Goal: Communication & Community: Share content

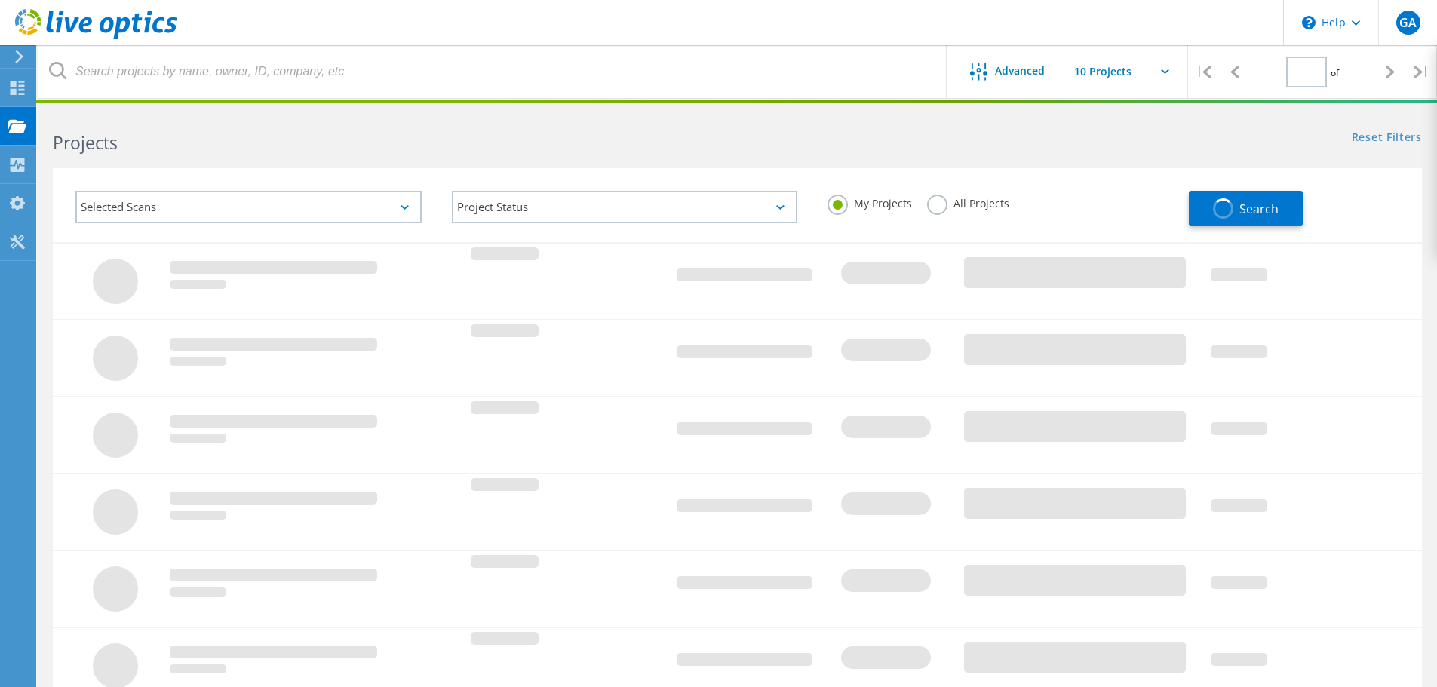
type input "1"
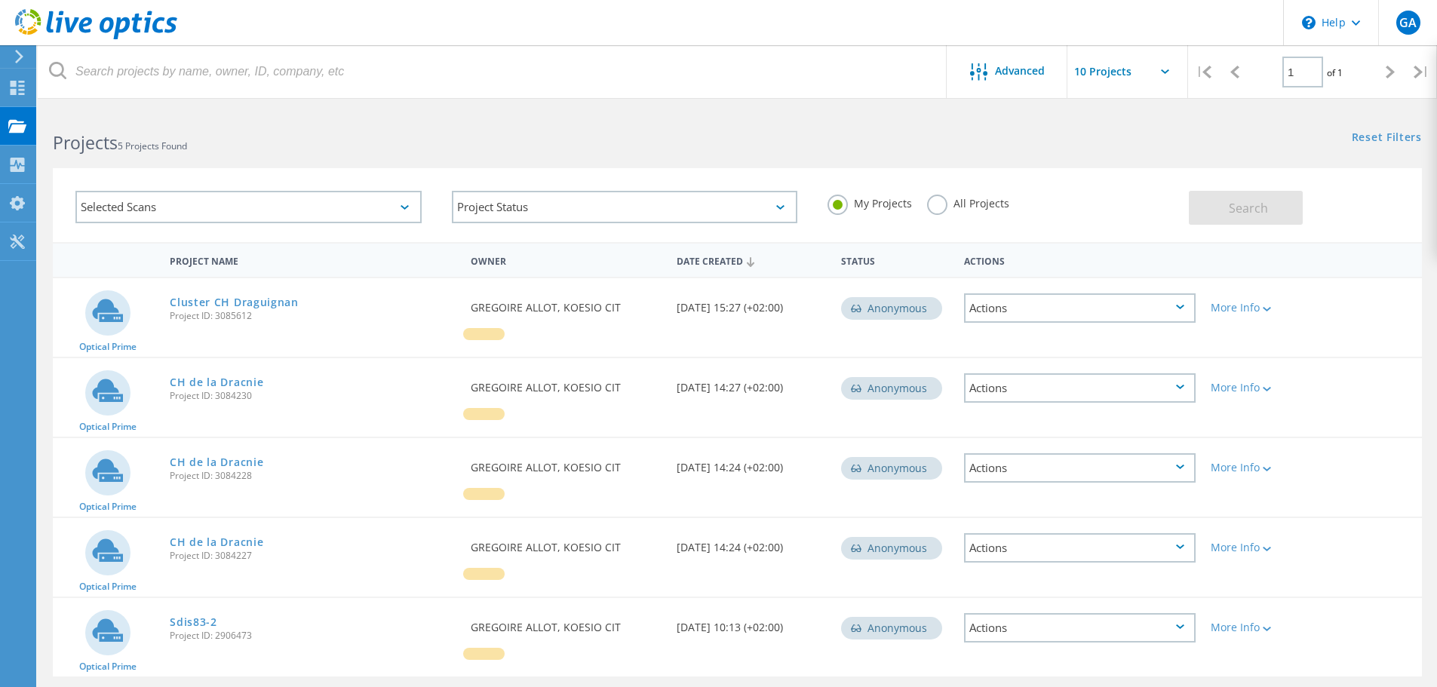
click at [1383, 71] on div at bounding box center [1390, 72] width 31 height 54
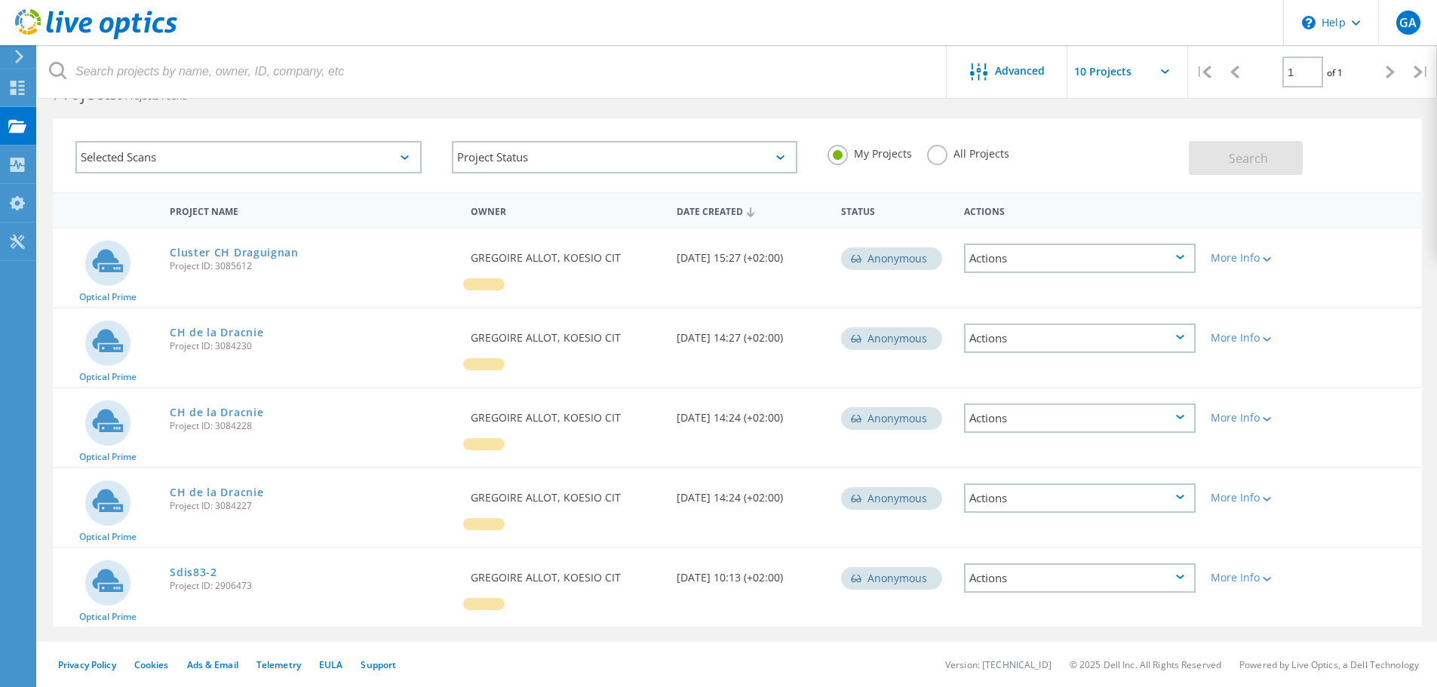
click at [939, 157] on label "All Projects" at bounding box center [968, 152] width 82 height 14
click at [0, 0] on input "All Projects" at bounding box center [0, 0] width 0 height 0
click at [1288, 158] on button "Search" at bounding box center [1246, 158] width 114 height 34
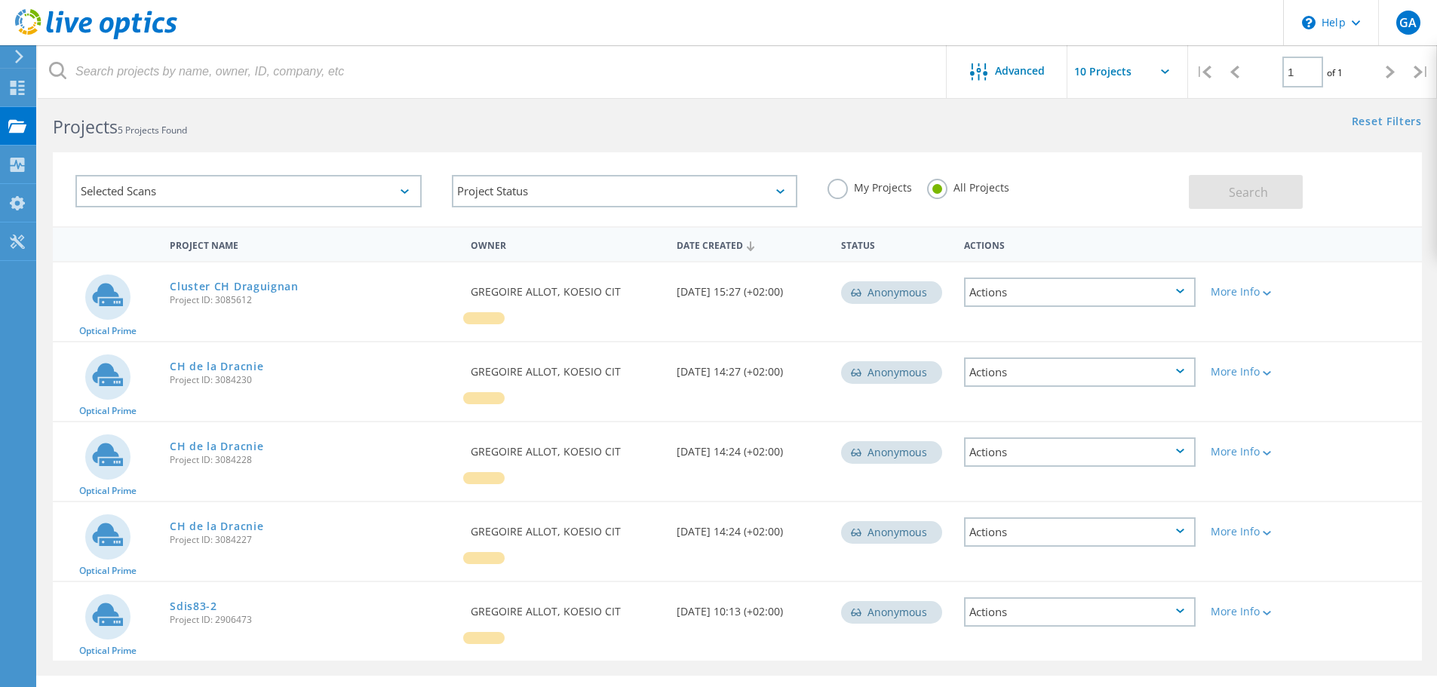
scroll to position [0, 0]
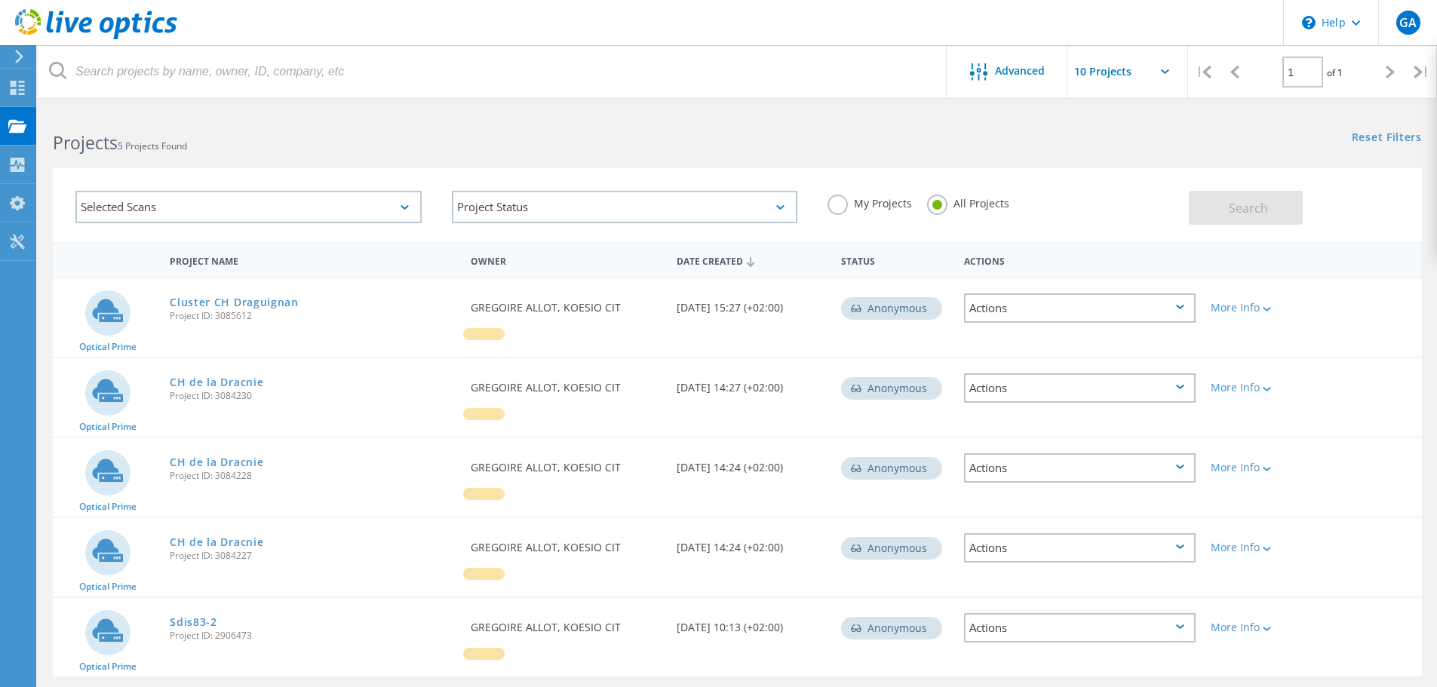
click at [15, 58] on icon at bounding box center [19, 57] width 11 height 14
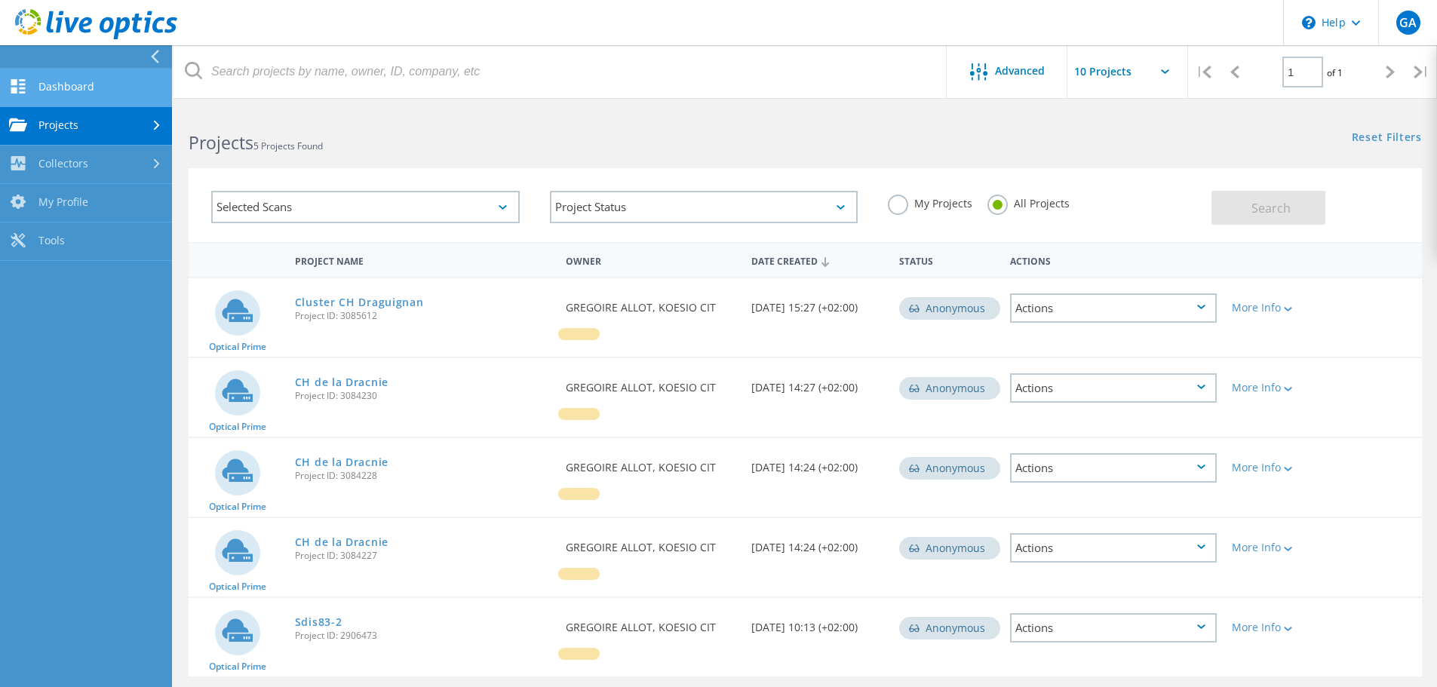
click at [71, 89] on link "Dashboard" at bounding box center [86, 88] width 172 height 38
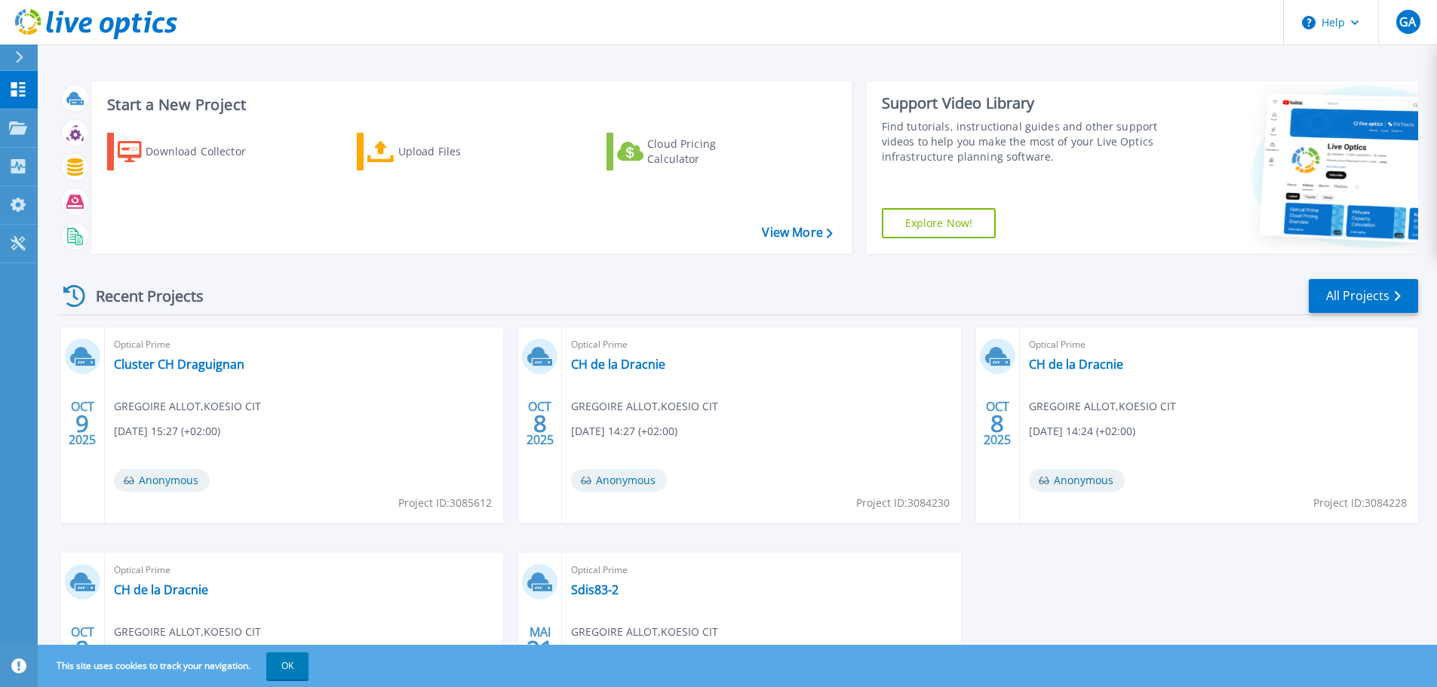
click at [26, 56] on div at bounding box center [26, 58] width 24 height 26
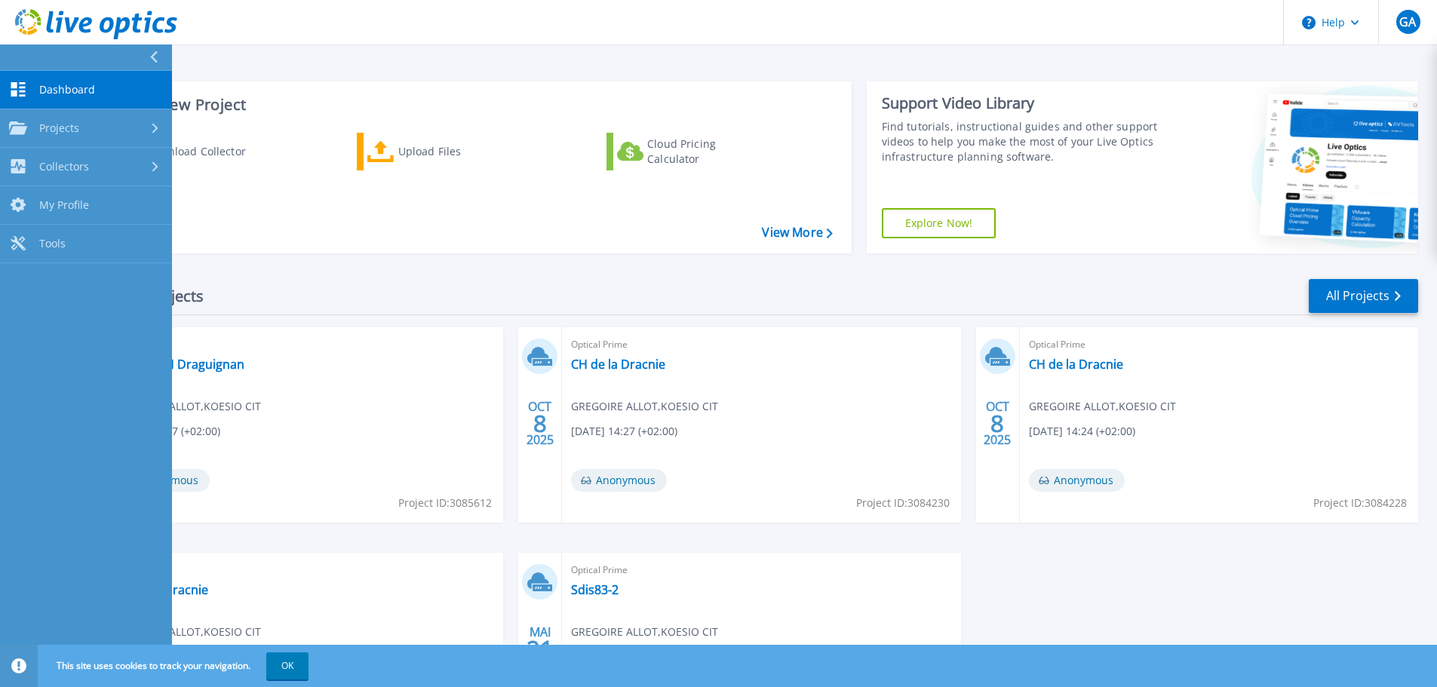
click at [48, 86] on span "Dashboard" at bounding box center [67, 90] width 56 height 14
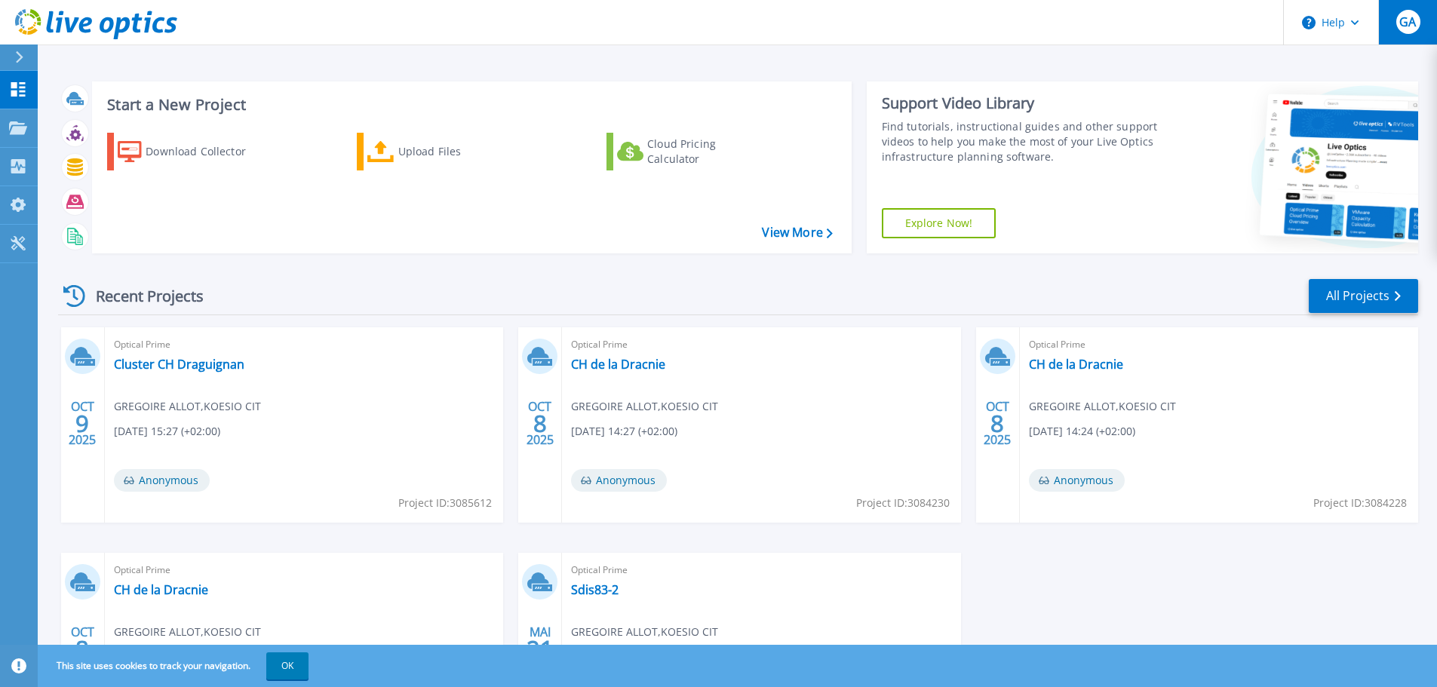
click at [1415, 28] on span "GA" at bounding box center [1407, 22] width 17 height 12
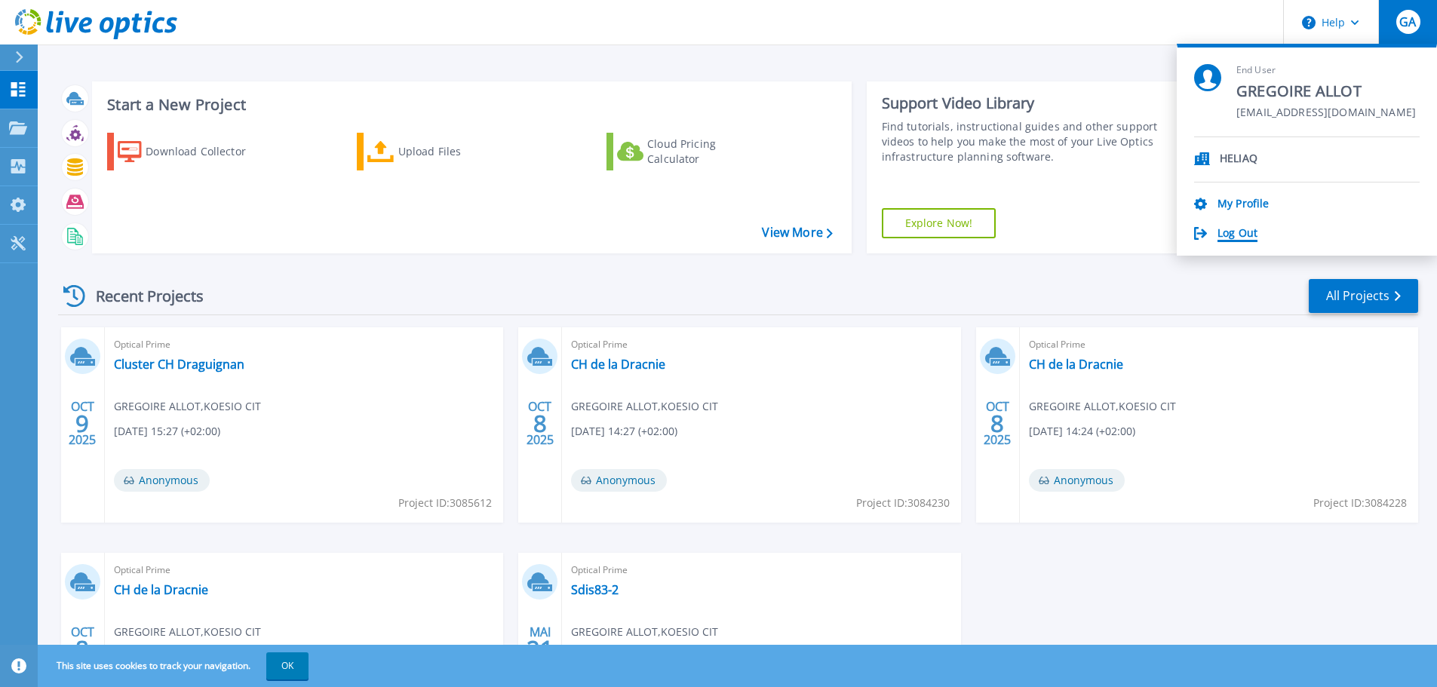
click at [1254, 228] on link "Log Out" at bounding box center [1237, 234] width 40 height 14
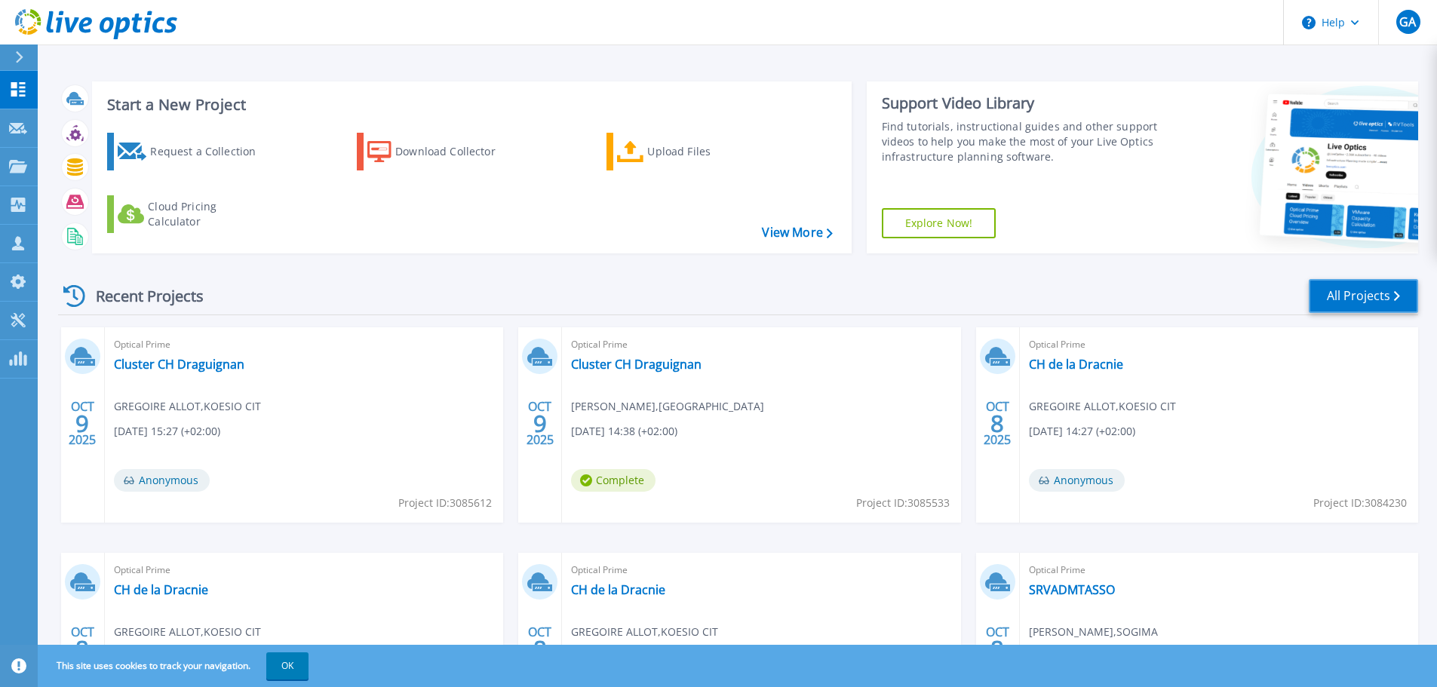
click at [1390, 290] on link "All Projects" at bounding box center [1363, 296] width 109 height 34
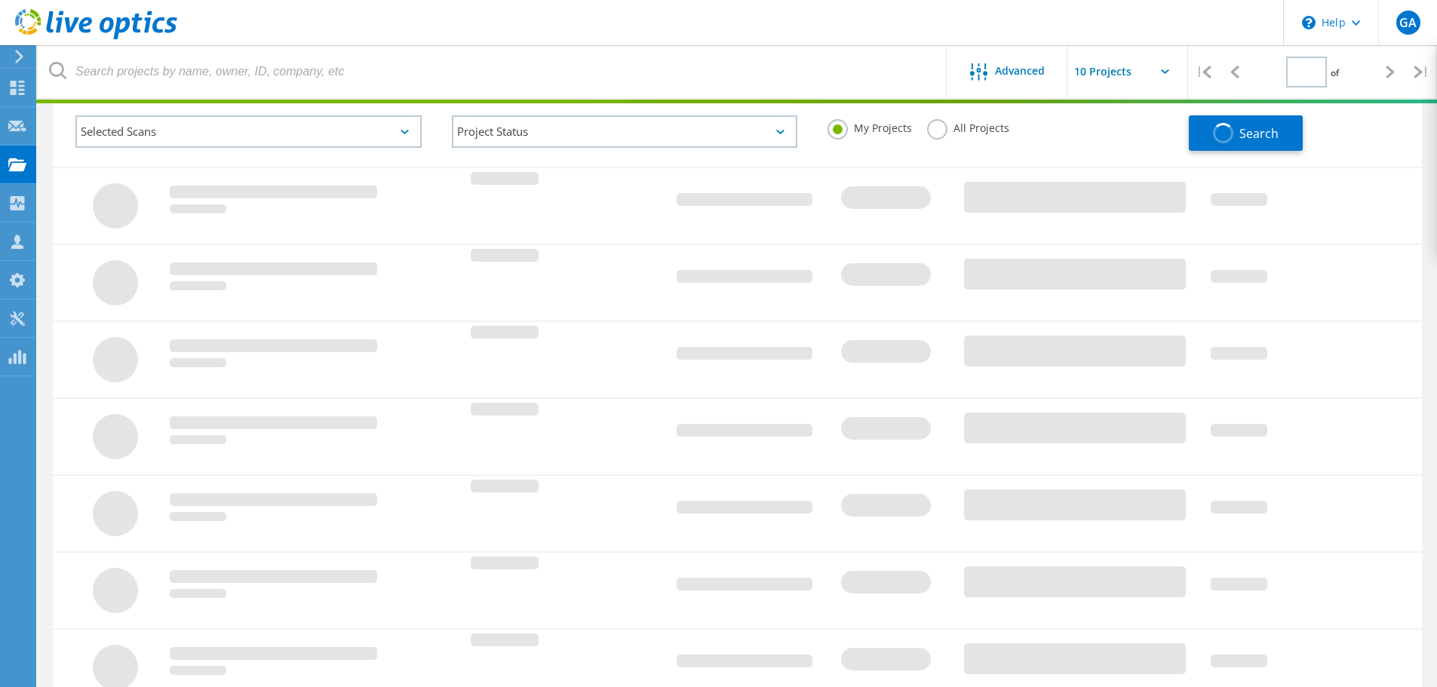
type input "1"
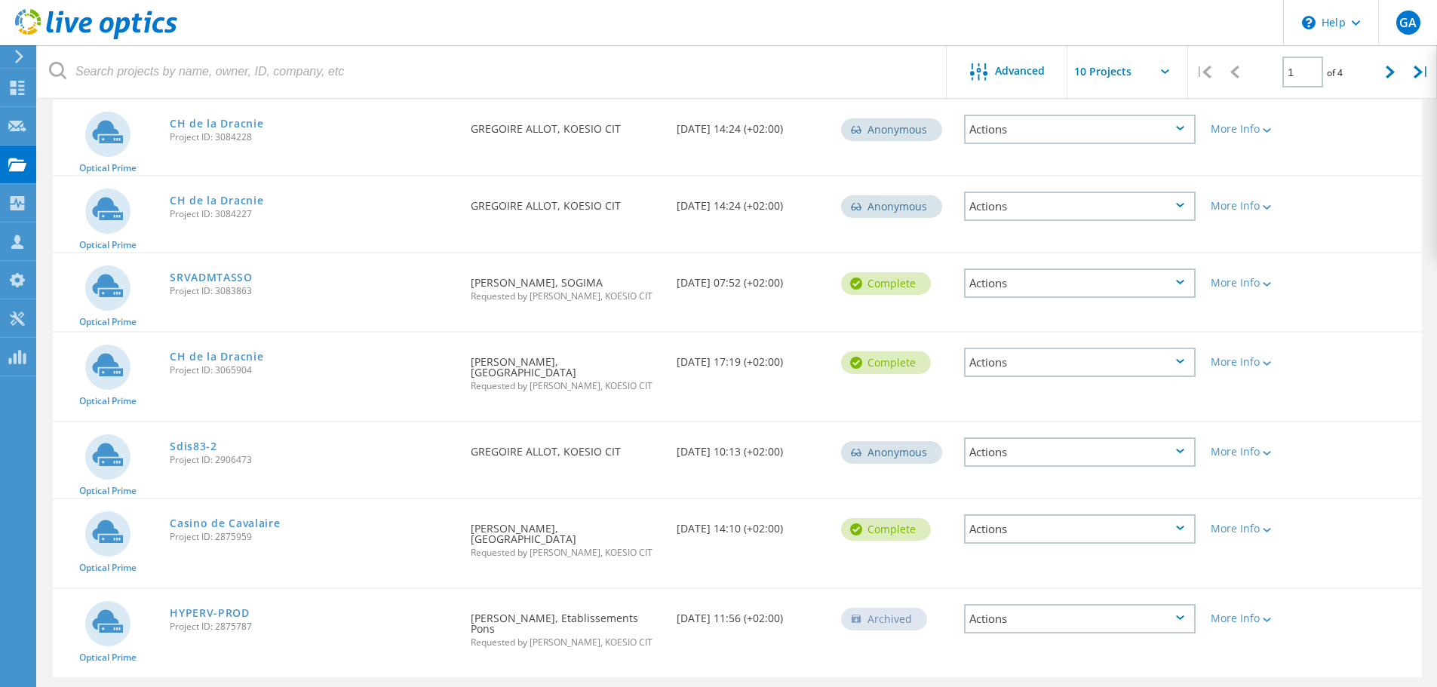
scroll to position [439, 0]
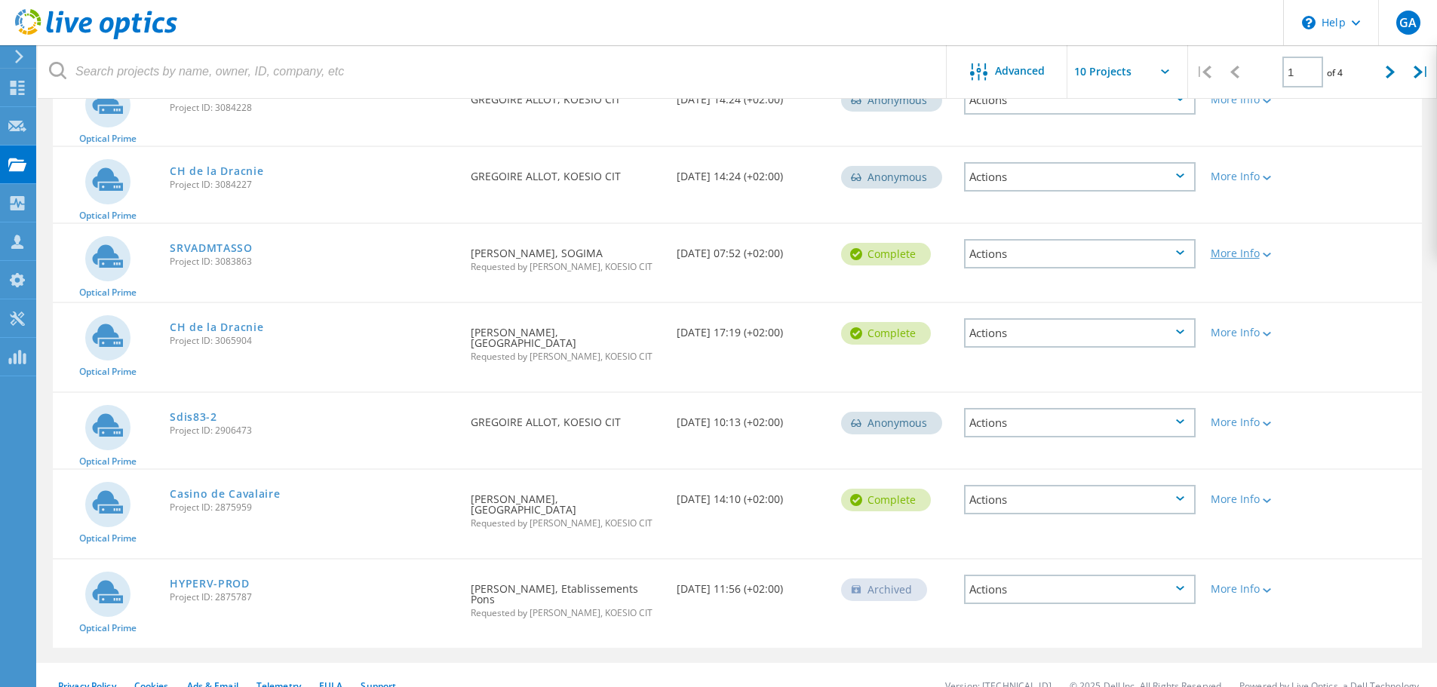
click at [1273, 255] on div "More Info" at bounding box center [1258, 253] width 94 height 11
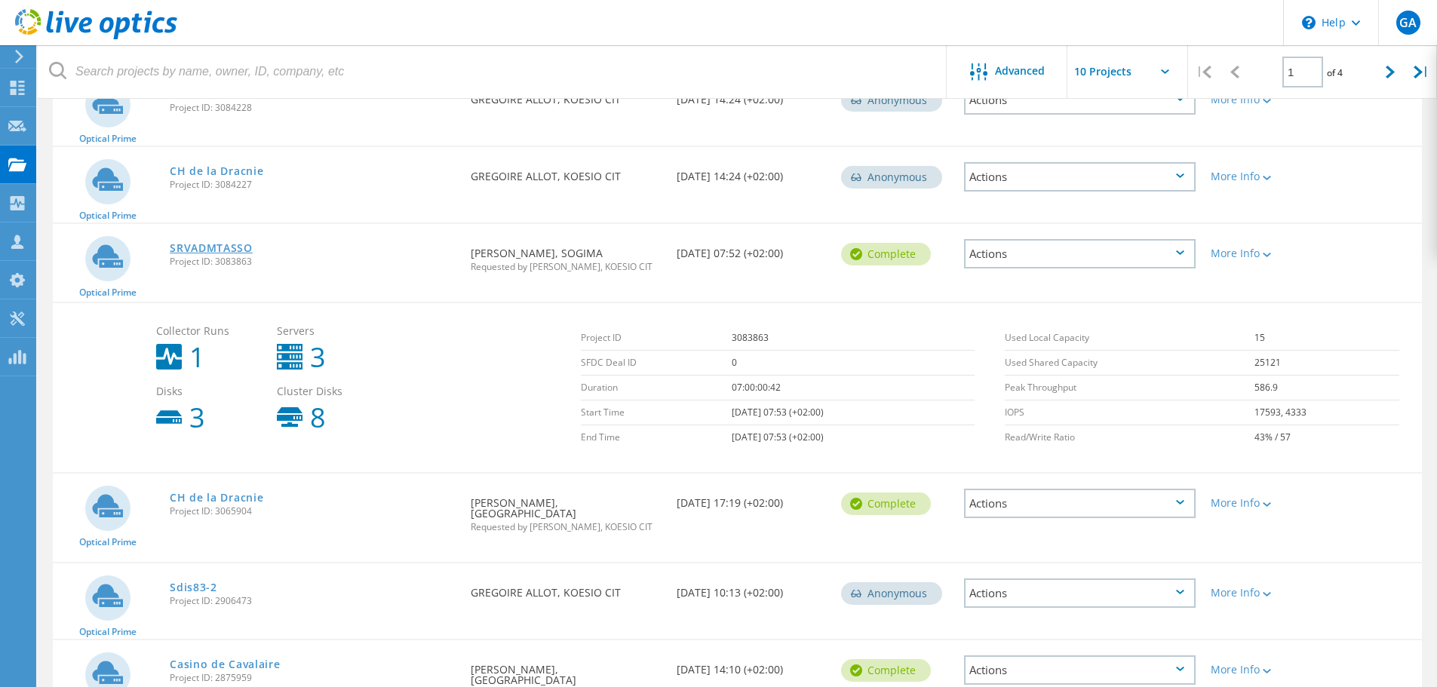
click at [229, 243] on link "SRVADMTASSO" at bounding box center [211, 248] width 83 height 11
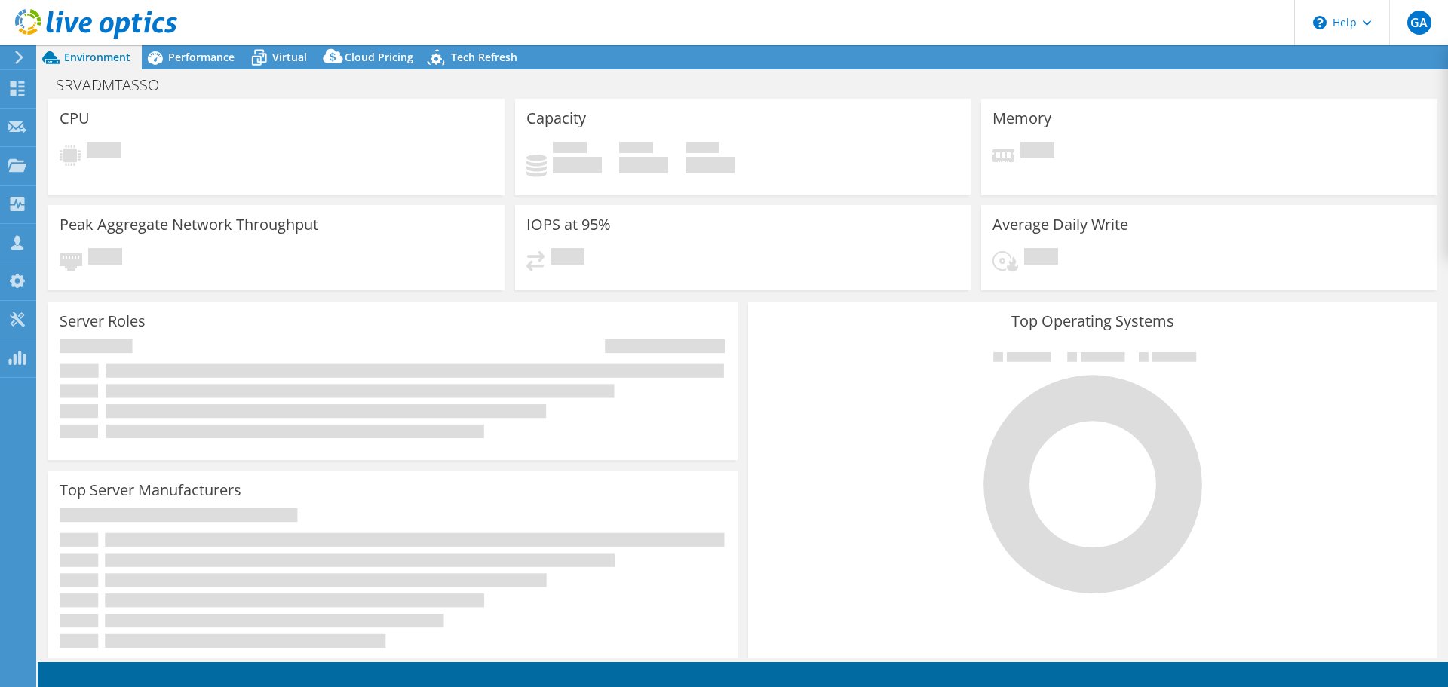
select select "USD"
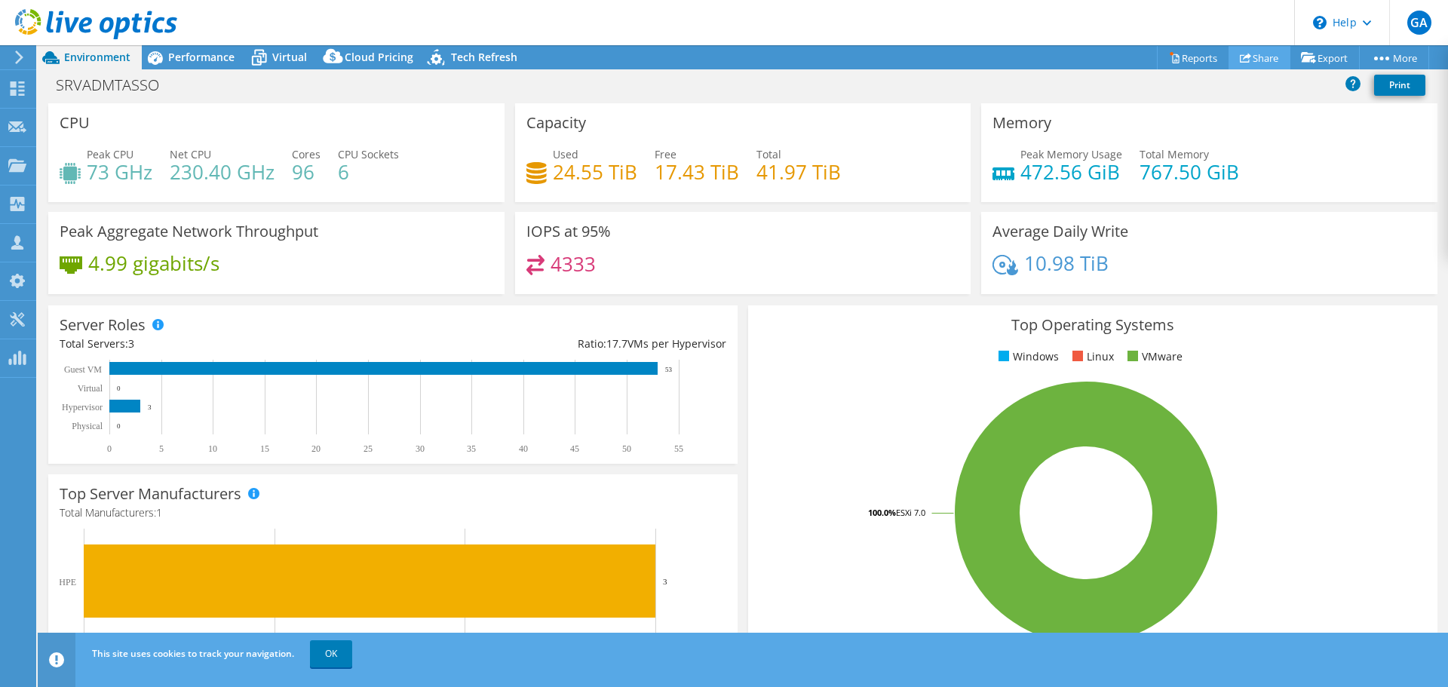
click at [1246, 54] on link "Share" at bounding box center [1260, 57] width 62 height 23
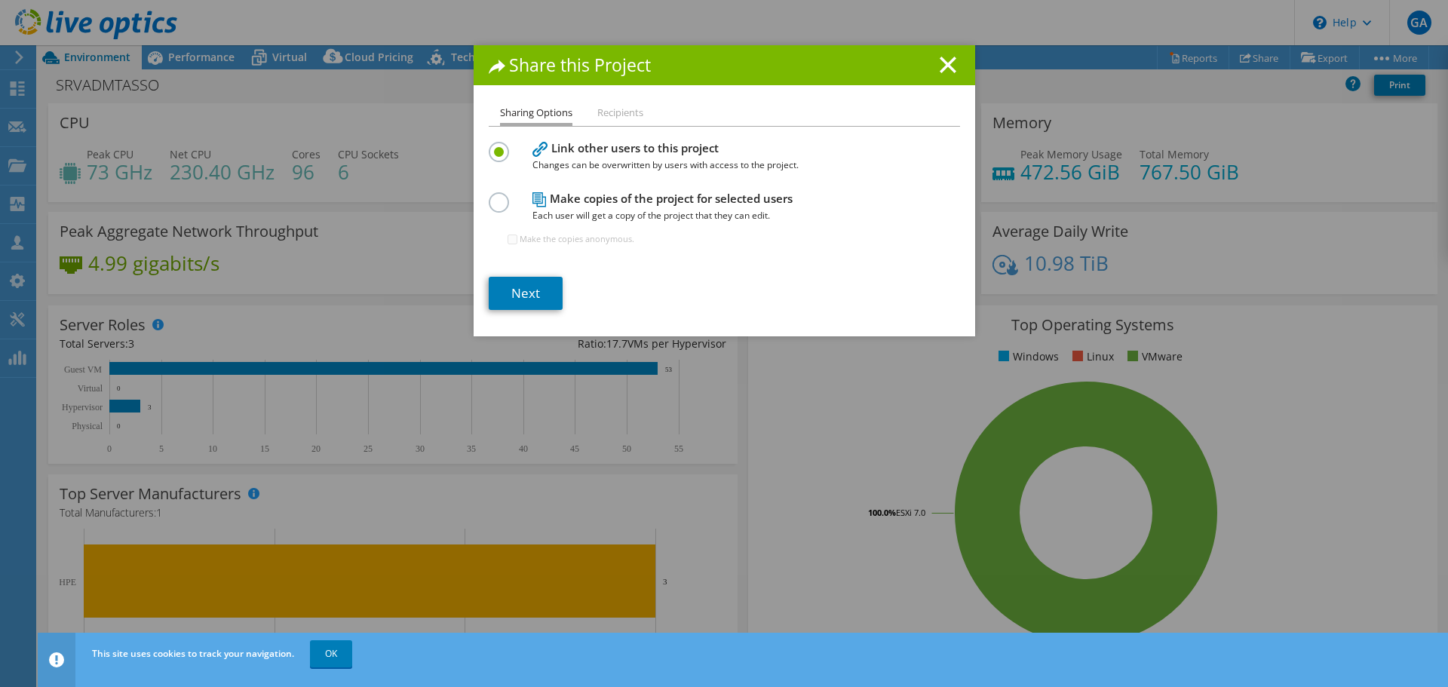
click at [646, 198] on h4 "Make copies of the project for selected users Each user will get a copy of the …" at bounding box center [721, 207] width 377 height 34
click at [516, 296] on link "Next" at bounding box center [526, 293] width 74 height 33
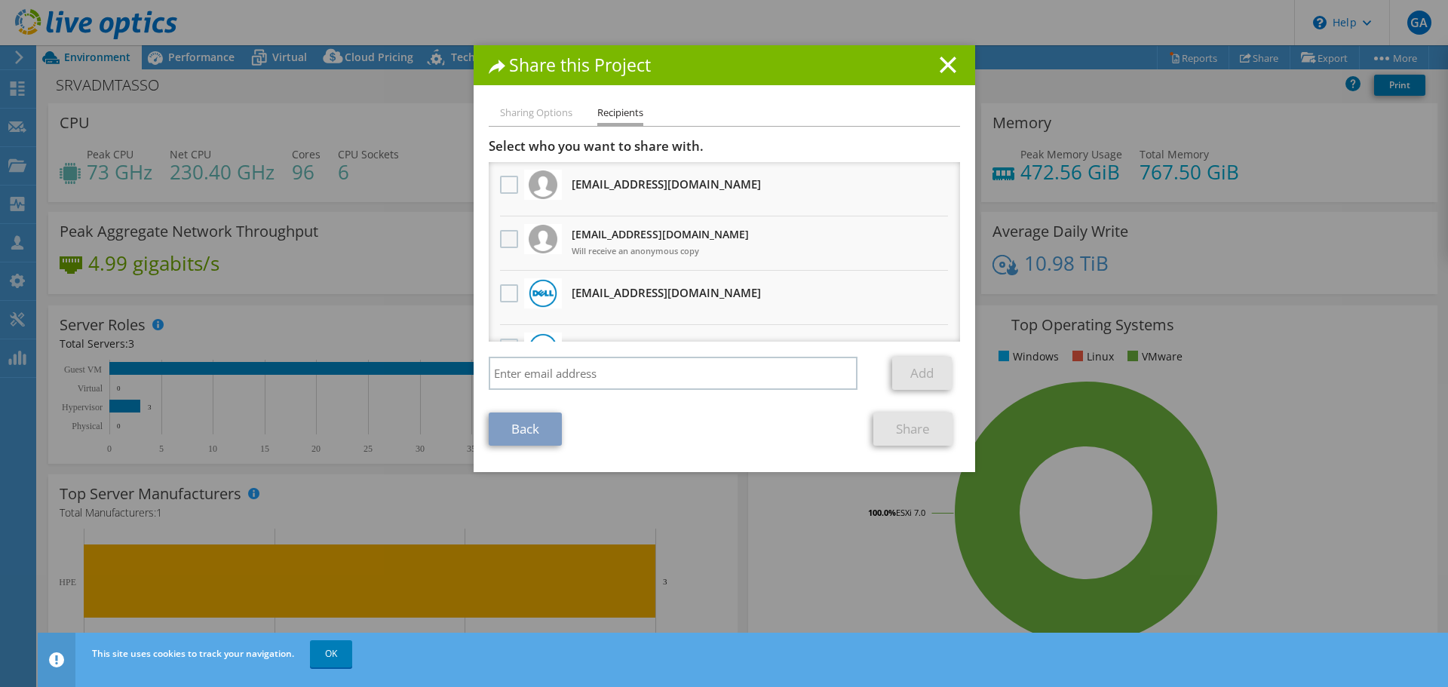
click at [505, 237] on label at bounding box center [511, 239] width 22 height 18
click at [0, 0] on input "checkbox" at bounding box center [0, 0] width 0 height 0
click at [905, 428] on link "Share" at bounding box center [913, 429] width 79 height 33
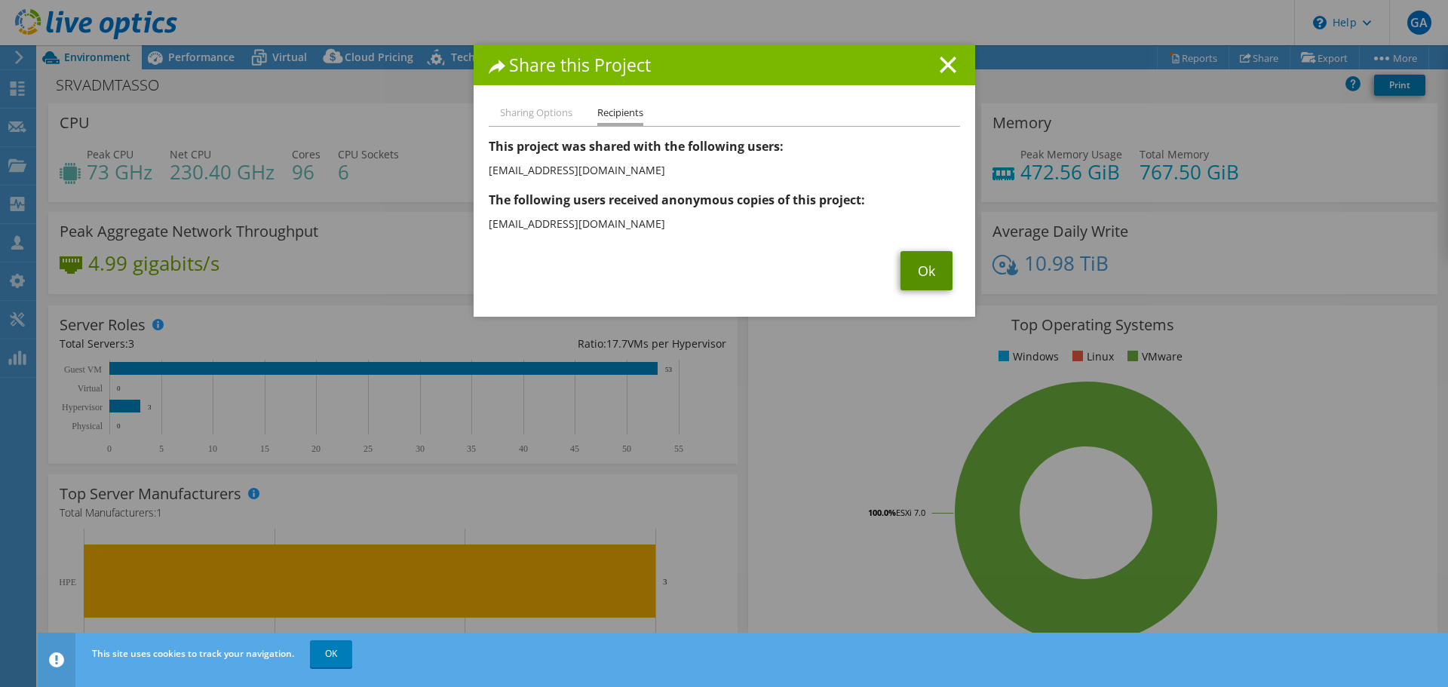
click at [922, 273] on link "Ok" at bounding box center [927, 270] width 52 height 39
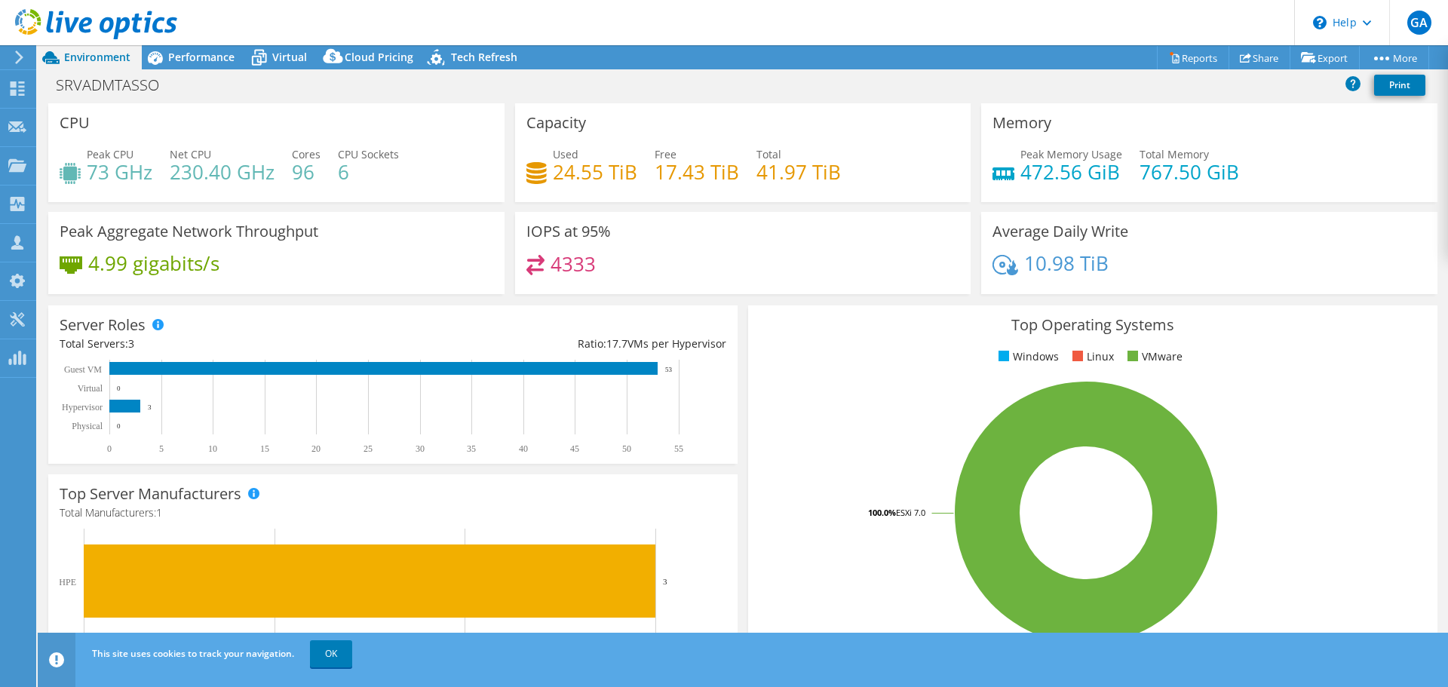
click at [82, 61] on span "Environment" at bounding box center [97, 57] width 66 height 14
click at [22, 60] on icon at bounding box center [19, 58] width 11 height 14
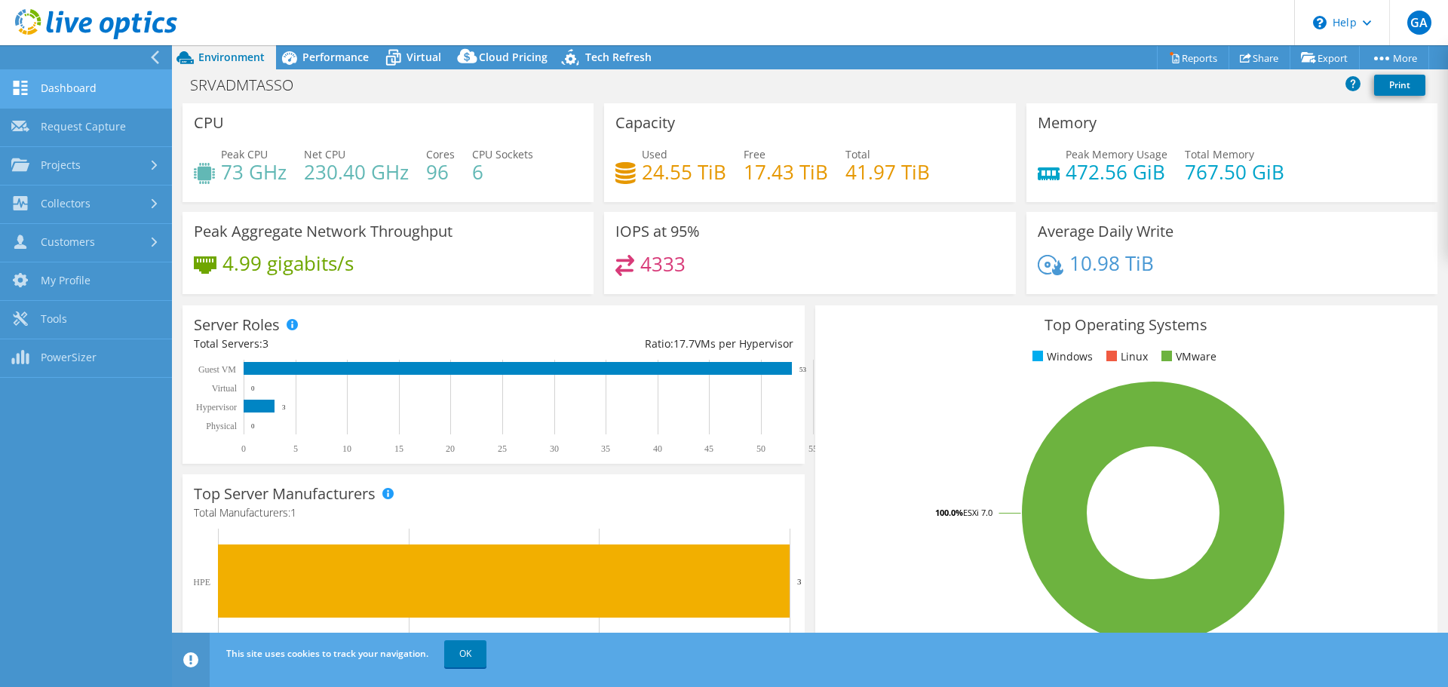
click at [54, 86] on link "Dashboard" at bounding box center [86, 89] width 172 height 38
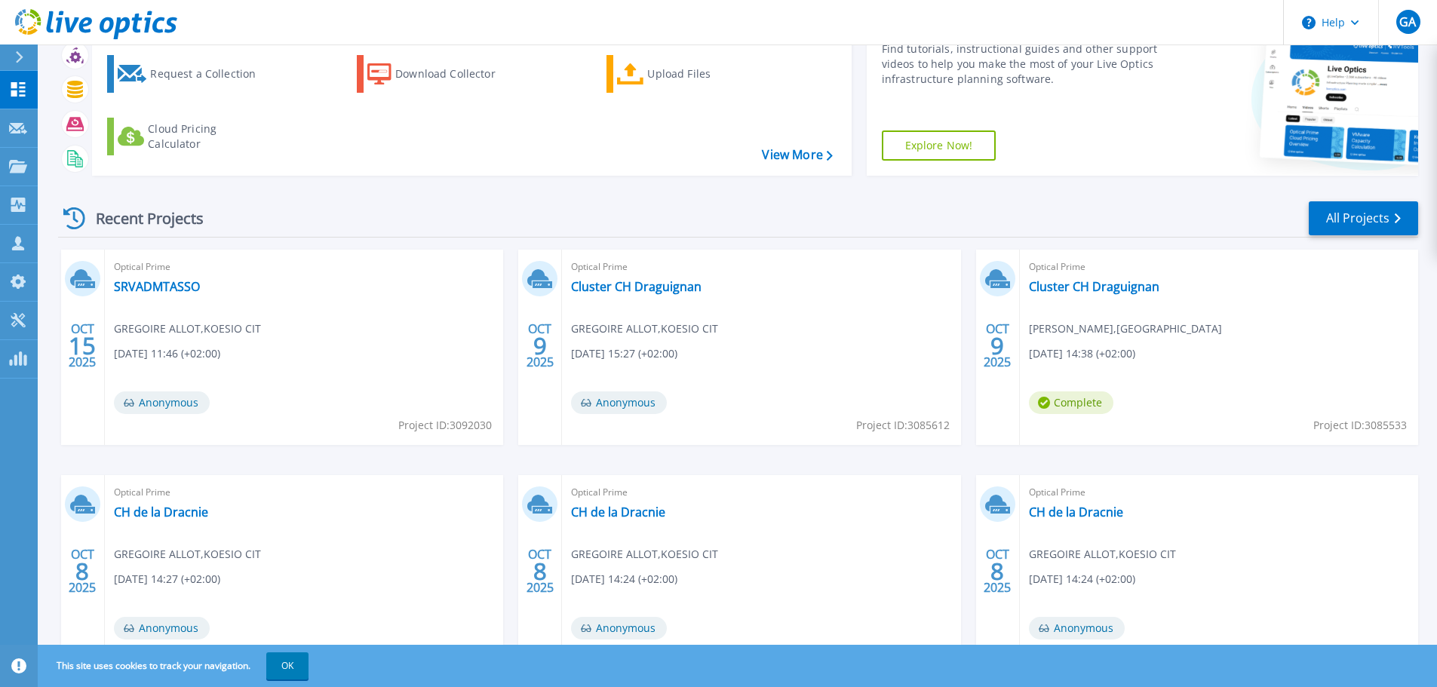
scroll to position [149, 0]
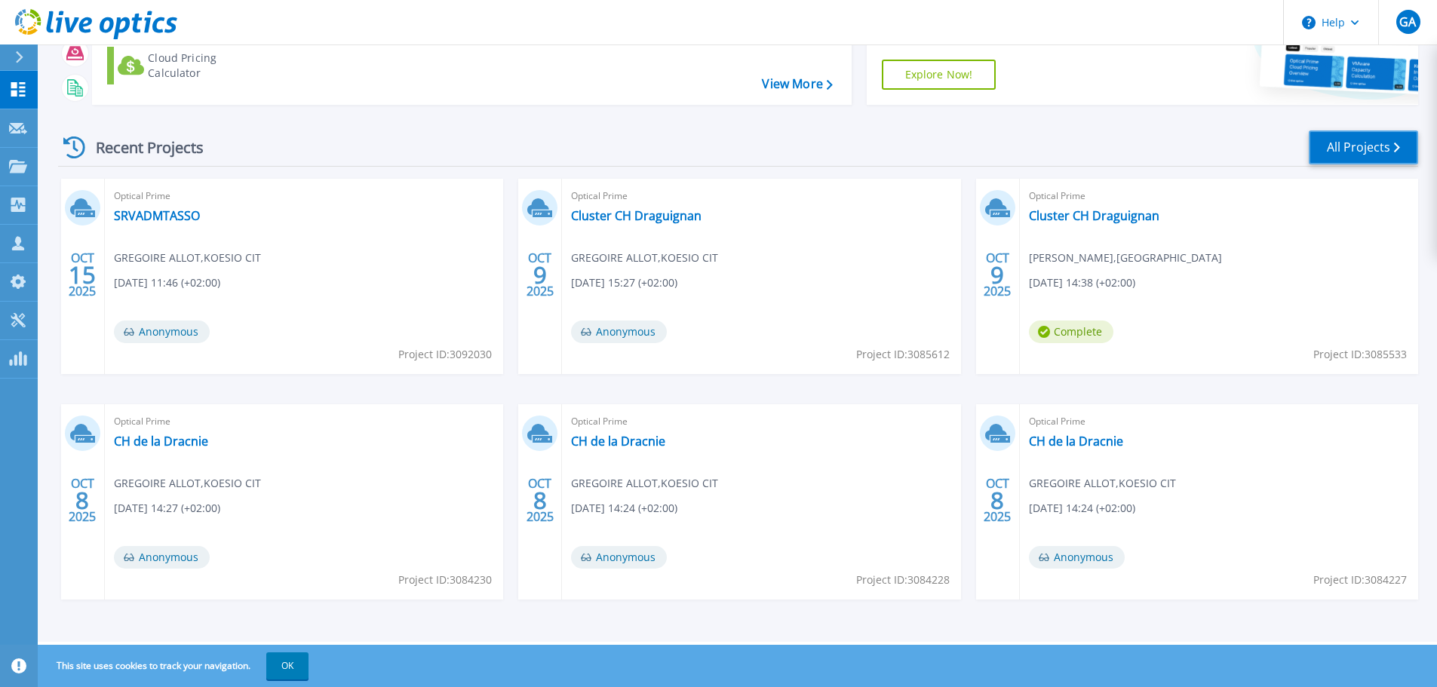
click at [1328, 155] on link "All Projects" at bounding box center [1363, 147] width 109 height 34
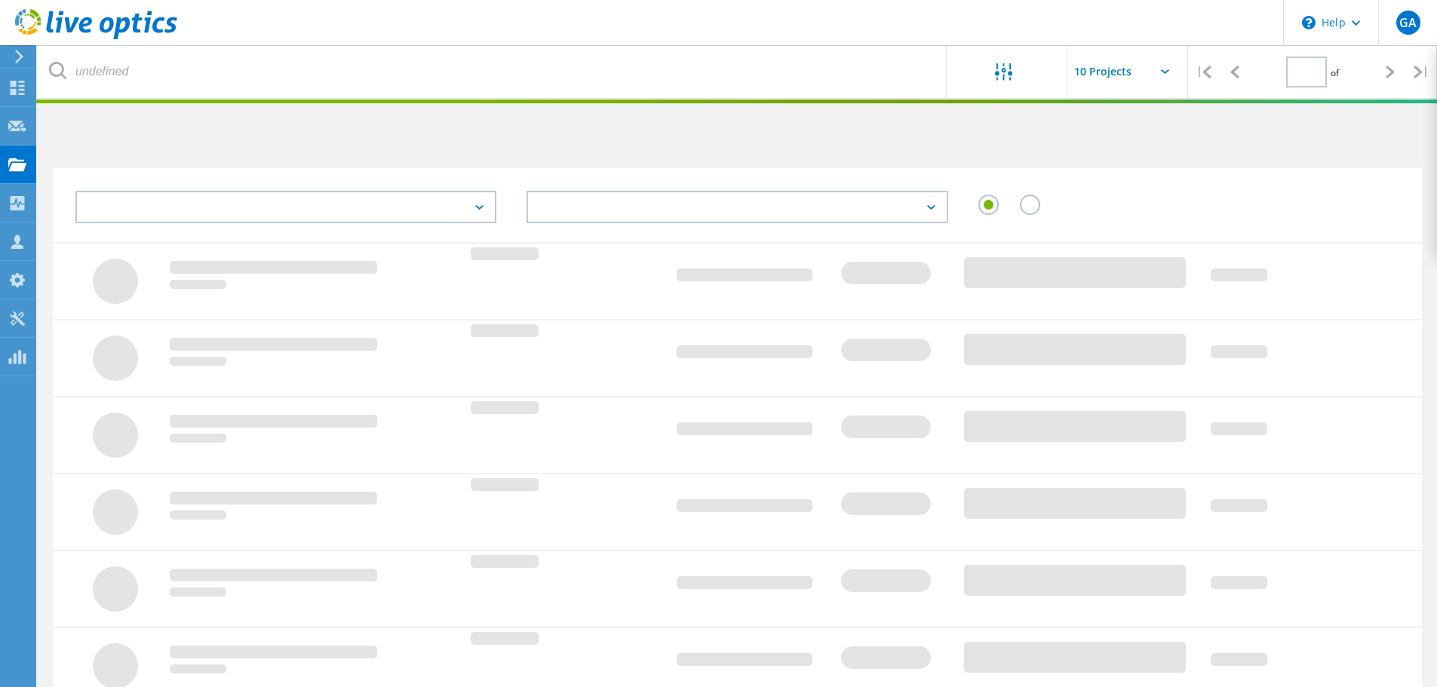
type input "1"
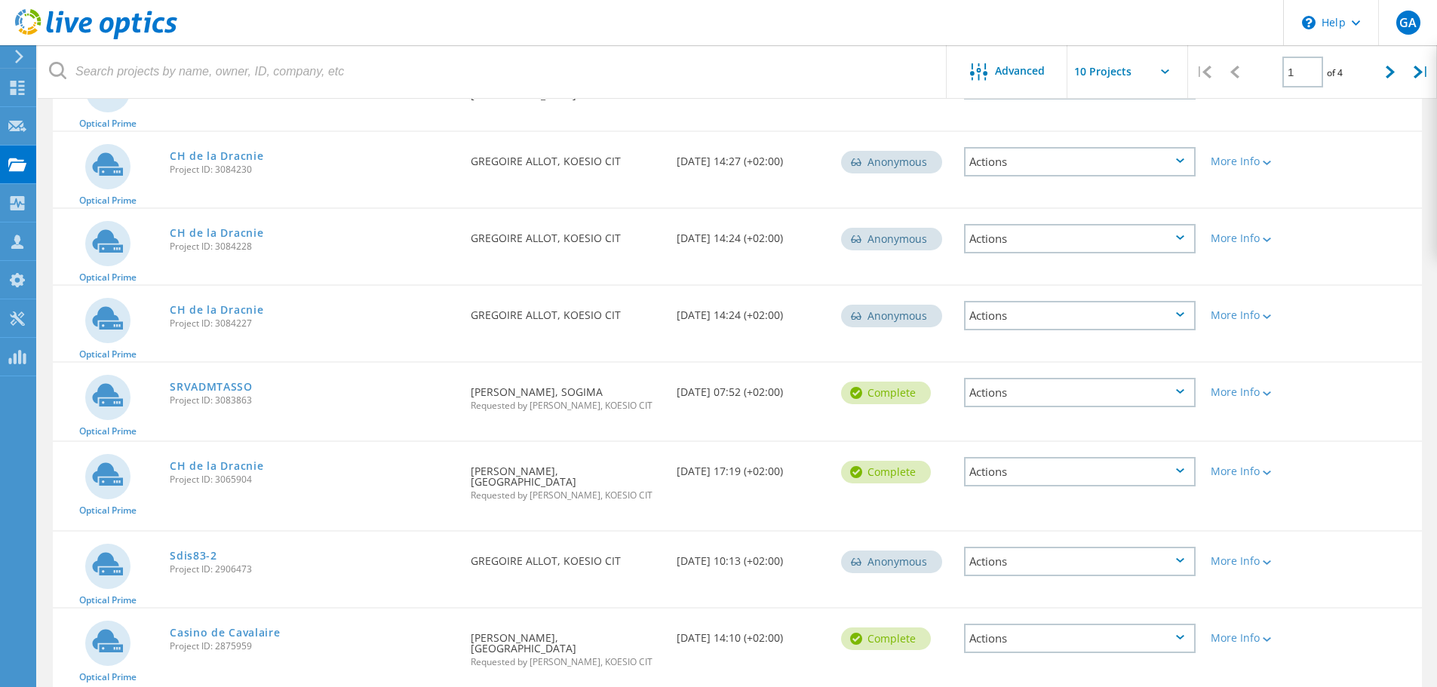
scroll to position [437, 0]
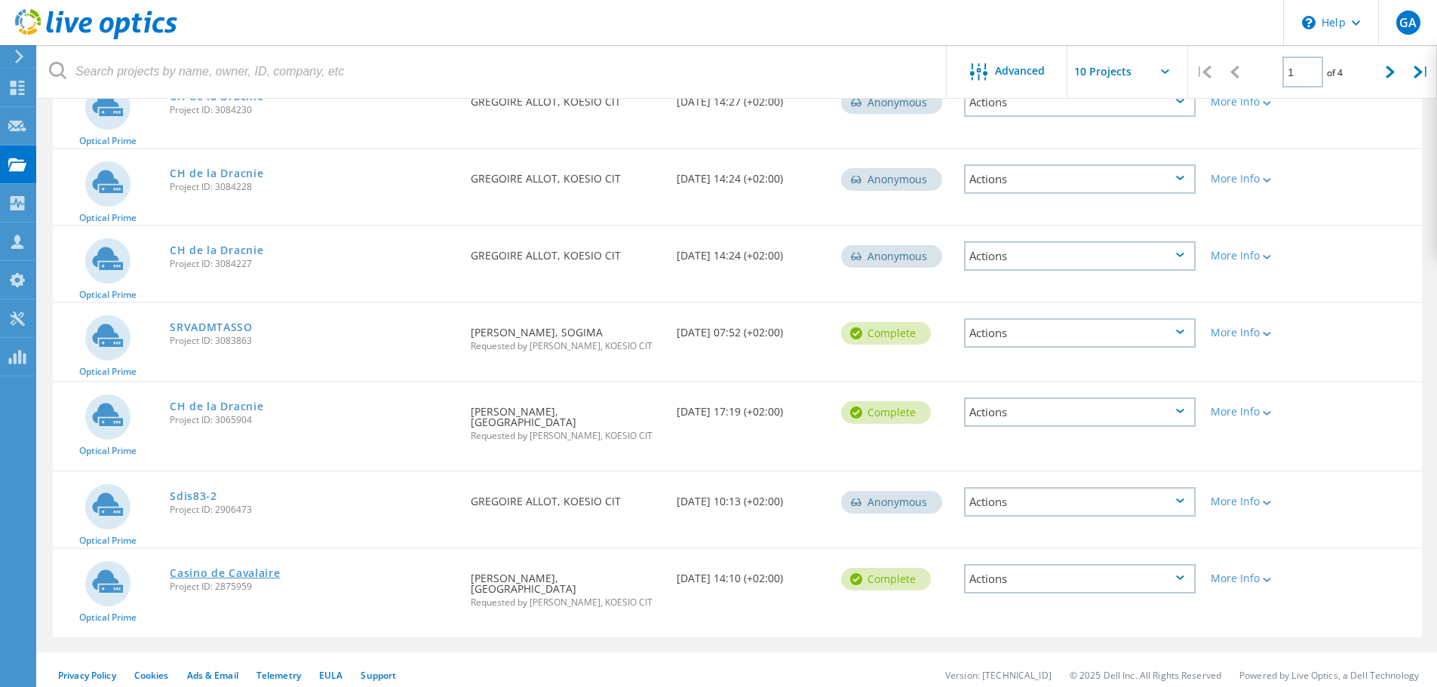
click at [229, 575] on link "Casino de Cavalaire" at bounding box center [225, 573] width 110 height 11
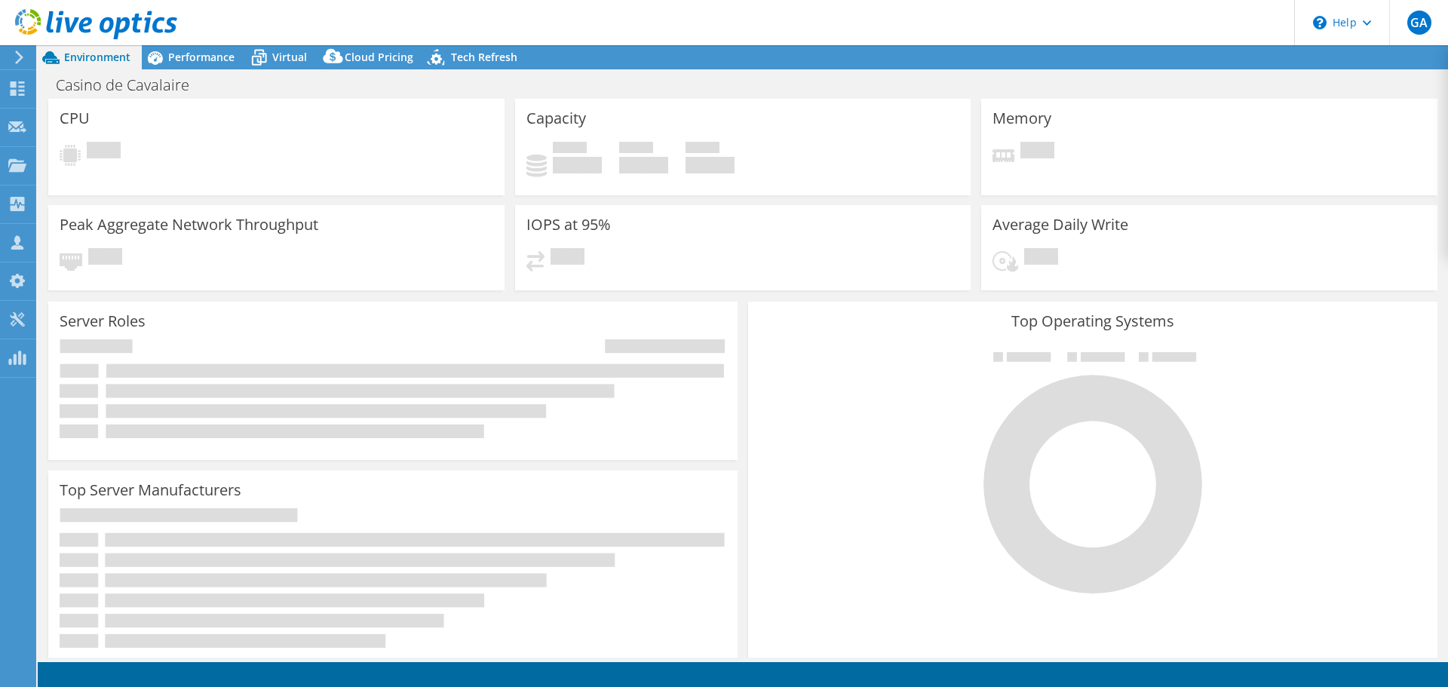
select select "USD"
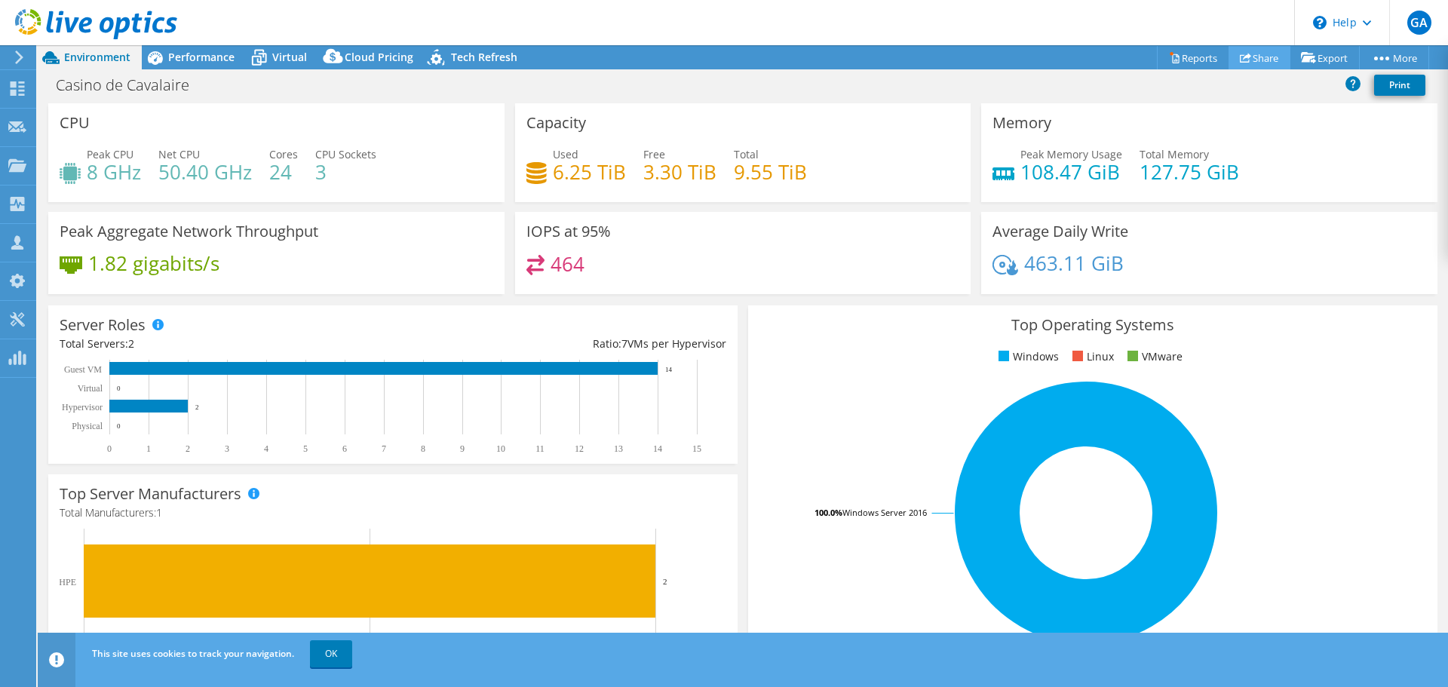
click at [1251, 60] on link "Share" at bounding box center [1260, 57] width 62 height 23
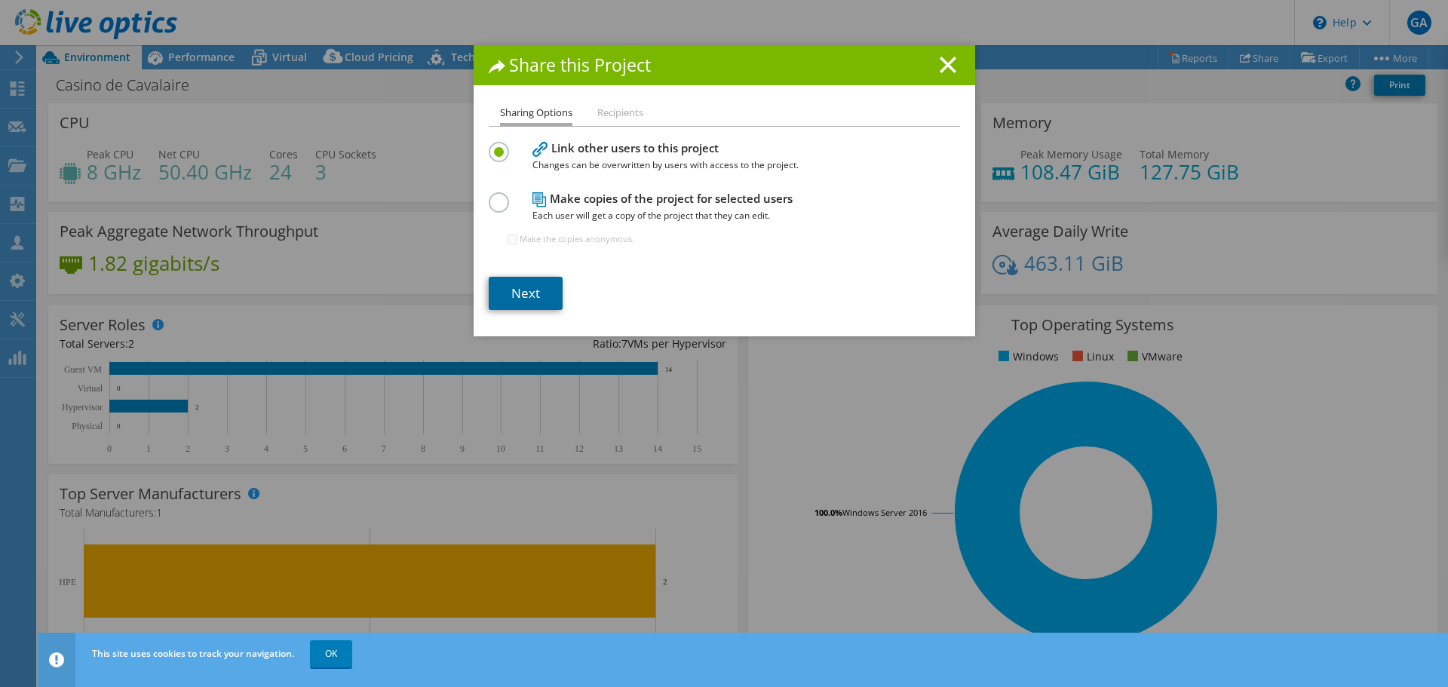
click at [517, 287] on link "Next" at bounding box center [526, 293] width 74 height 33
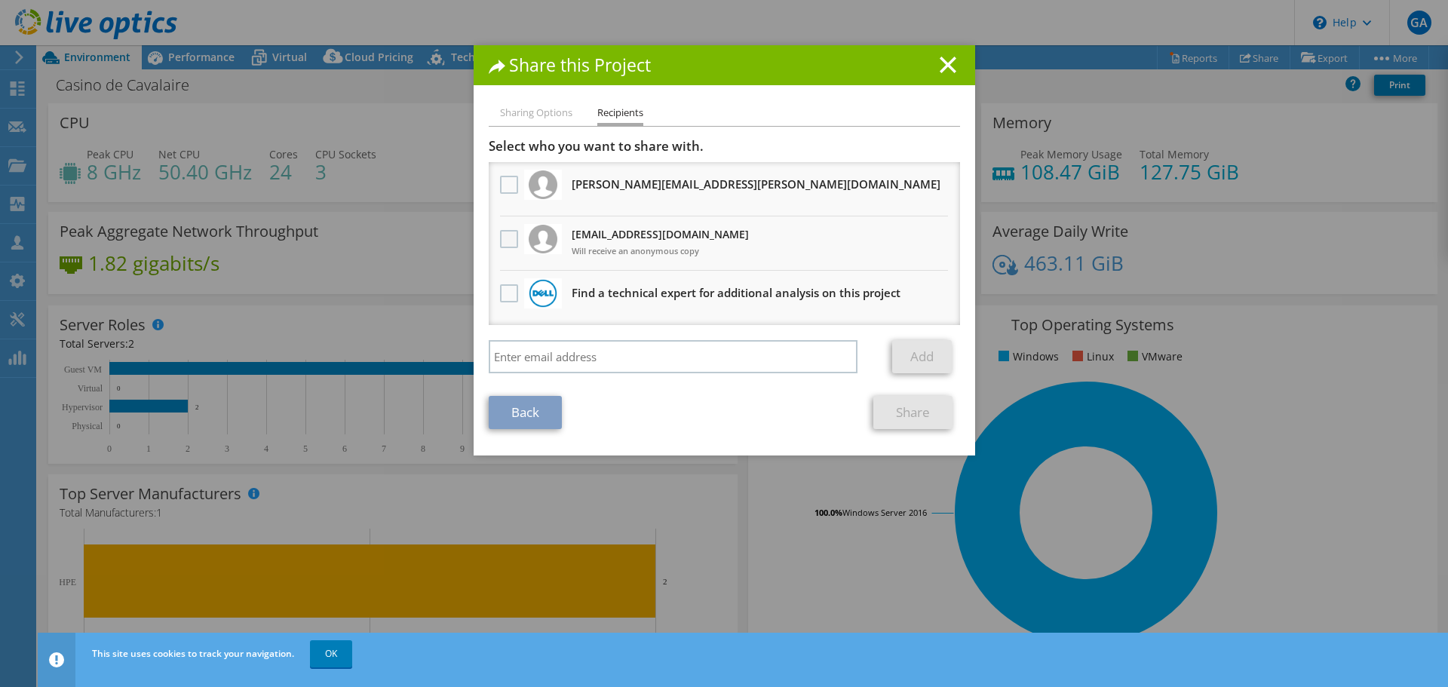
click at [505, 236] on label at bounding box center [511, 239] width 22 height 18
click at [0, 0] on input "checkbox" at bounding box center [0, 0] width 0 height 0
click at [916, 420] on link "Share" at bounding box center [913, 412] width 79 height 33
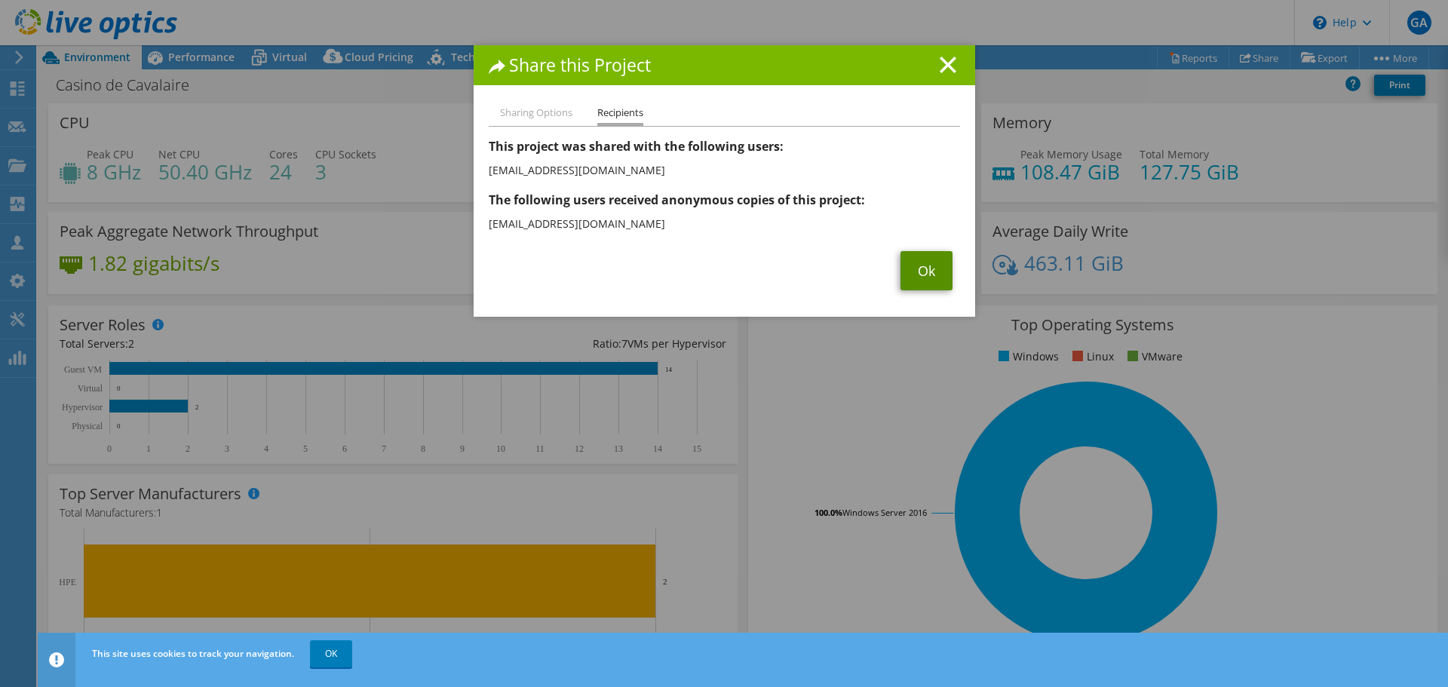
click at [906, 279] on link "Ok" at bounding box center [927, 270] width 52 height 39
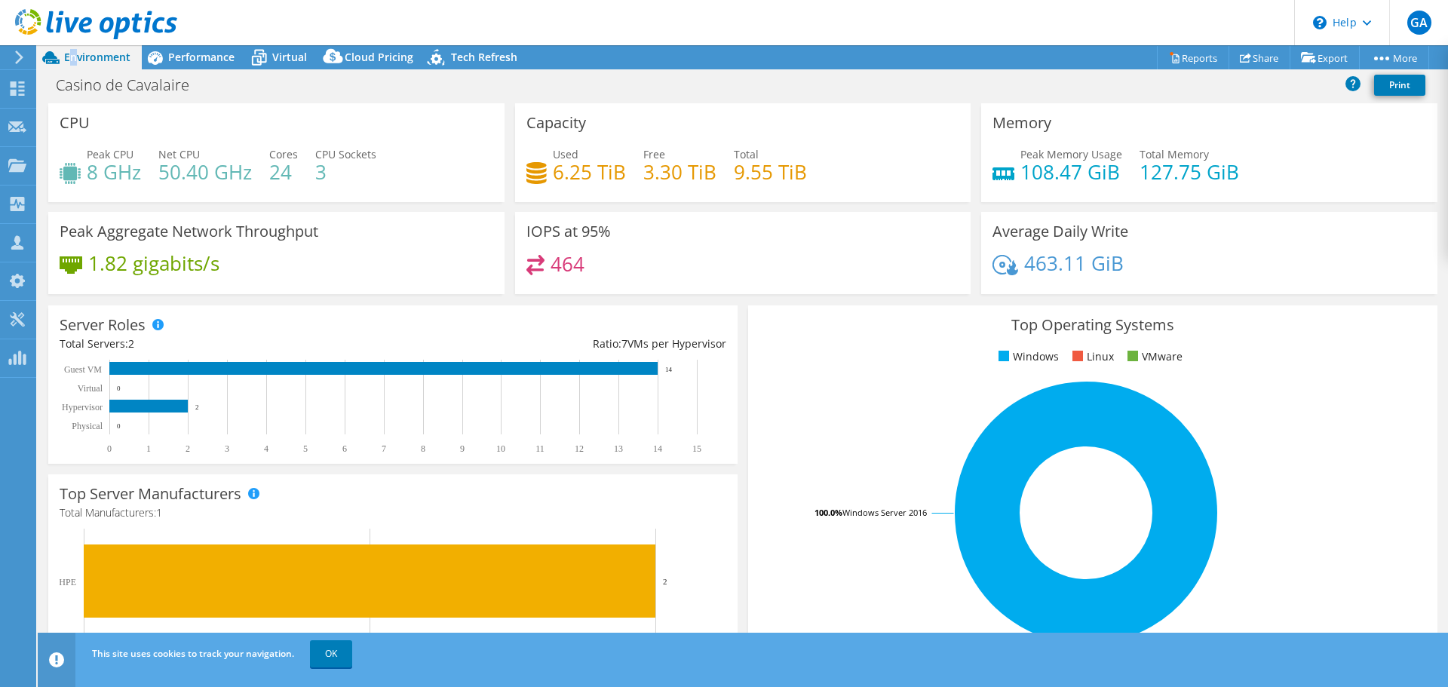
click at [78, 60] on span "Environment" at bounding box center [97, 57] width 66 height 14
click at [66, 94] on div "Dashboard" at bounding box center [70, 89] width 71 height 38
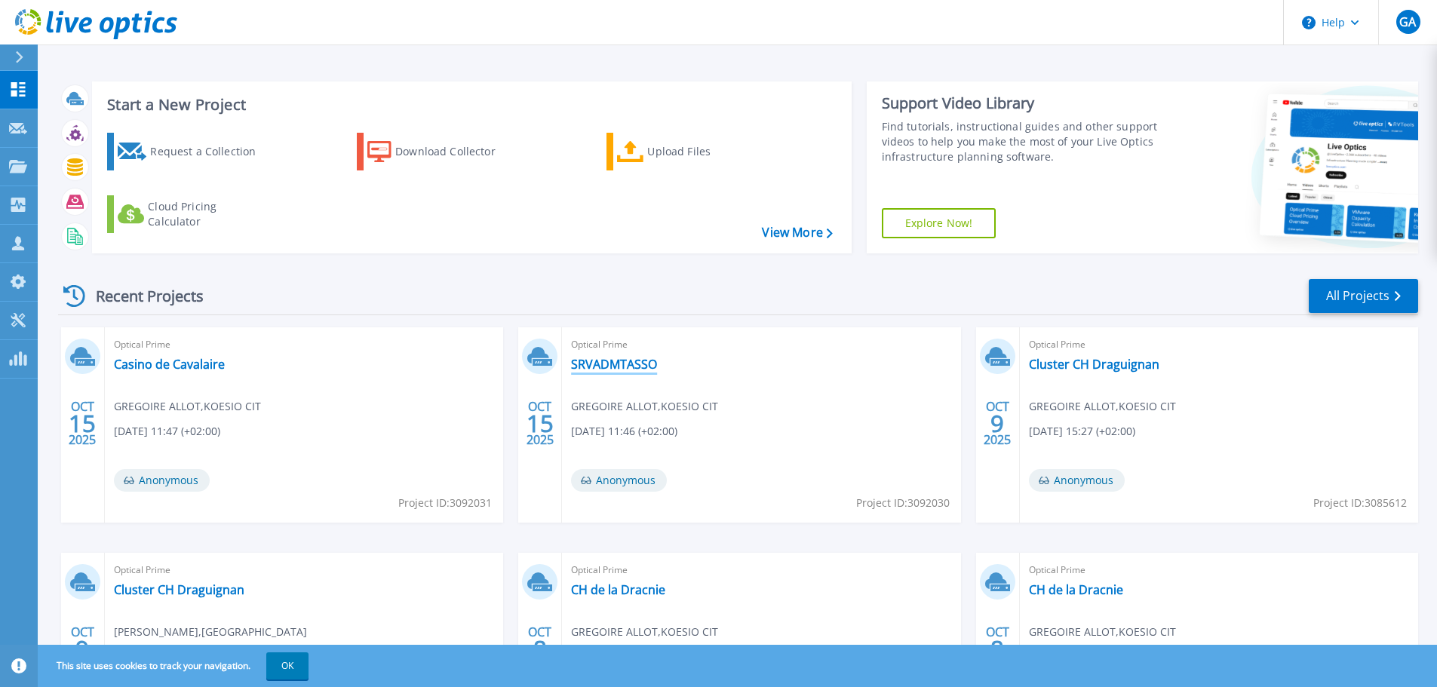
click at [629, 363] on link "SRVADMTASSO" at bounding box center [614, 364] width 86 height 15
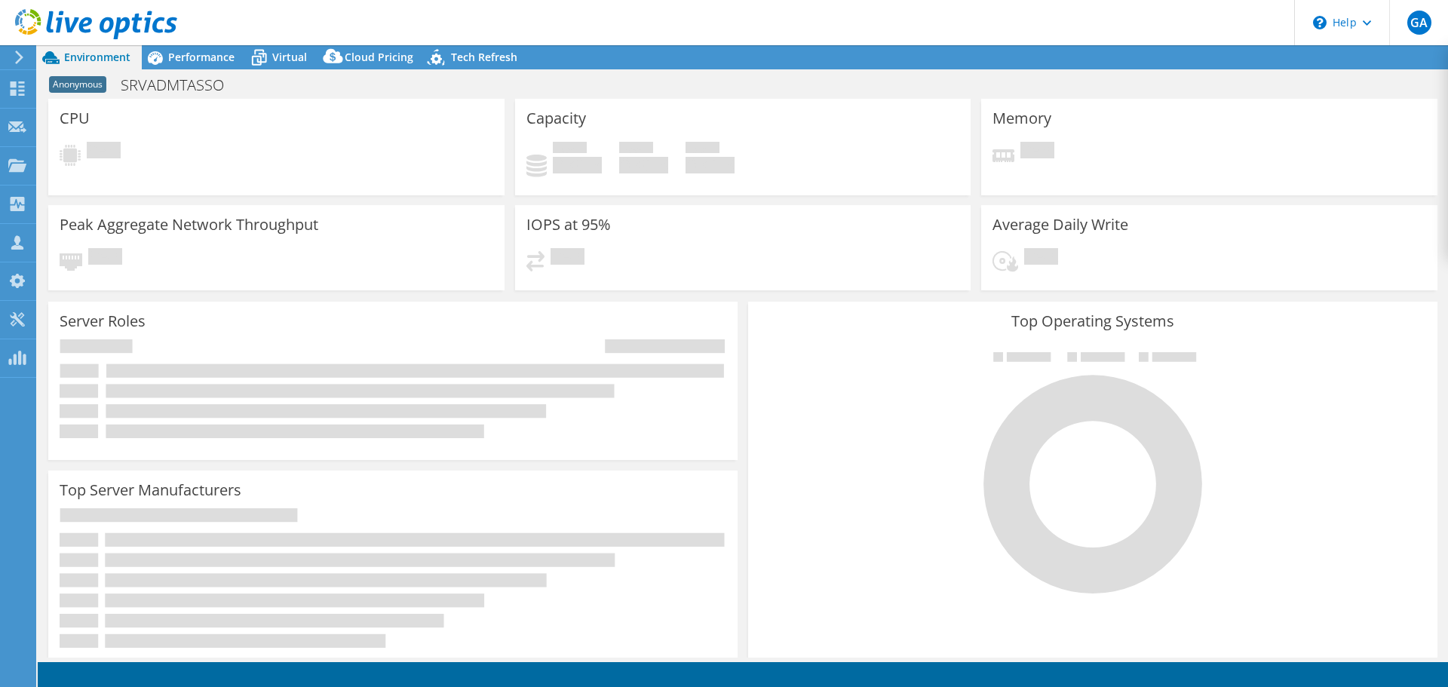
select select "USD"
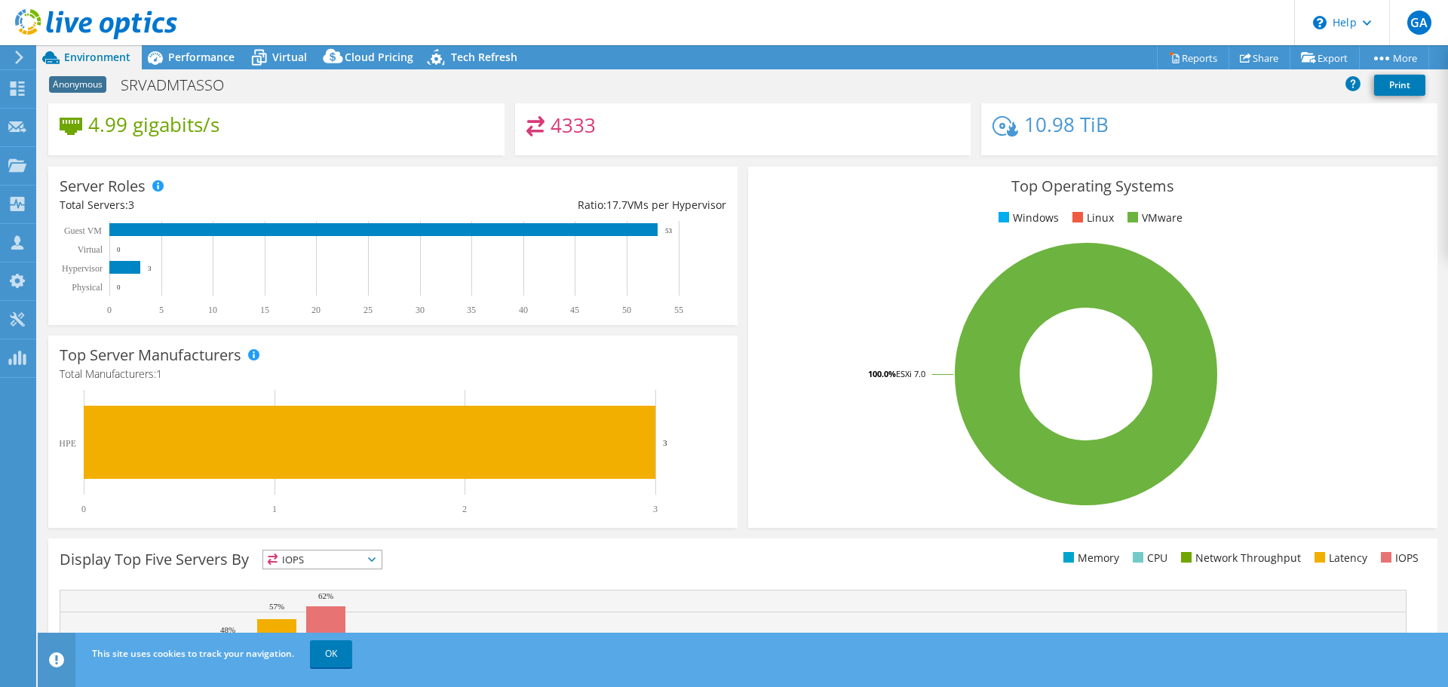
scroll to position [320, 0]
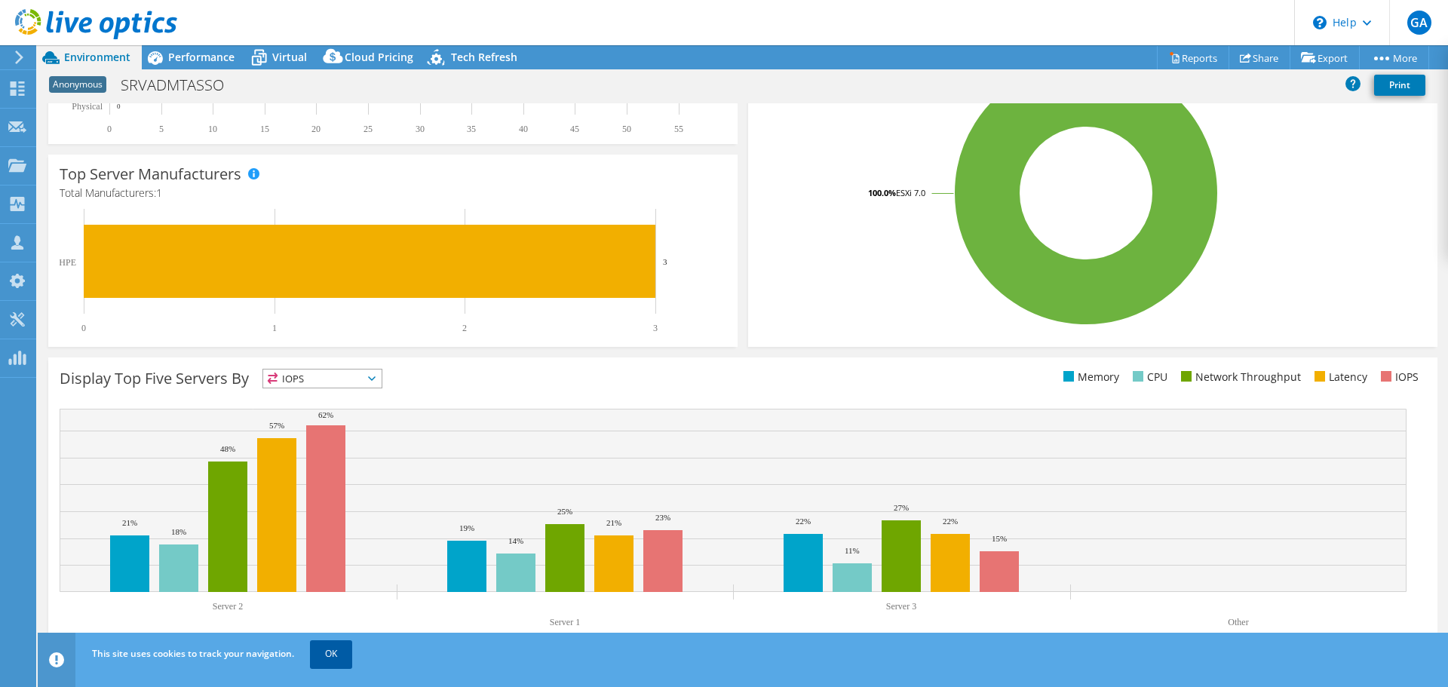
click at [326, 656] on link "OK" at bounding box center [331, 653] width 42 height 27
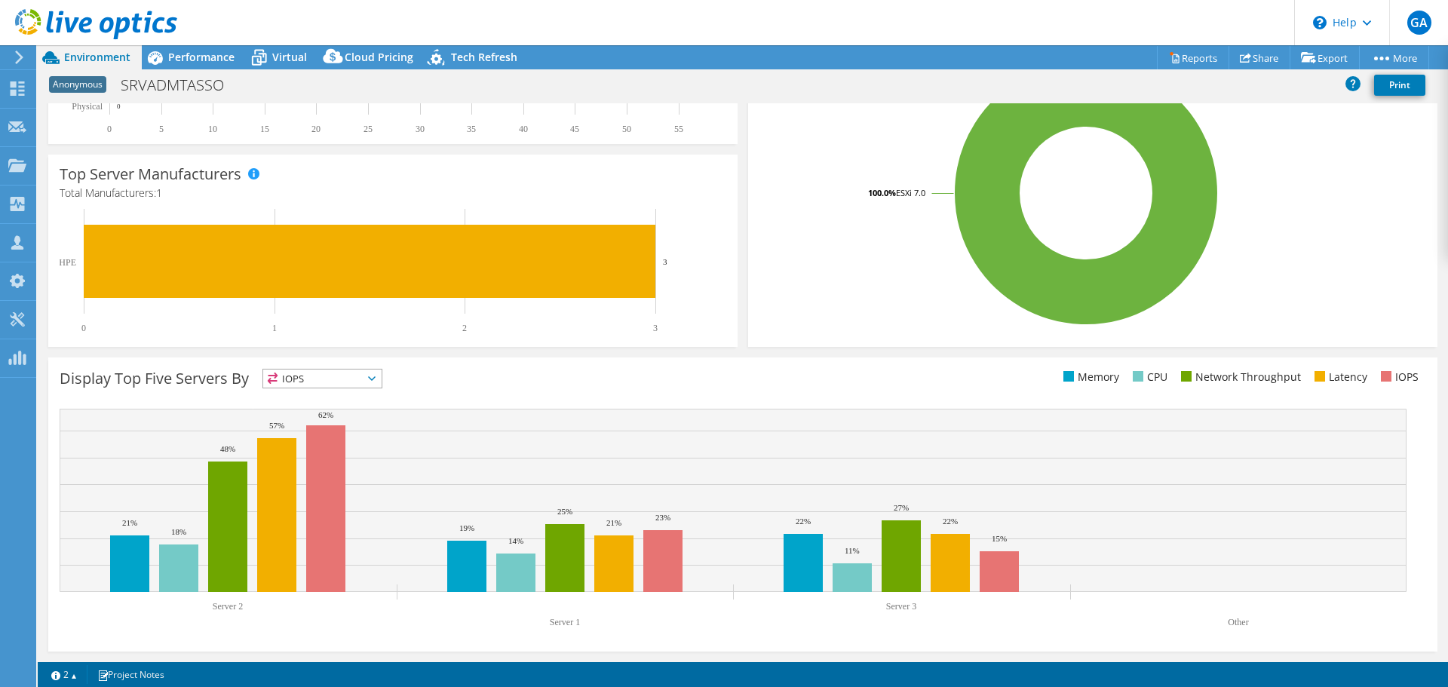
scroll to position [0, 0]
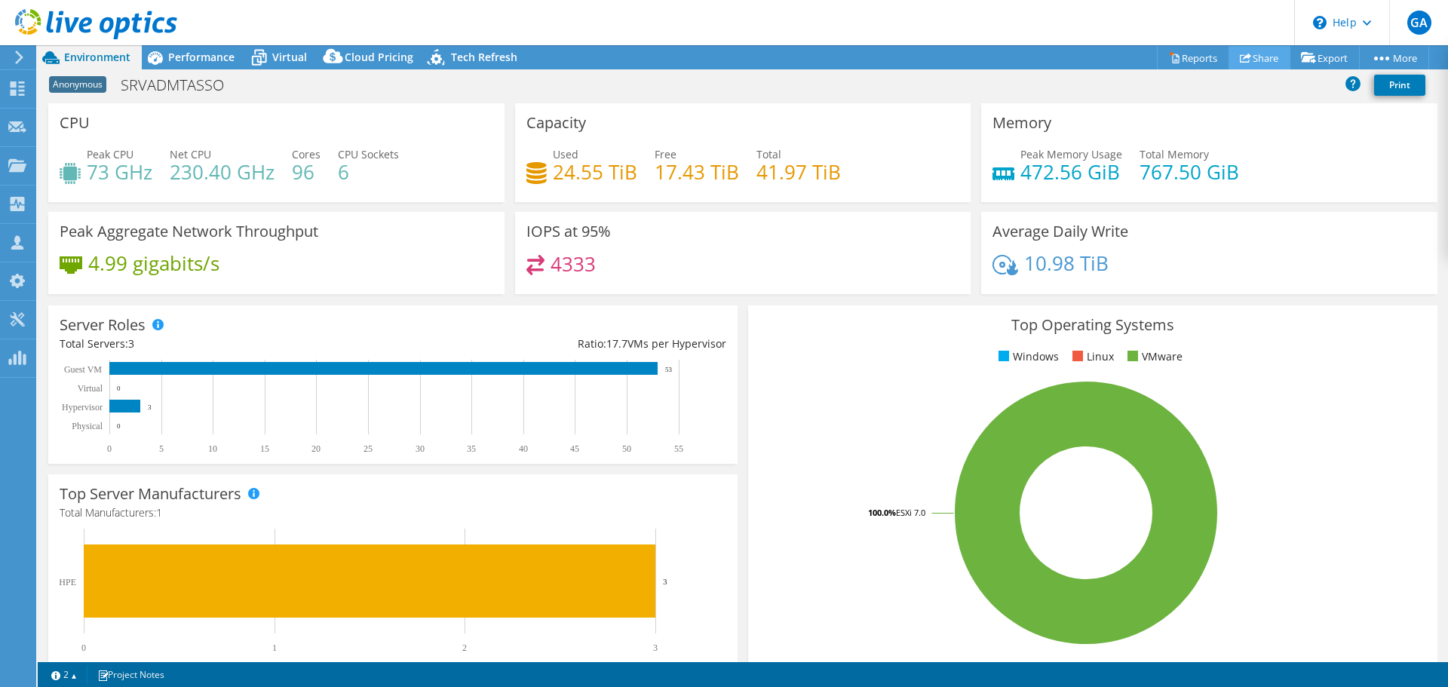
click at [1254, 51] on link "Share" at bounding box center [1260, 57] width 62 height 23
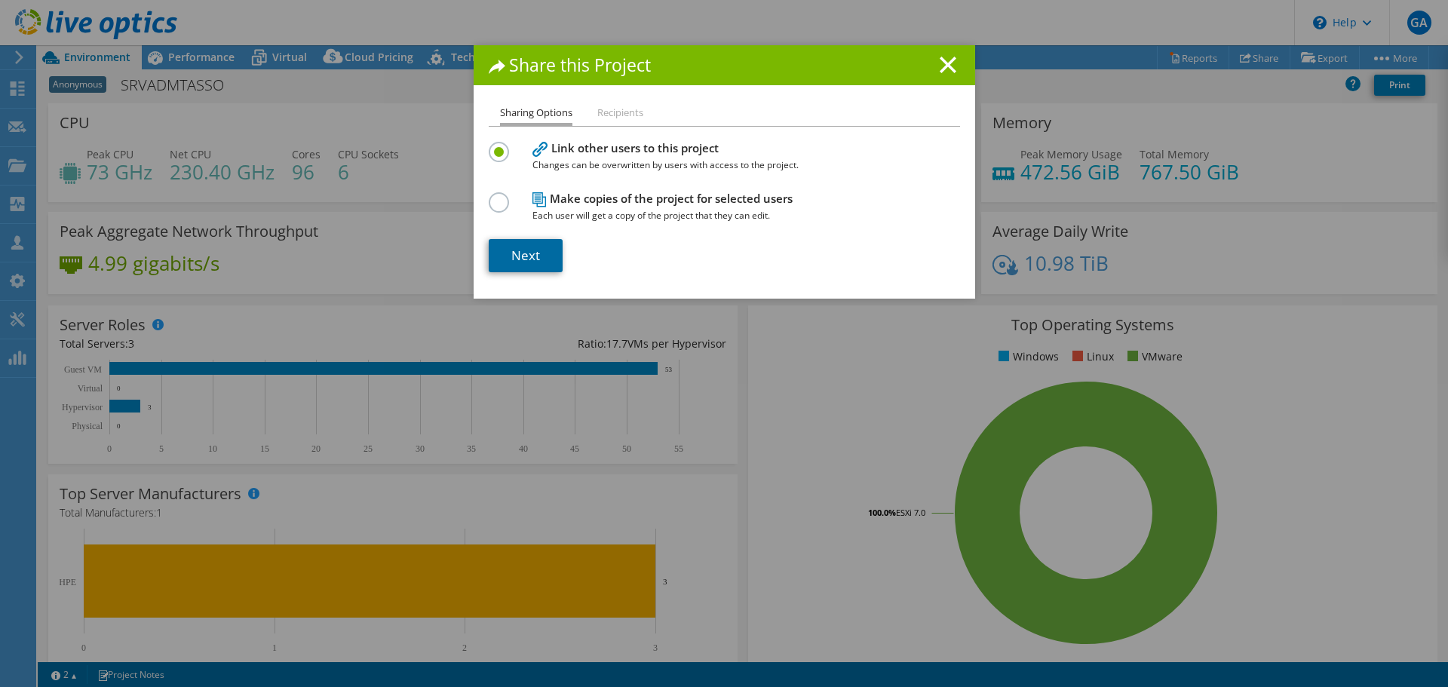
click at [519, 264] on link "Next" at bounding box center [526, 255] width 74 height 33
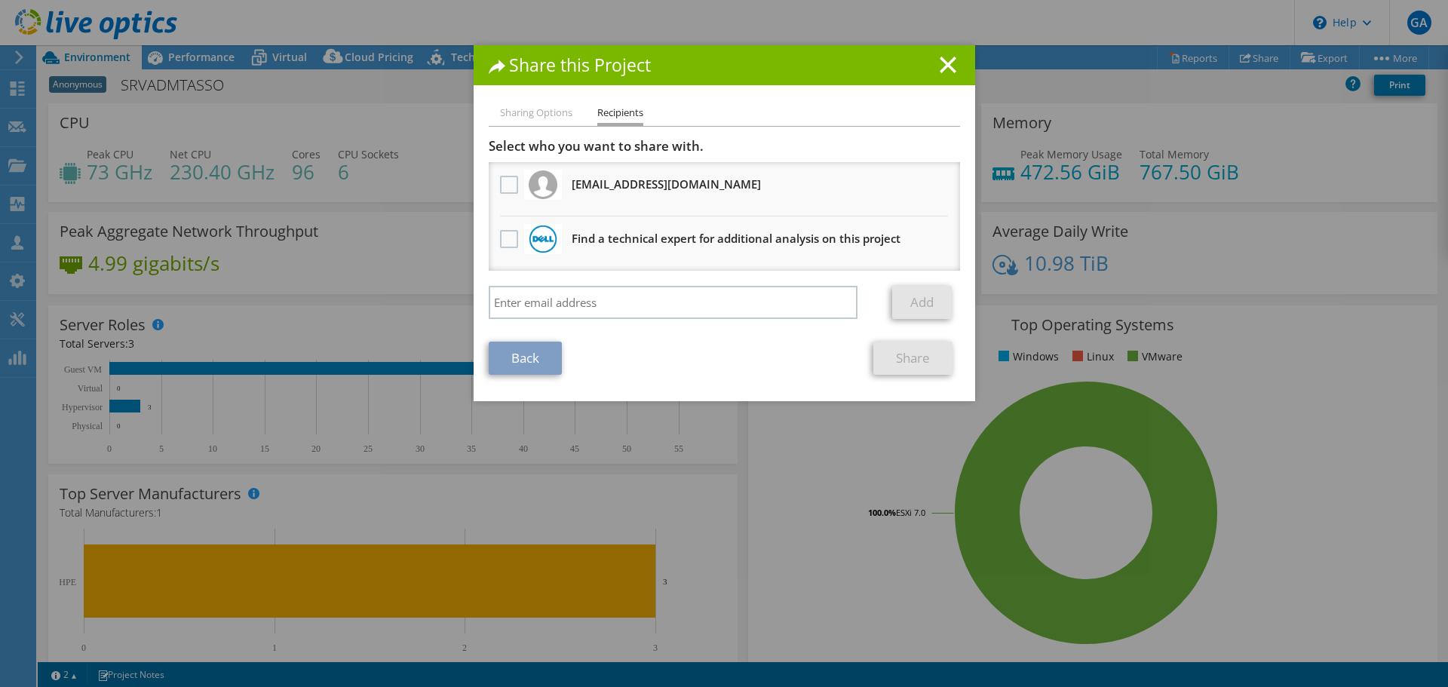
click at [538, 110] on li "Sharing Options" at bounding box center [536, 113] width 72 height 19
drag, startPoint x: 743, startPoint y: 242, endPoint x: 692, endPoint y: 238, distance: 51.4
click at [743, 241] on h3 "Find a technical expert for additional analysis on this project" at bounding box center [736, 238] width 329 height 24
click at [508, 238] on label at bounding box center [511, 239] width 22 height 18
click at [0, 0] on input "checkbox" at bounding box center [0, 0] width 0 height 0
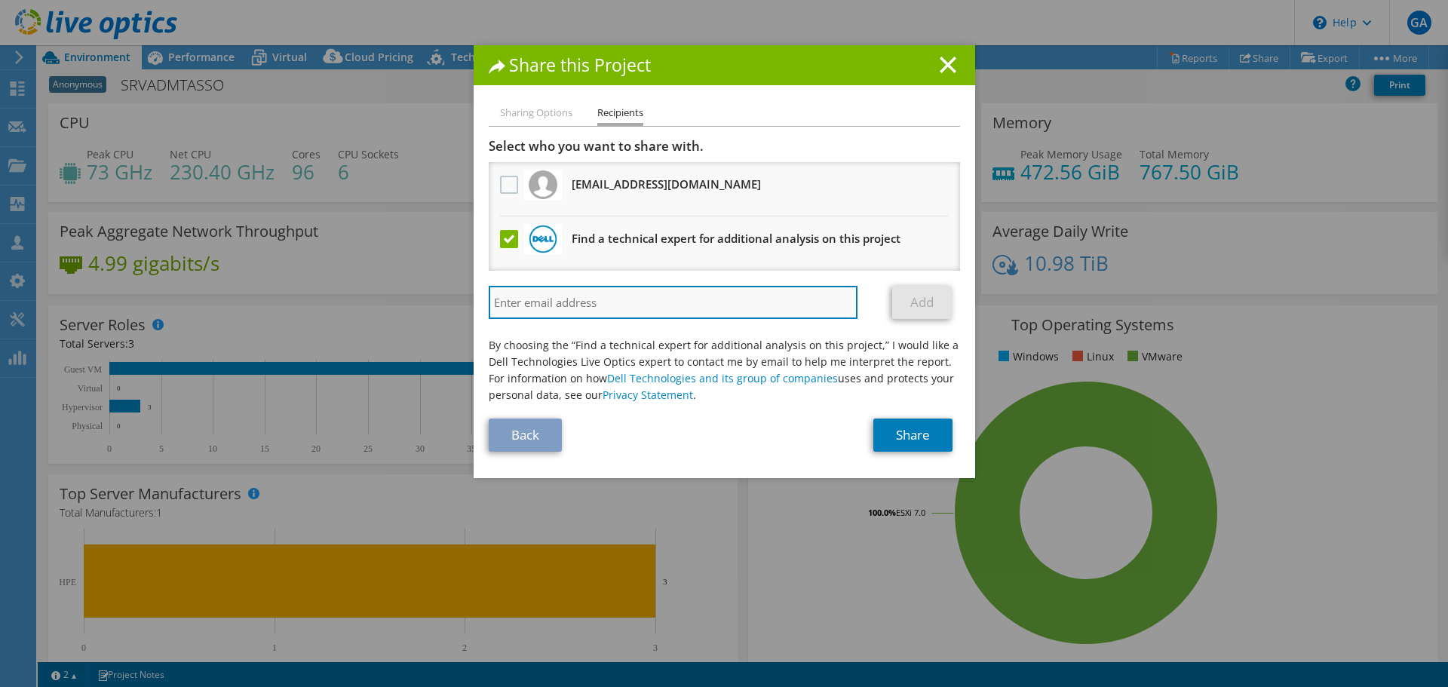
click at [589, 299] on input "search" at bounding box center [674, 302] width 370 height 33
paste input "Chmiel, Audrey <Audrey.Chmiel@dell.com>"
type input "Chmiel, Audrey <Audrey.Chmiel@dell.com"
drag, startPoint x: 584, startPoint y: 302, endPoint x: 297, endPoint y: 301, distance: 286.6
click at [297, 301] on div "Share this Project Sharing Options Recipients Link other users to this project …" at bounding box center [724, 343] width 1448 height 597
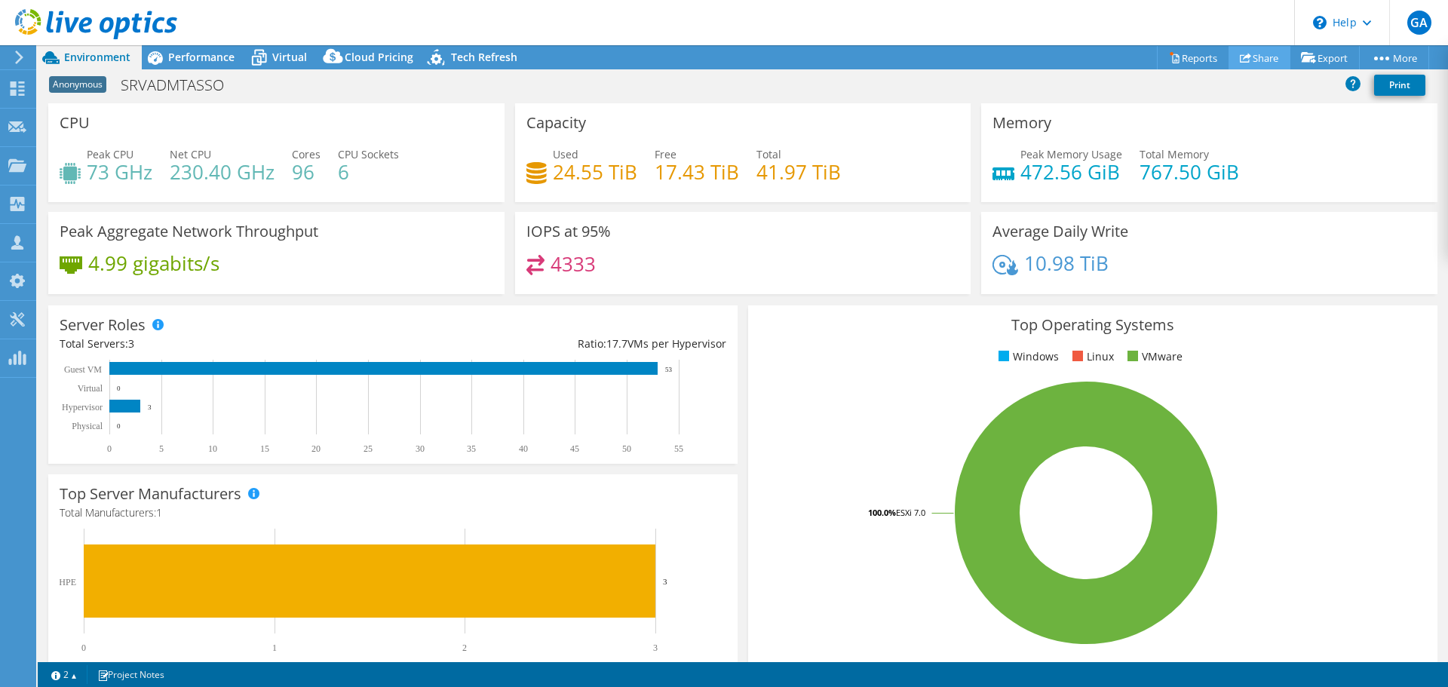
click at [1258, 60] on link "Share" at bounding box center [1260, 57] width 62 height 23
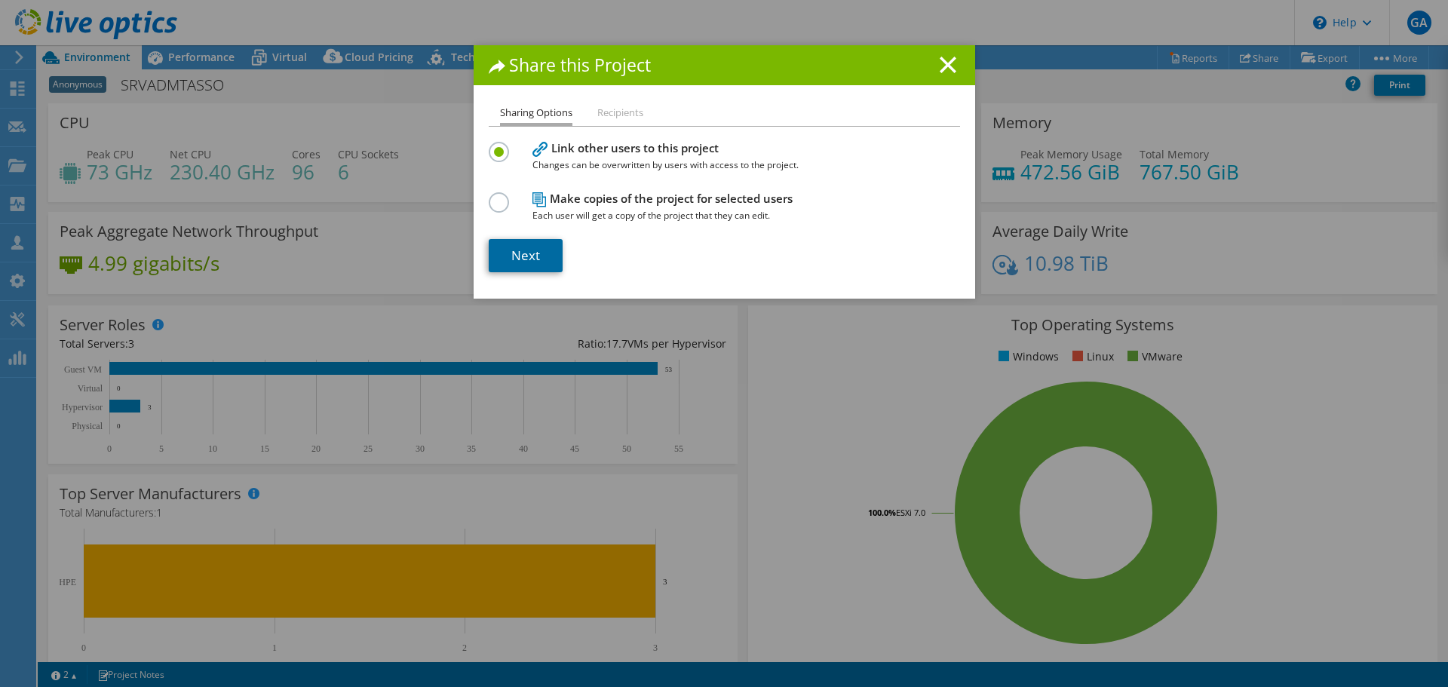
click at [533, 253] on link "Next" at bounding box center [526, 255] width 74 height 33
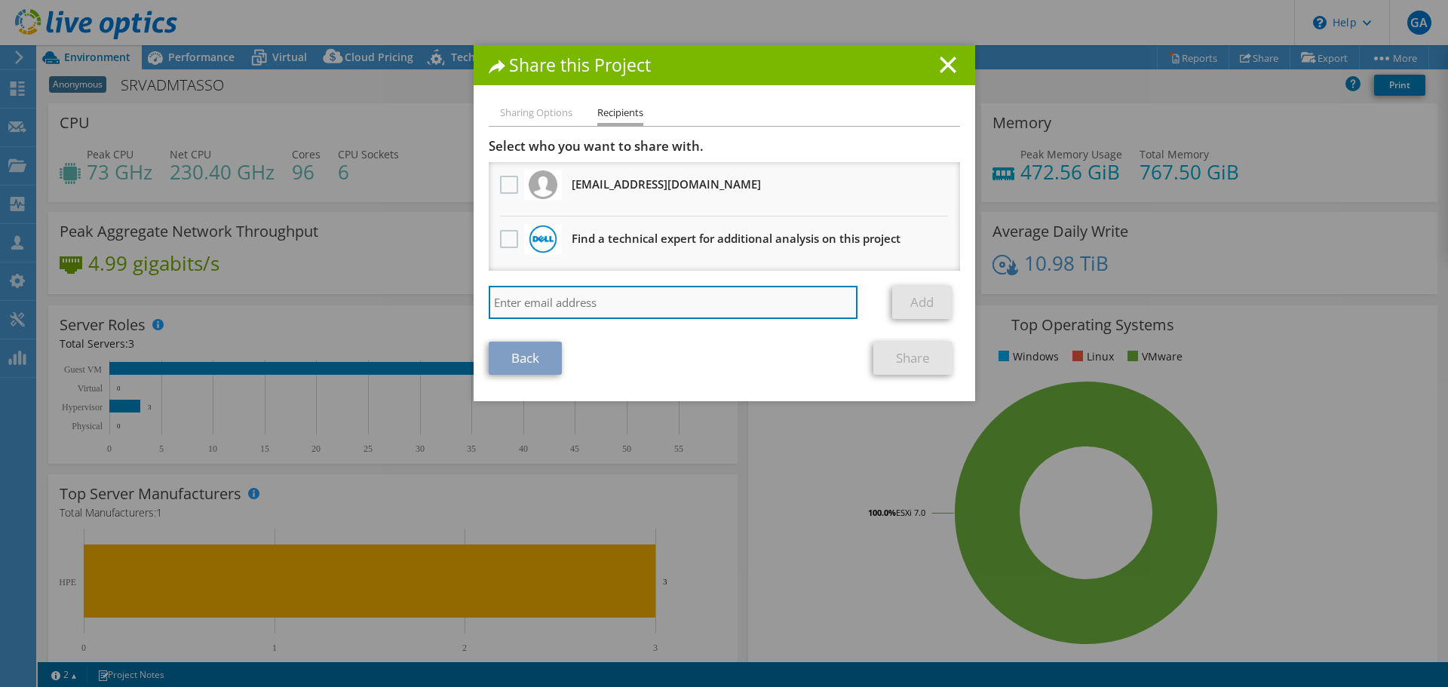
click at [574, 303] on input "search" at bounding box center [674, 302] width 370 height 33
paste input "Chmiel, Audrey <Audrey.Chmiel@dell.com>"
type input "Chmiel, Audrey <Audrey.Chmiel@dell.com>"
drag, startPoint x: 573, startPoint y: 302, endPoint x: 454, endPoint y: 302, distance: 119.2
click at [454, 302] on div "Share this Project Sharing Options Recipients Link other users to this project …" at bounding box center [724, 343] width 1448 height 597
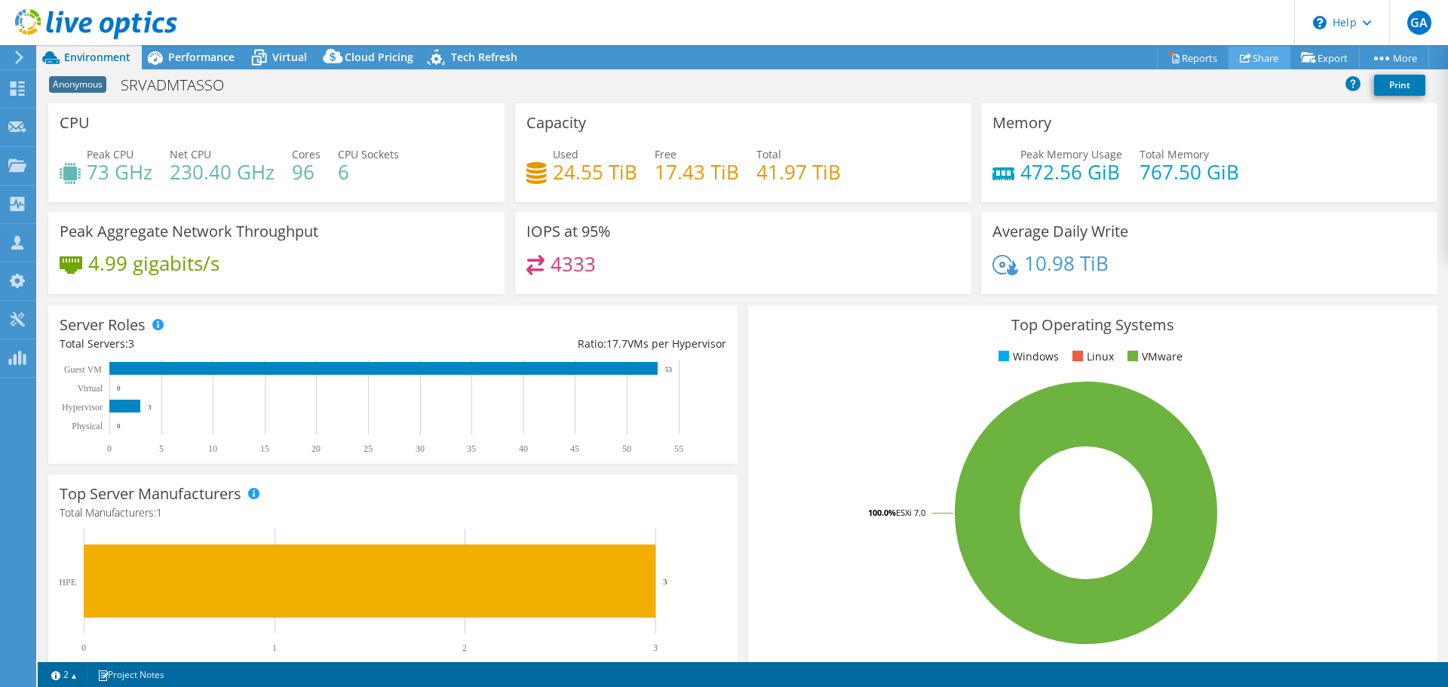
click at [1259, 57] on link "Share" at bounding box center [1260, 57] width 62 height 23
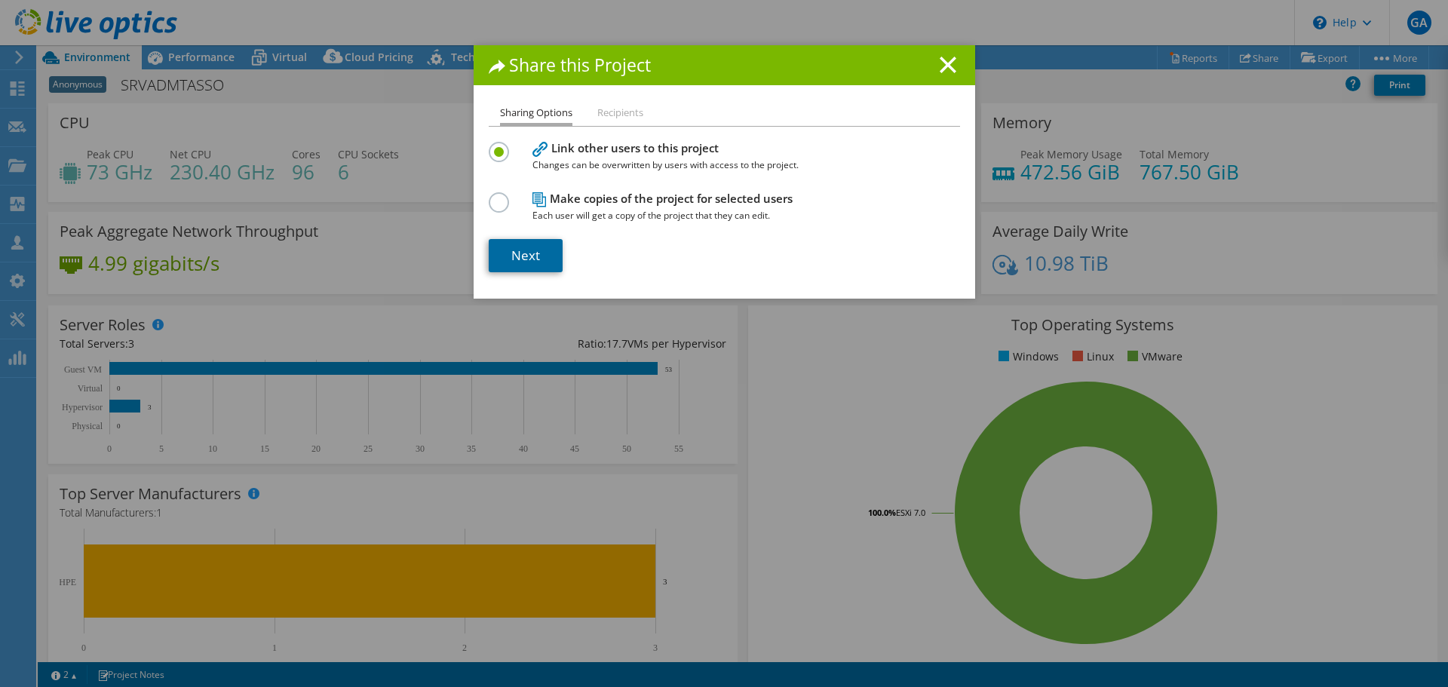
click at [539, 256] on link "Next" at bounding box center [526, 255] width 74 height 33
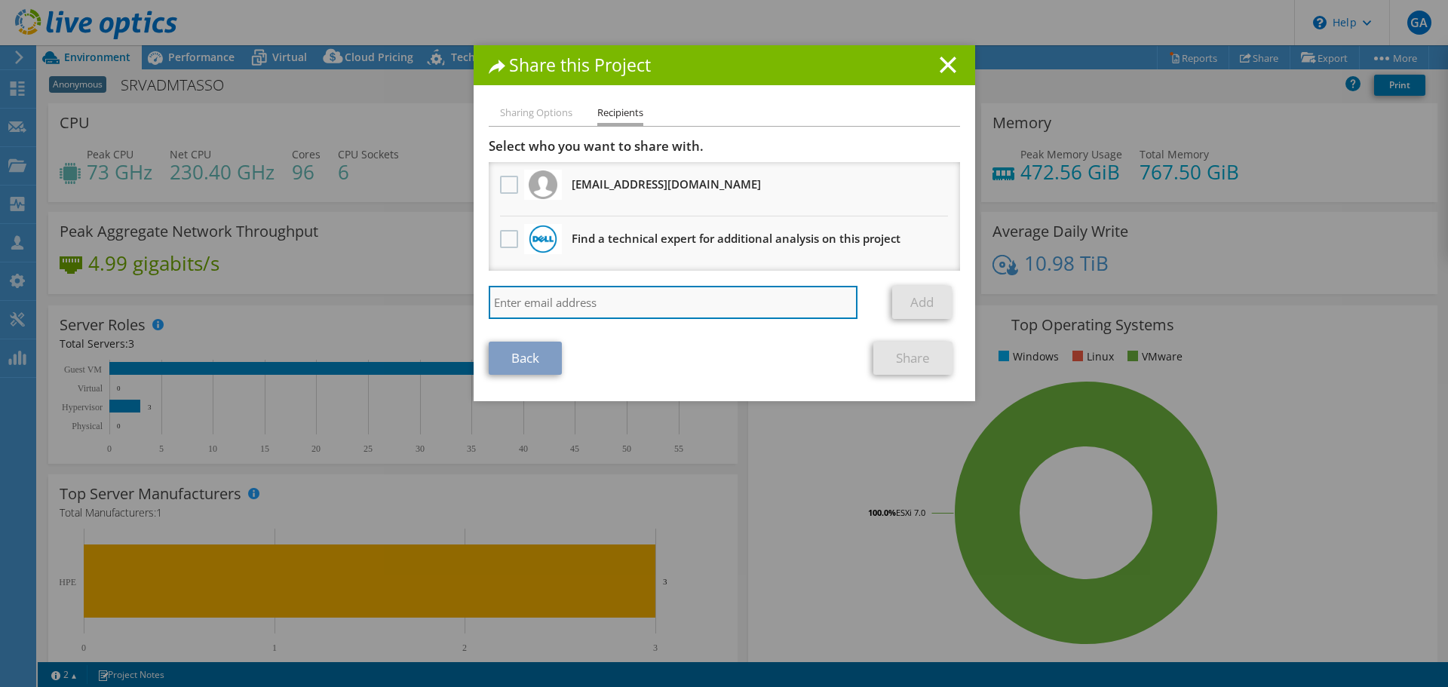
click at [584, 300] on input "search" at bounding box center [674, 302] width 370 height 33
paste input "Chmiel, Audrey <Audrey.Chmiel@dell.com>"
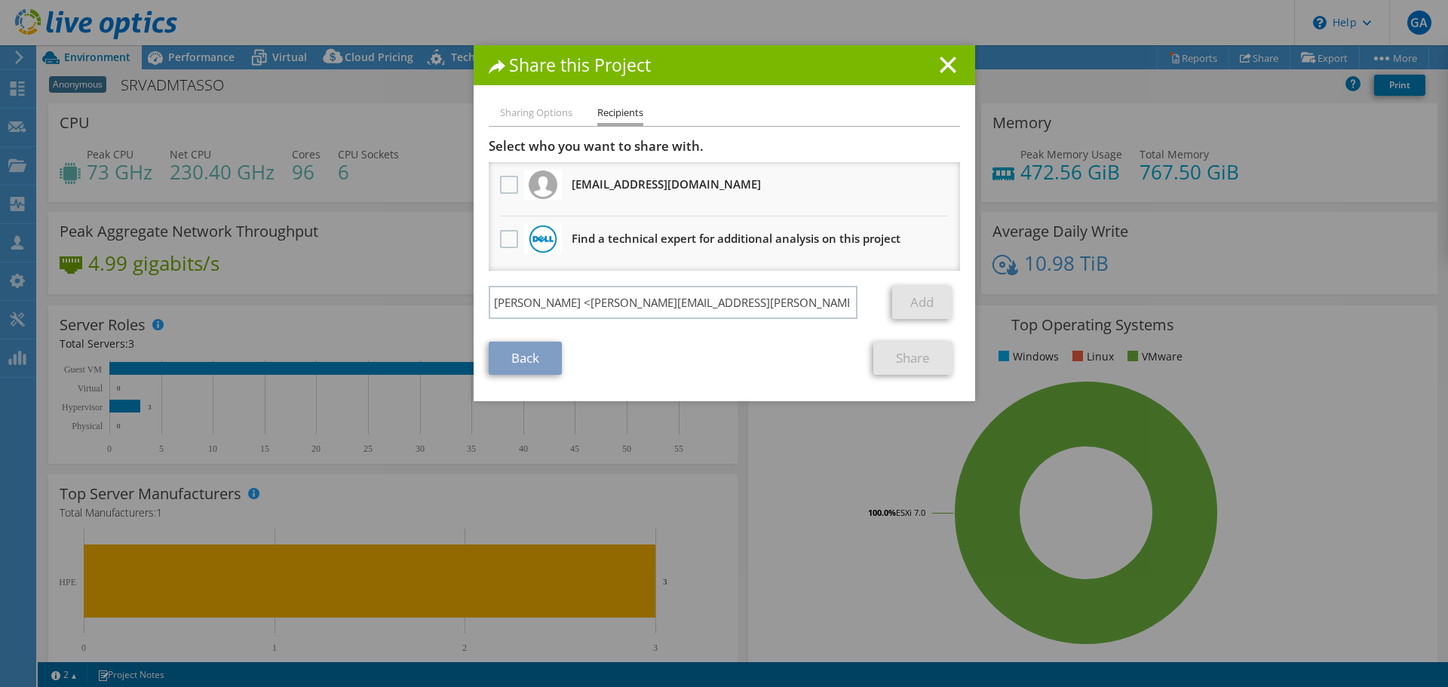
click at [675, 345] on div "Back Share" at bounding box center [724, 358] width 471 height 33
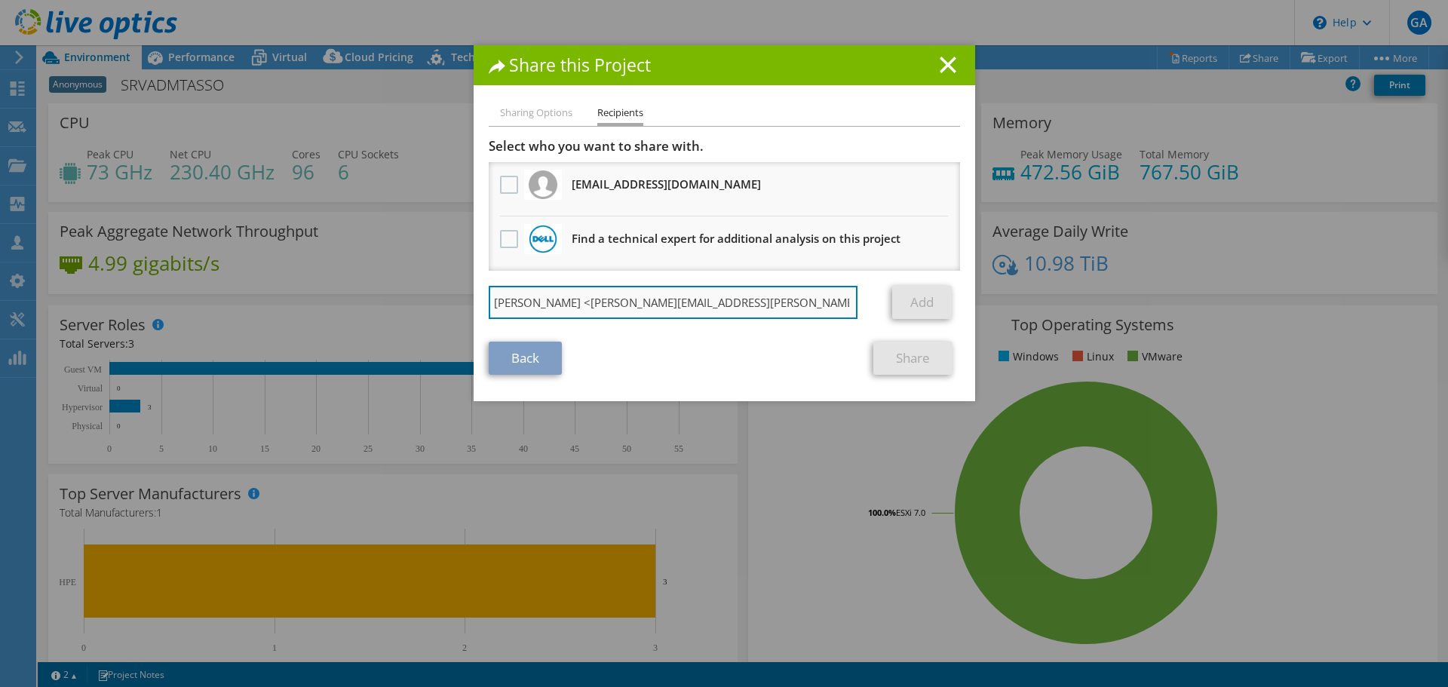
click at [723, 308] on input "Chmiel, Audrey <Audrey.Chmiel@dell.com>" at bounding box center [674, 302] width 370 height 33
click at [499, 302] on input "Chmiel, Audrey <Audrey.Chmiel@dell.com>" at bounding box center [674, 302] width 370 height 33
click at [683, 303] on input "Audrey.Chmiel@dell.com>" at bounding box center [674, 302] width 370 height 33
type input "Audrey.Chmiel@dell.com"
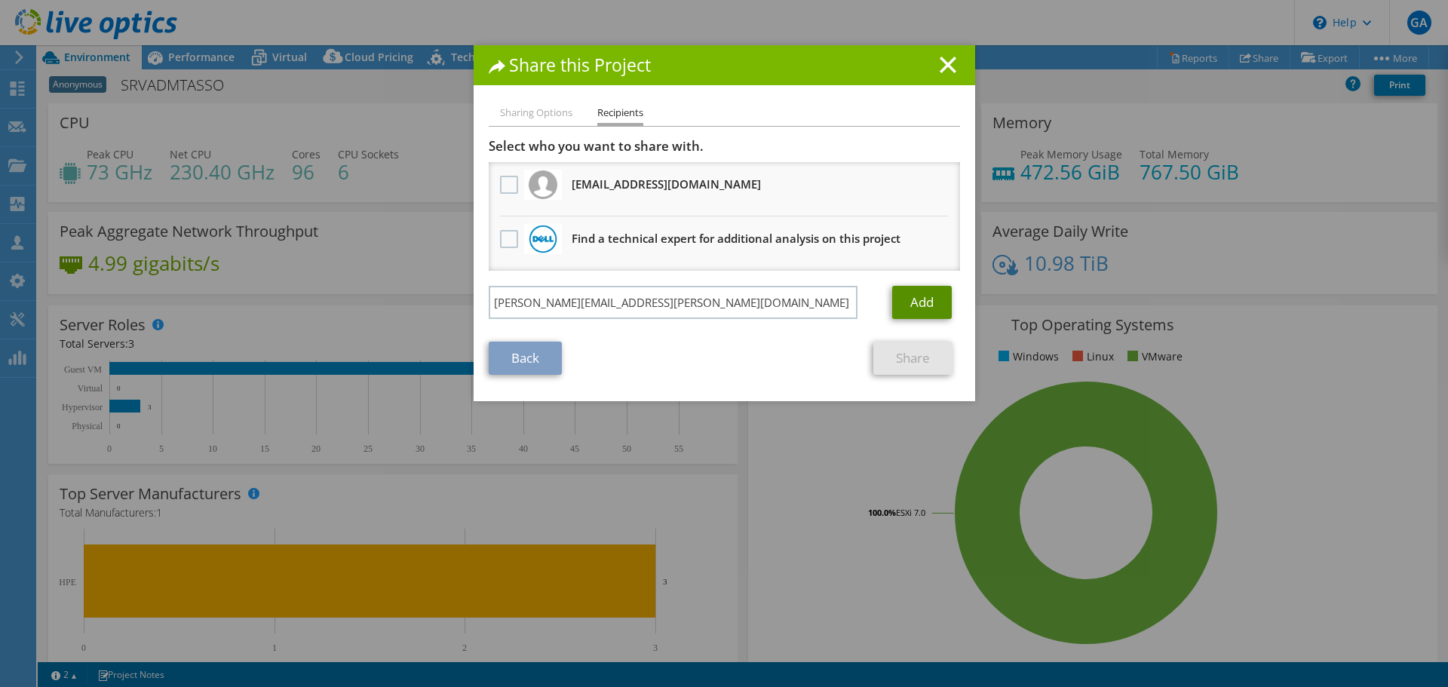
click at [929, 302] on link "Add" at bounding box center [922, 302] width 60 height 33
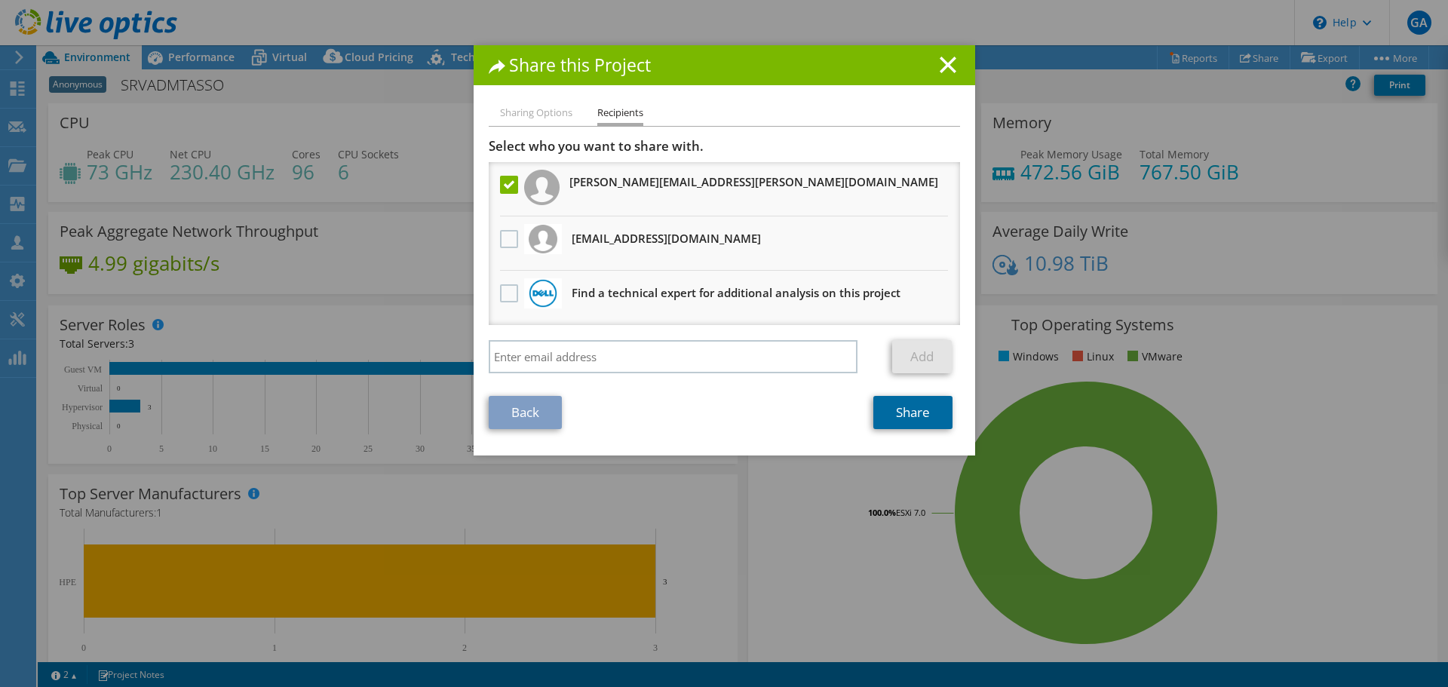
click at [915, 414] on link "Share" at bounding box center [913, 412] width 79 height 33
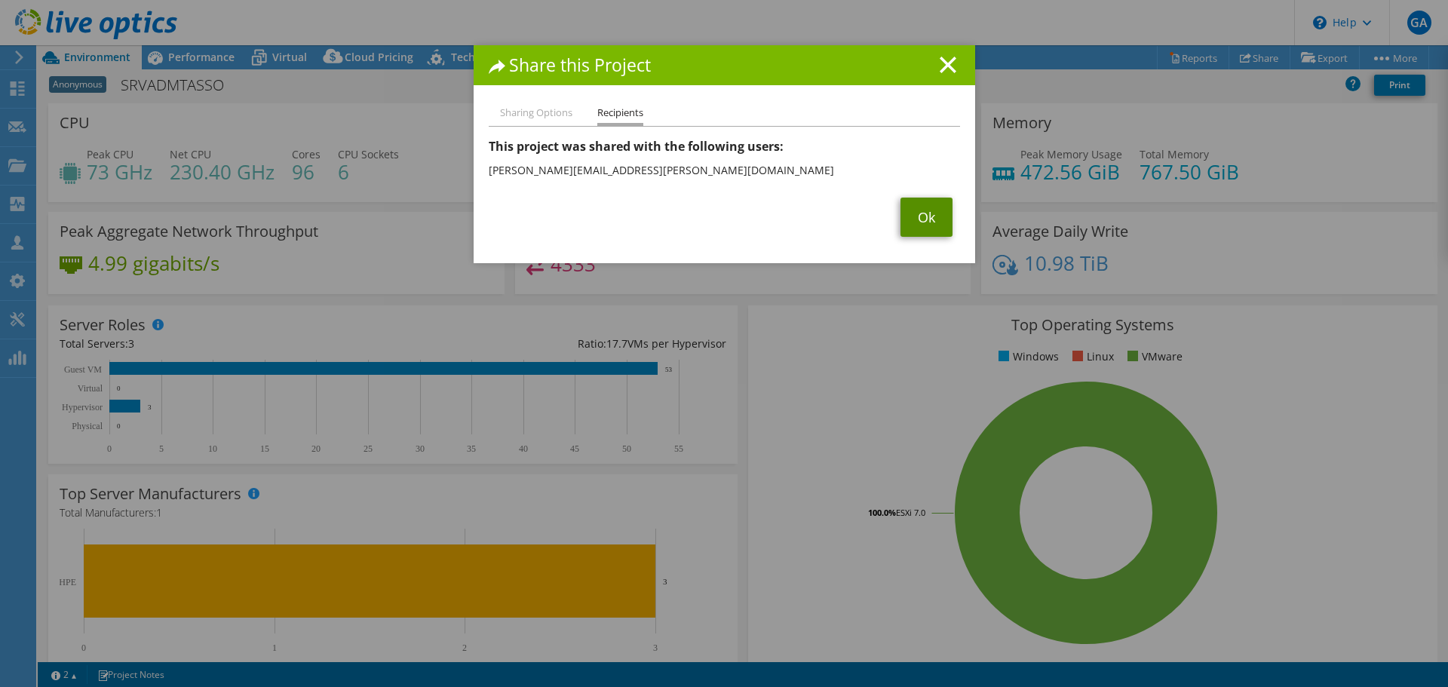
click at [918, 224] on link "Ok" at bounding box center [927, 217] width 52 height 39
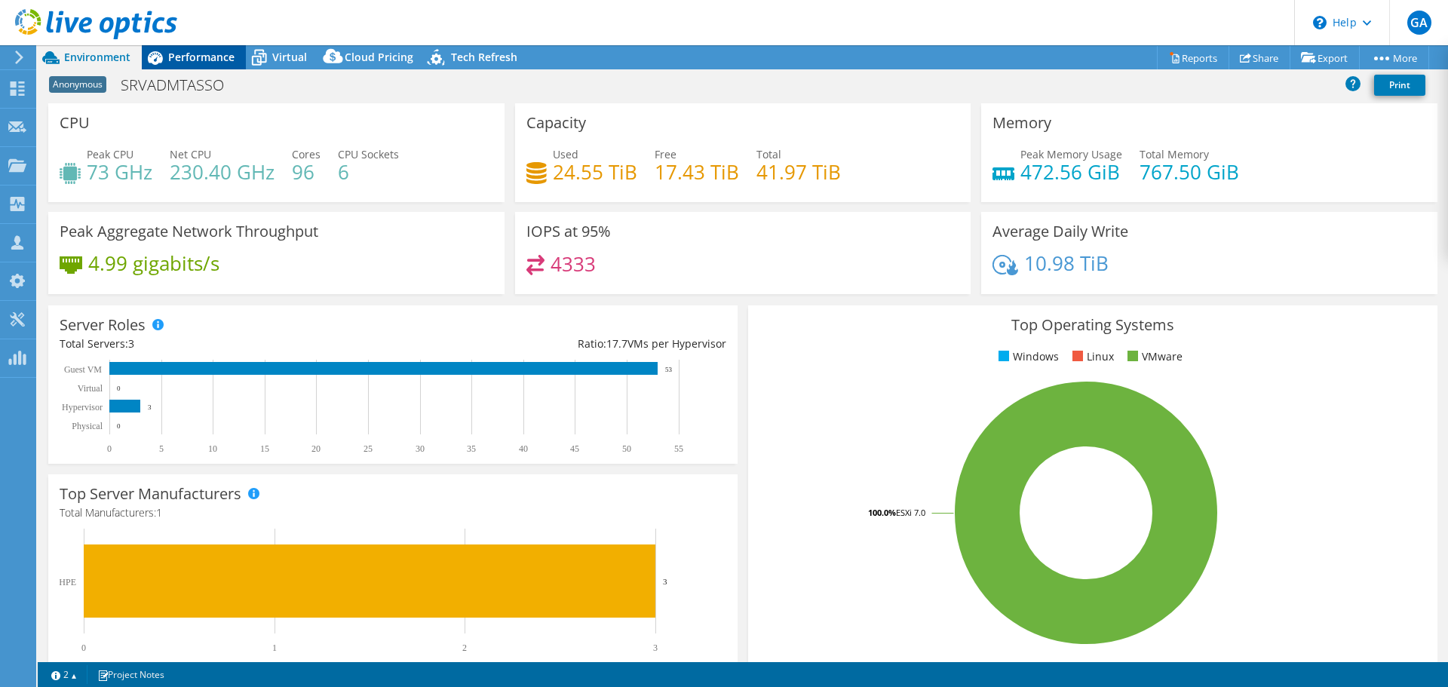
click at [203, 57] on span "Performance" at bounding box center [201, 57] width 66 height 14
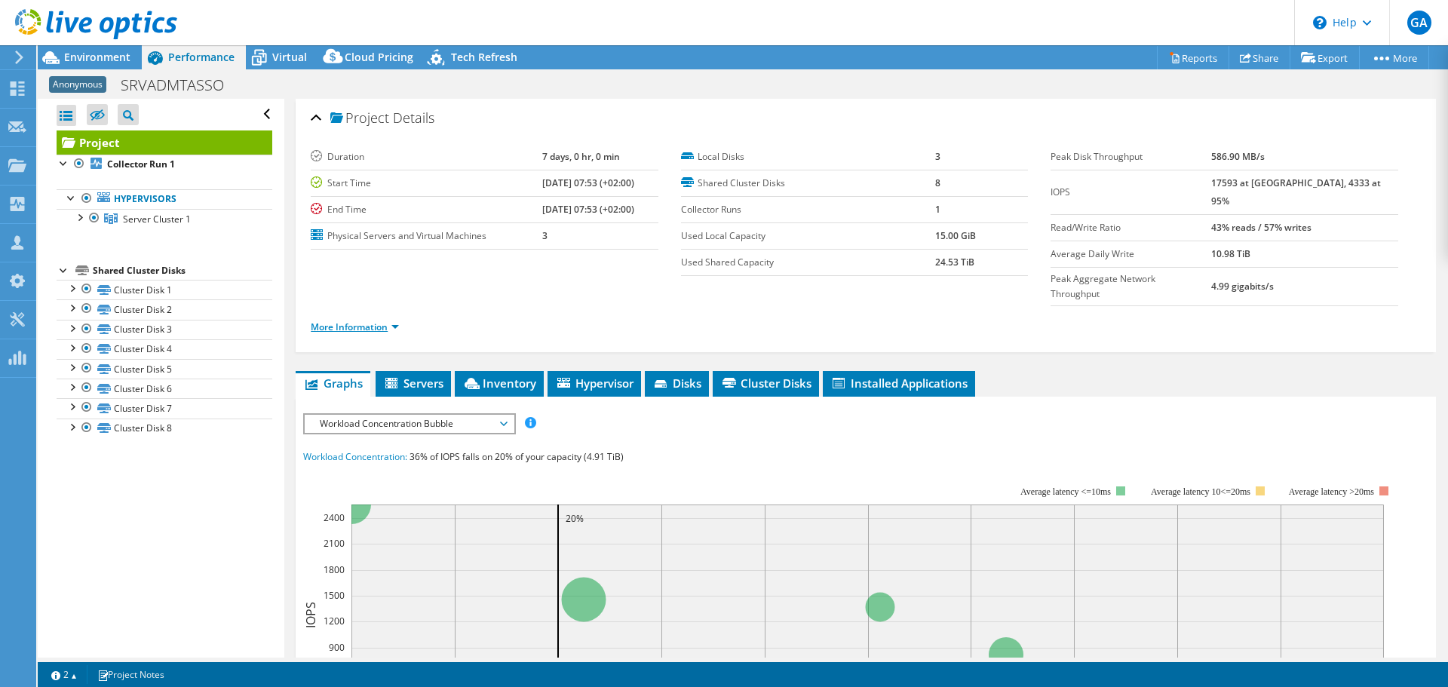
click at [397, 321] on link "More Information" at bounding box center [355, 327] width 88 height 13
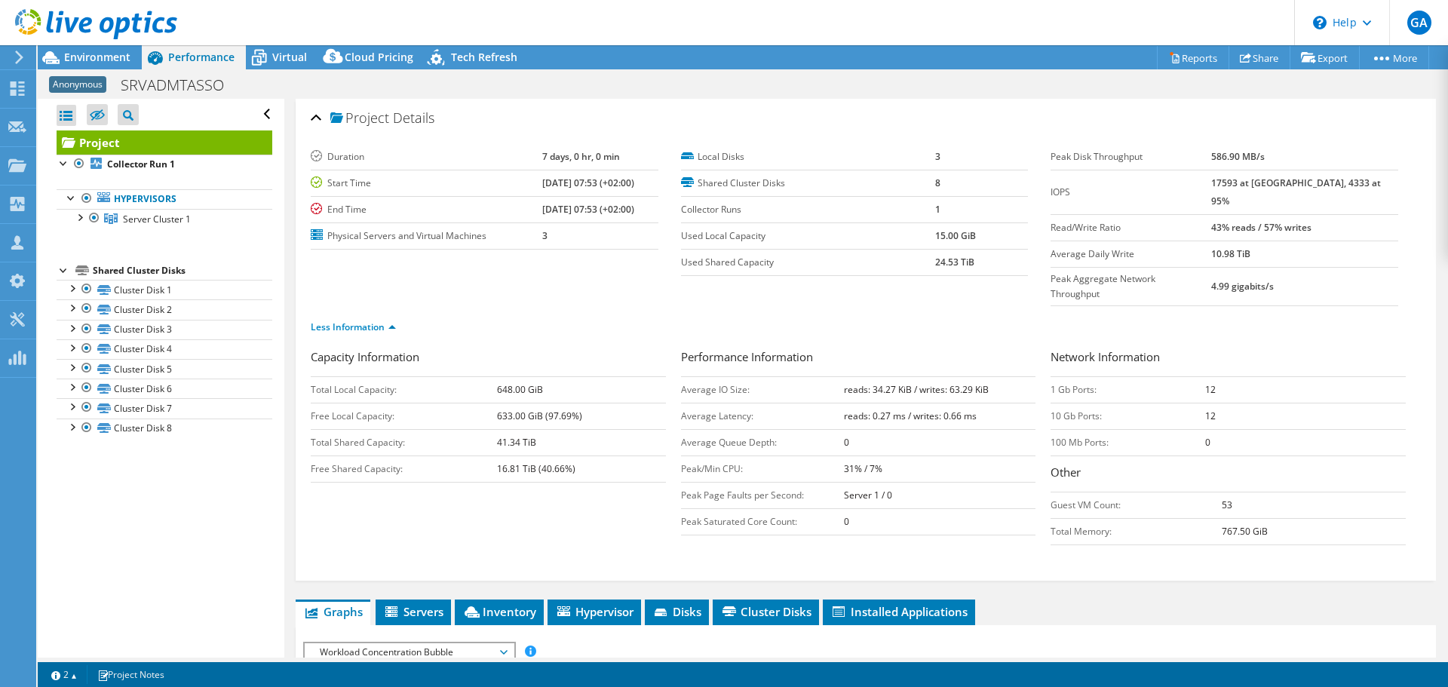
click at [253, 115] on div "Open All Close All Hide Excluded Nodes Project Tree Filter" at bounding box center [165, 115] width 216 height 32
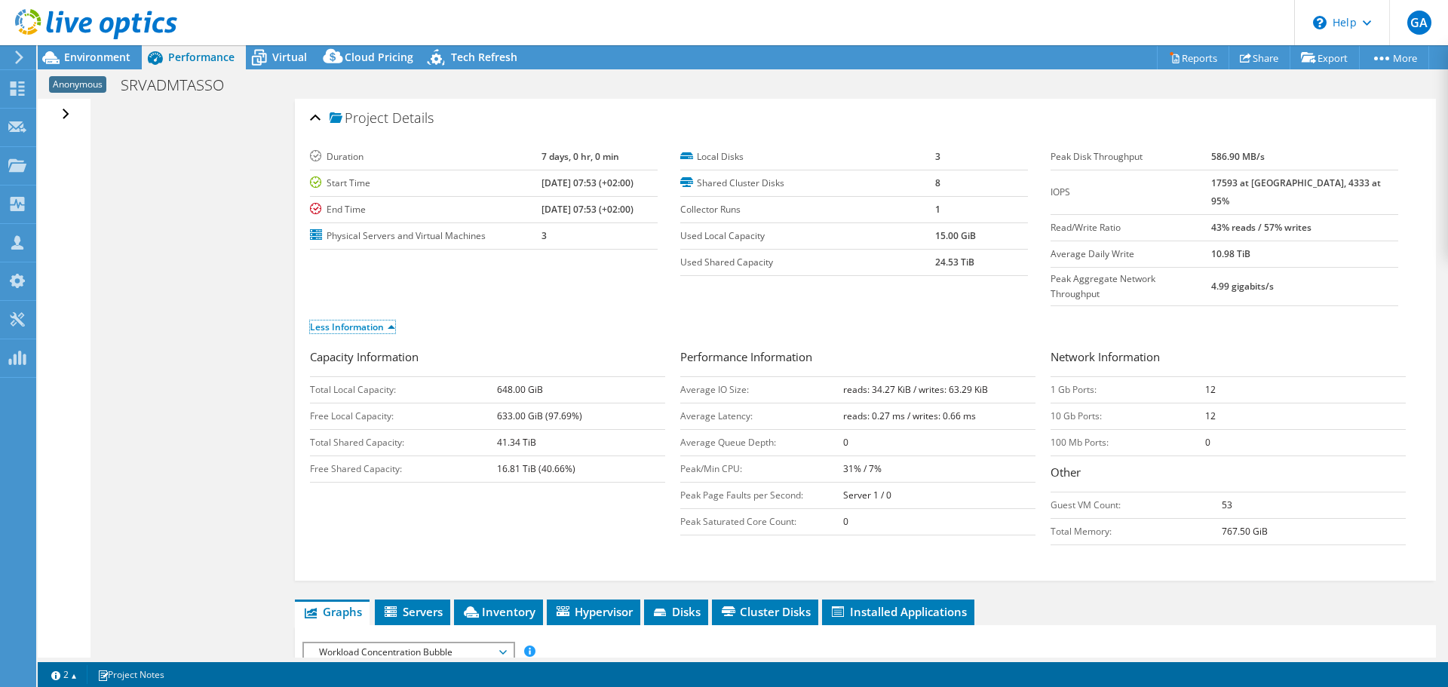
drag, startPoint x: 390, startPoint y: 298, endPoint x: 400, endPoint y: 295, distance: 10.3
click at [390, 321] on link "Less Information" at bounding box center [352, 327] width 85 height 13
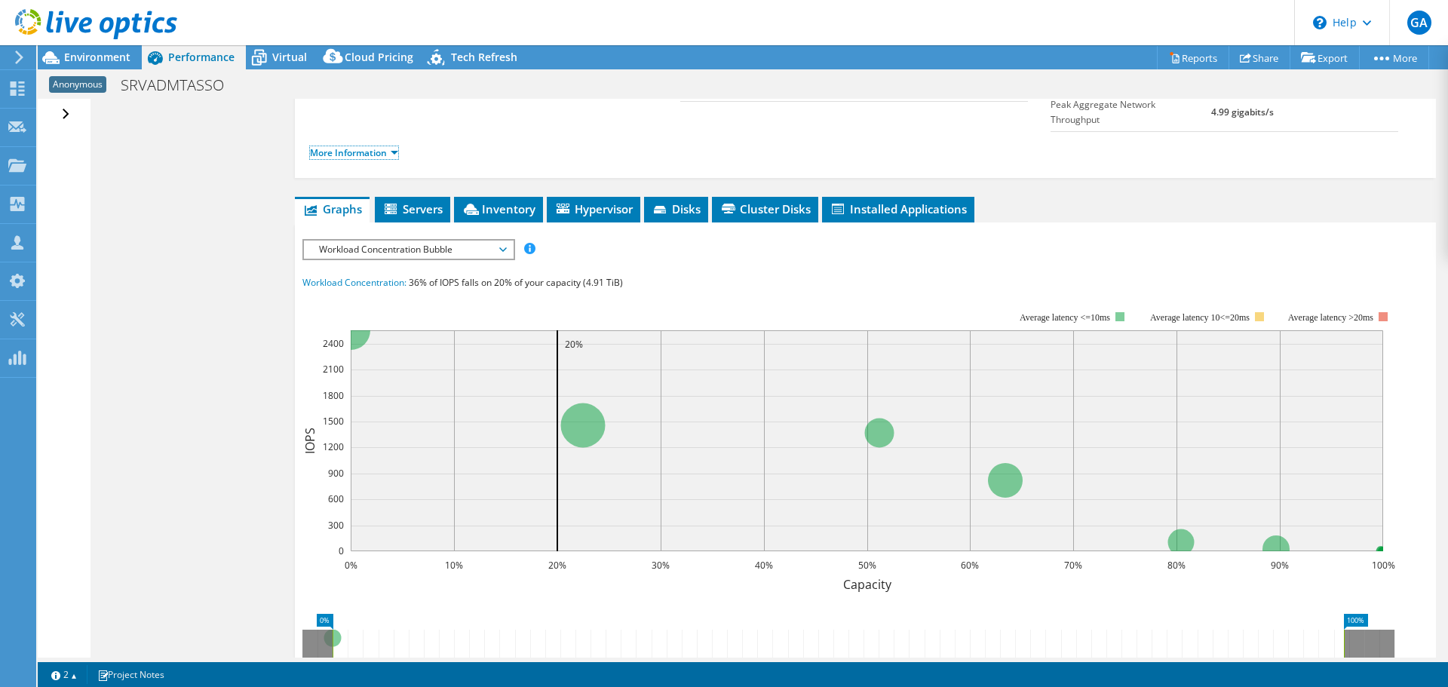
scroll to position [151, 0]
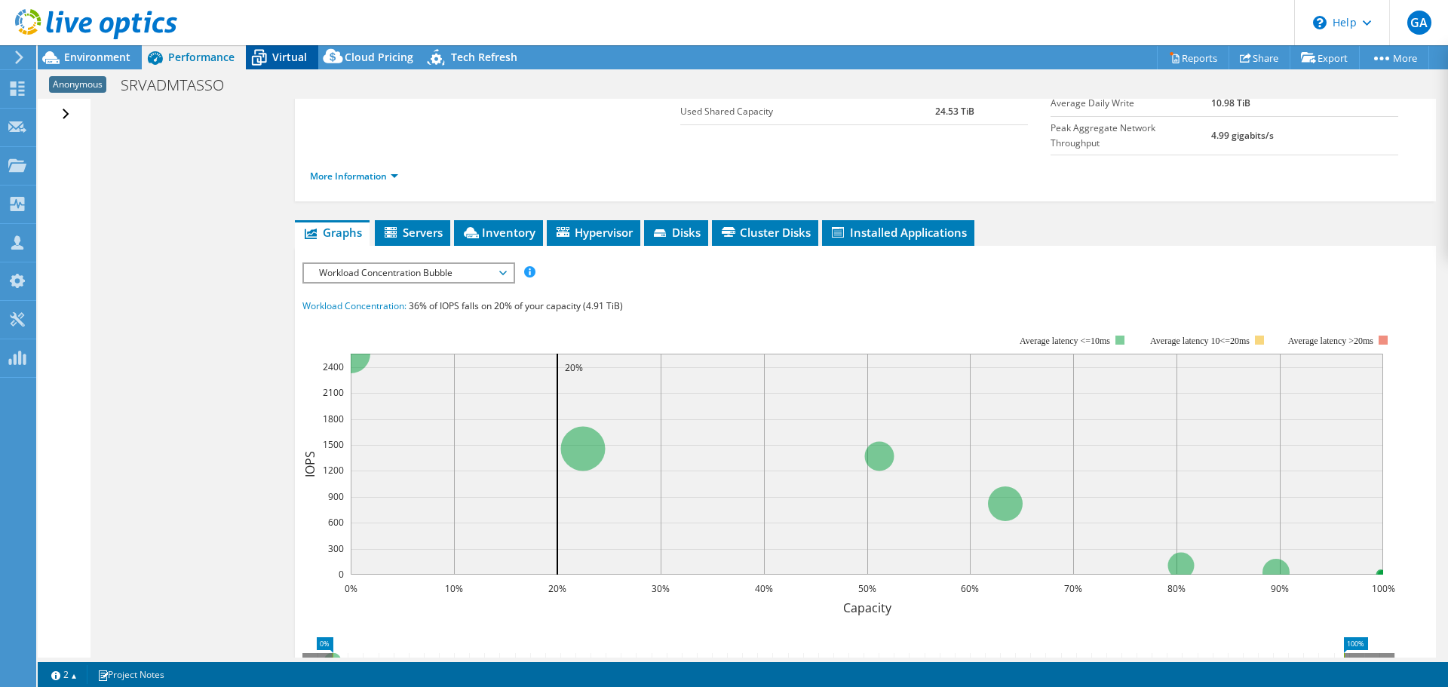
click at [284, 59] on span "Virtual" at bounding box center [289, 57] width 35 height 14
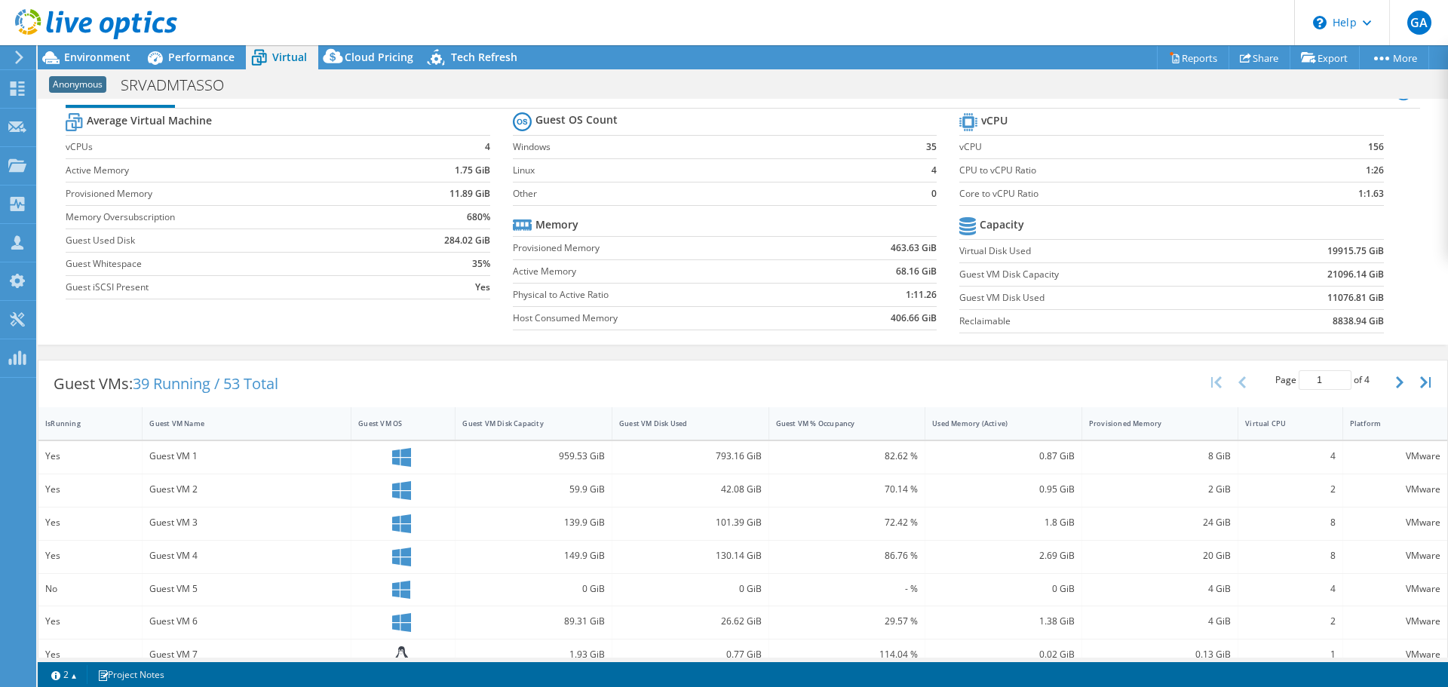
scroll to position [0, 0]
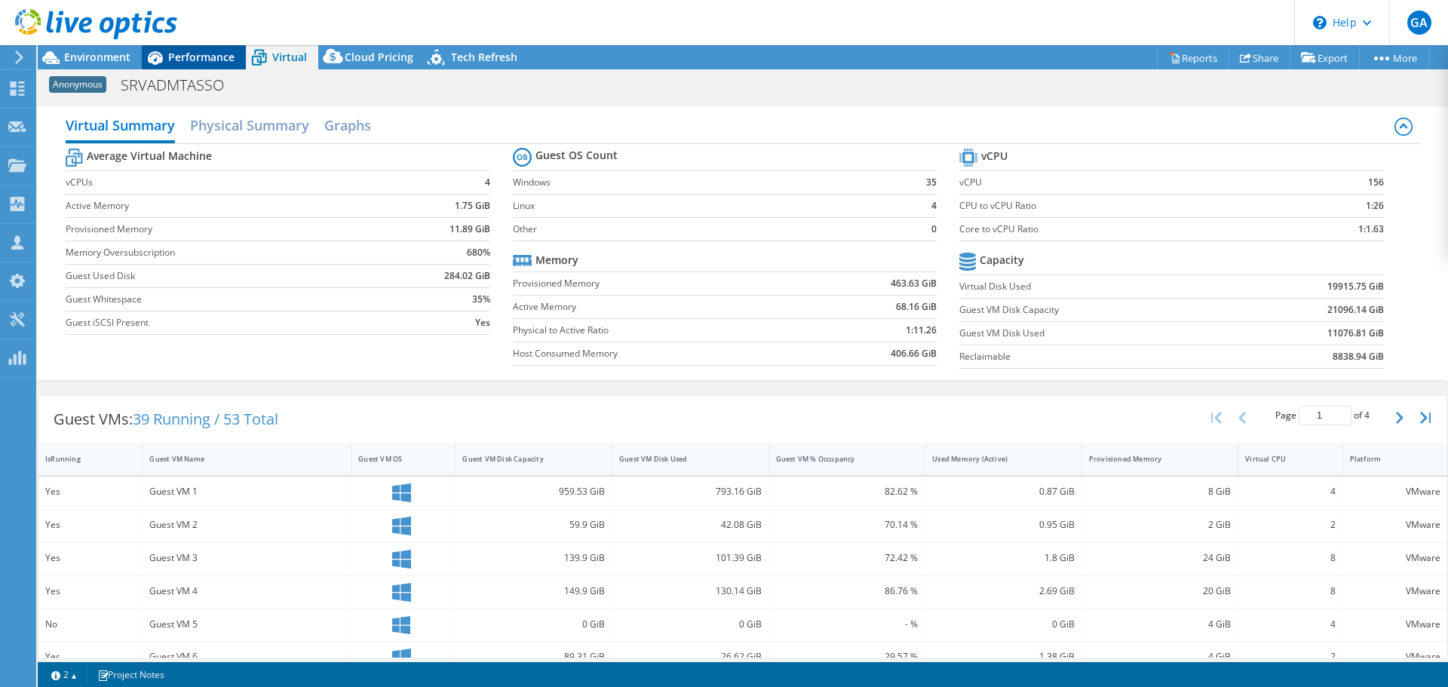
click at [207, 56] on span "Performance" at bounding box center [201, 57] width 66 height 14
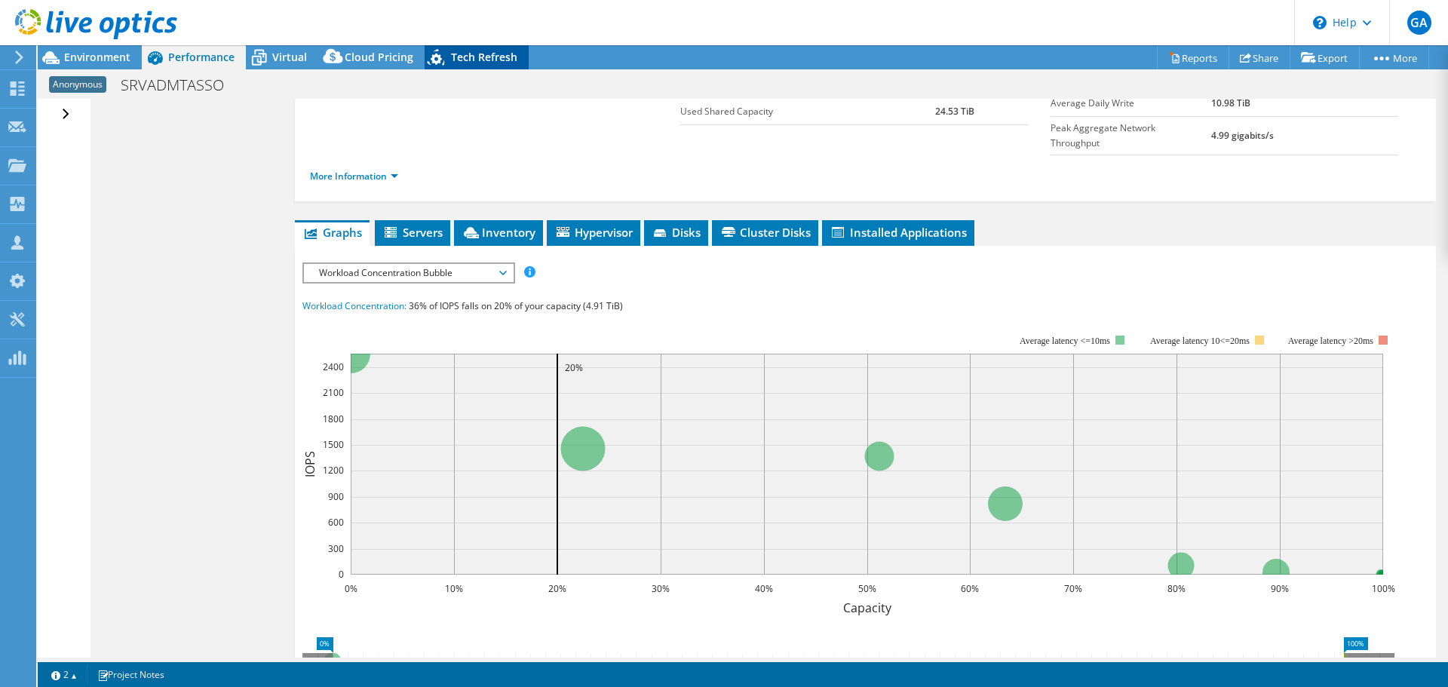
click at [490, 46] on div "Tech Refresh" at bounding box center [477, 57] width 104 height 24
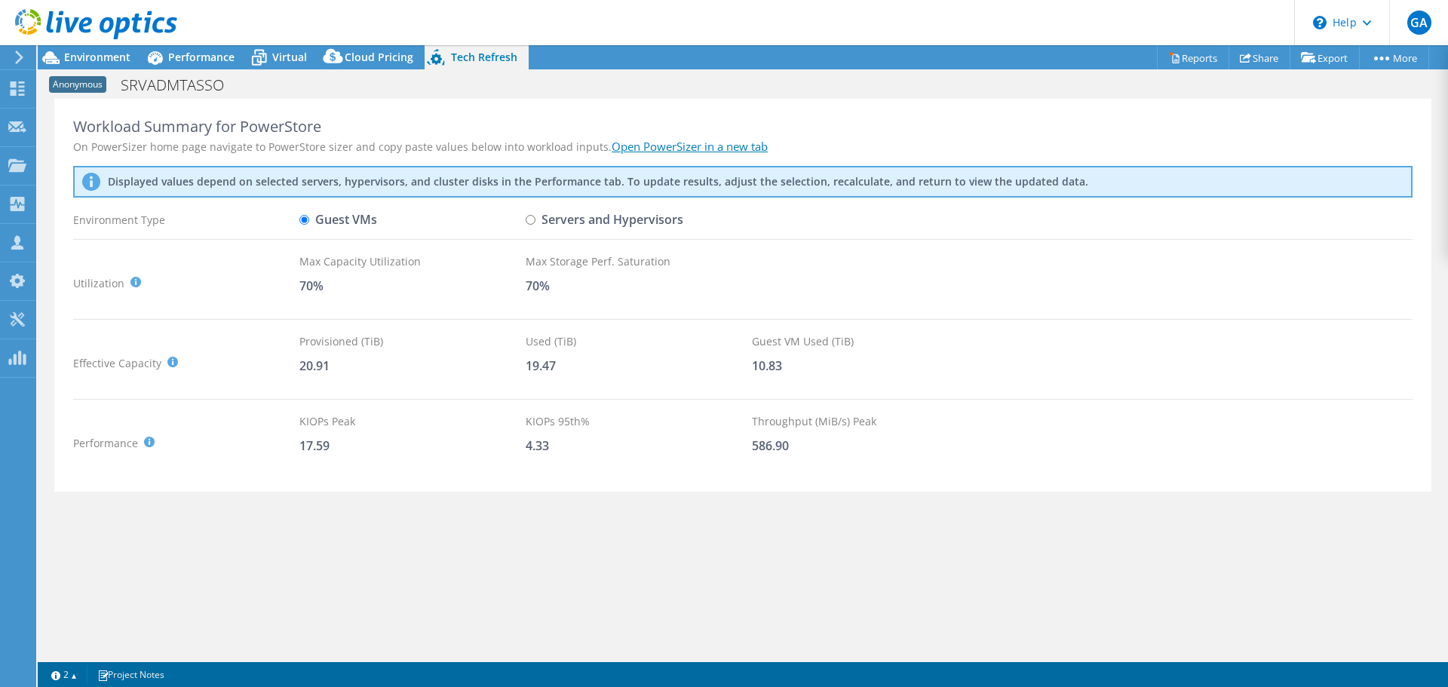
click at [530, 225] on input "Servers and Hypervisors" at bounding box center [531, 220] width 10 height 10
radio input "true"
click at [303, 219] on input "Guest VMs" at bounding box center [304, 220] width 10 height 10
radio input "true"
radio input "false"
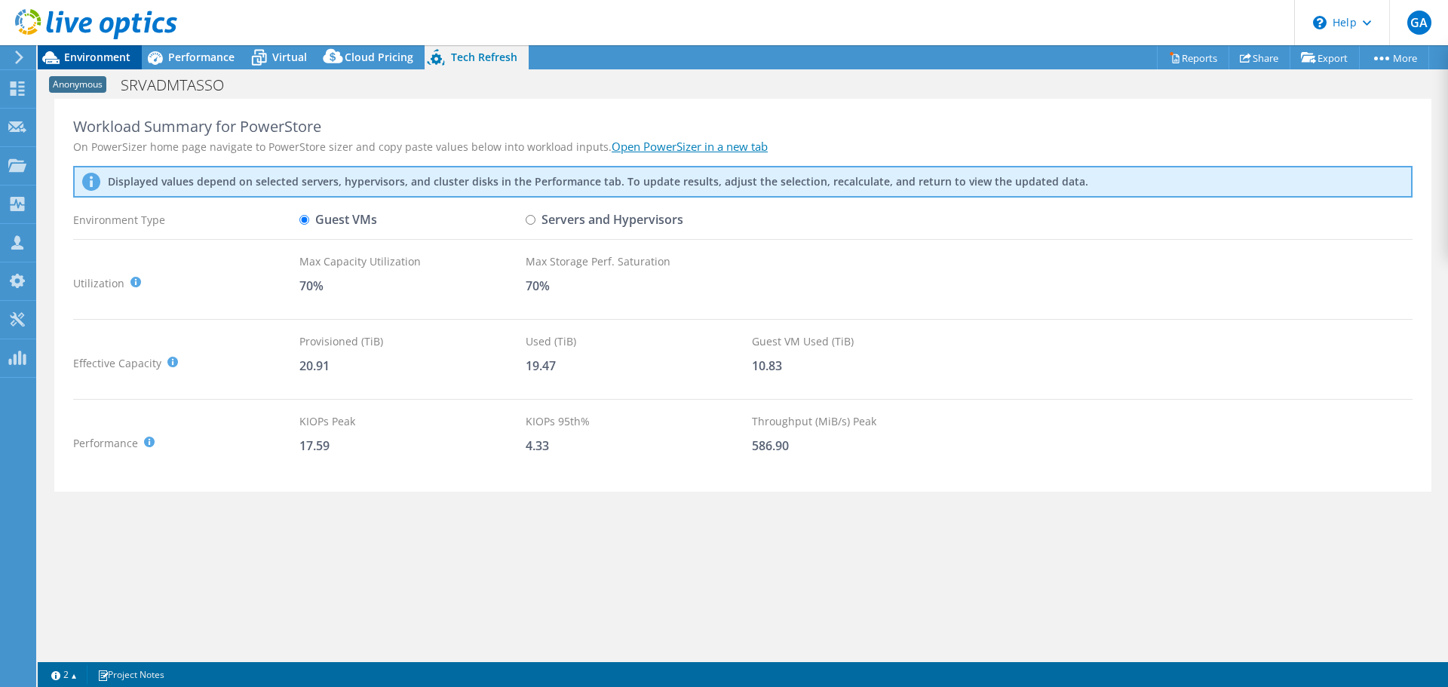
click at [117, 57] on span "Environment" at bounding box center [97, 57] width 66 height 14
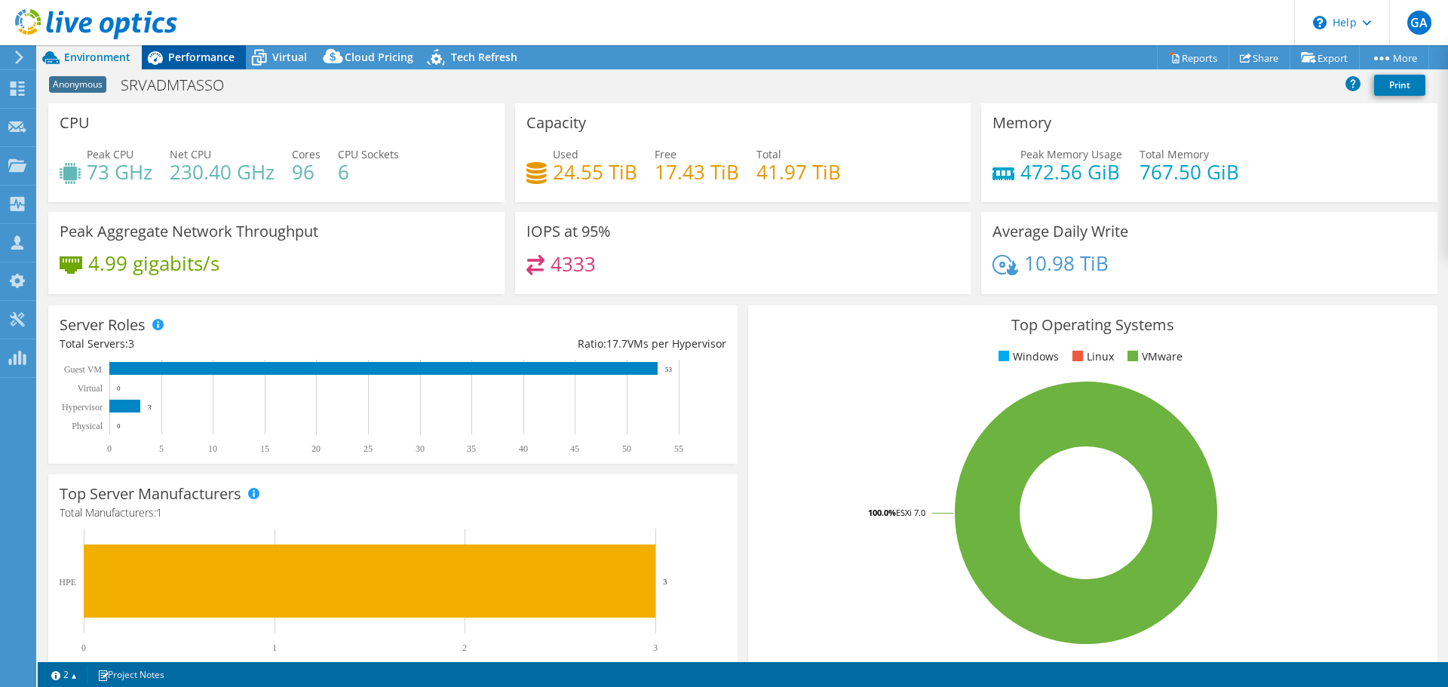
click at [207, 57] on span "Performance" at bounding box center [201, 57] width 66 height 14
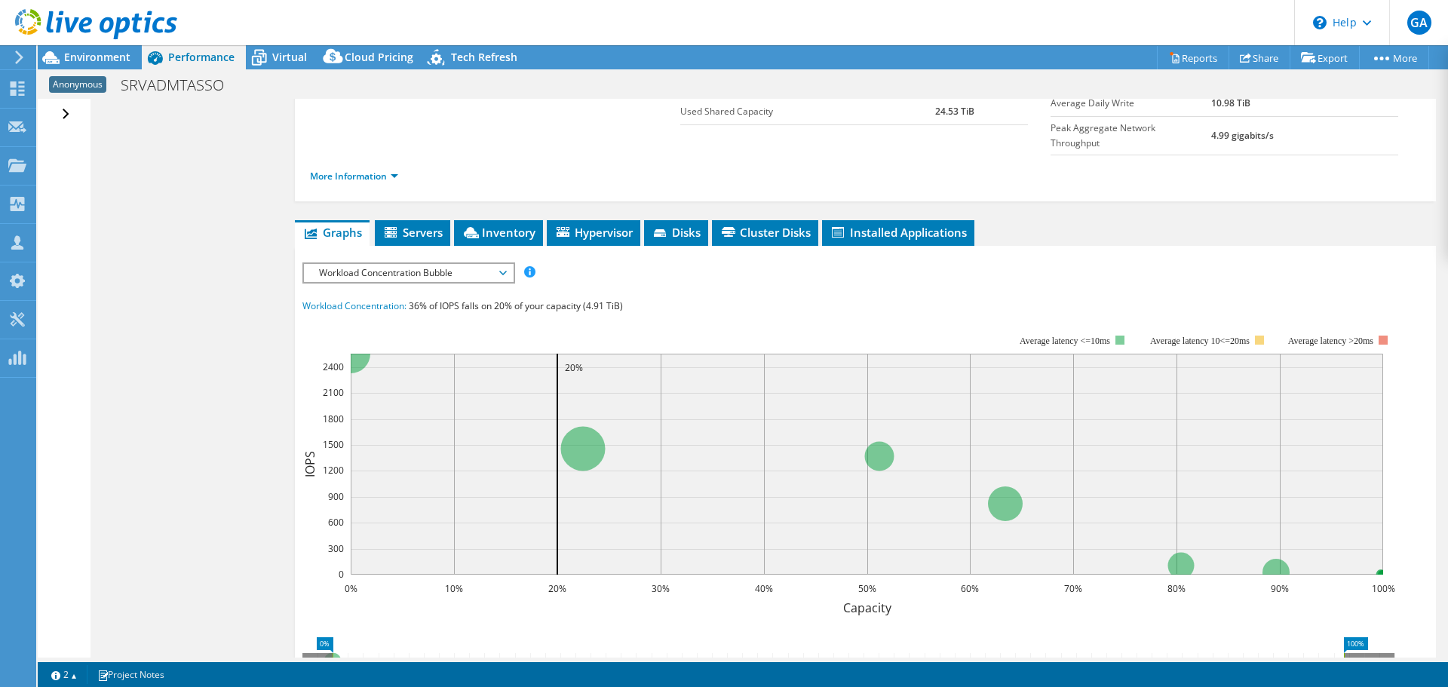
click at [61, 114] on div "Open All Close All Hide Excluded Nodes Project Tree Filter" at bounding box center [68, 115] width 22 height 32
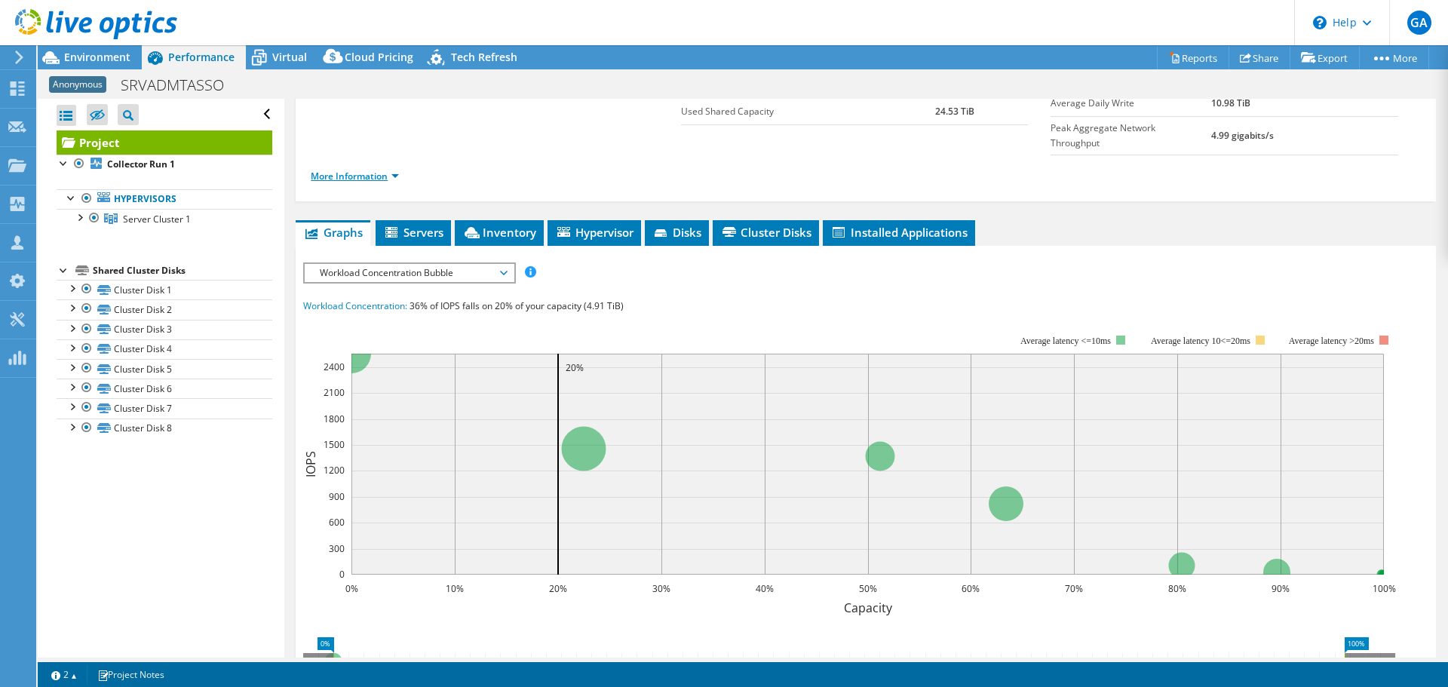
click at [381, 170] on link "More Information" at bounding box center [355, 176] width 88 height 13
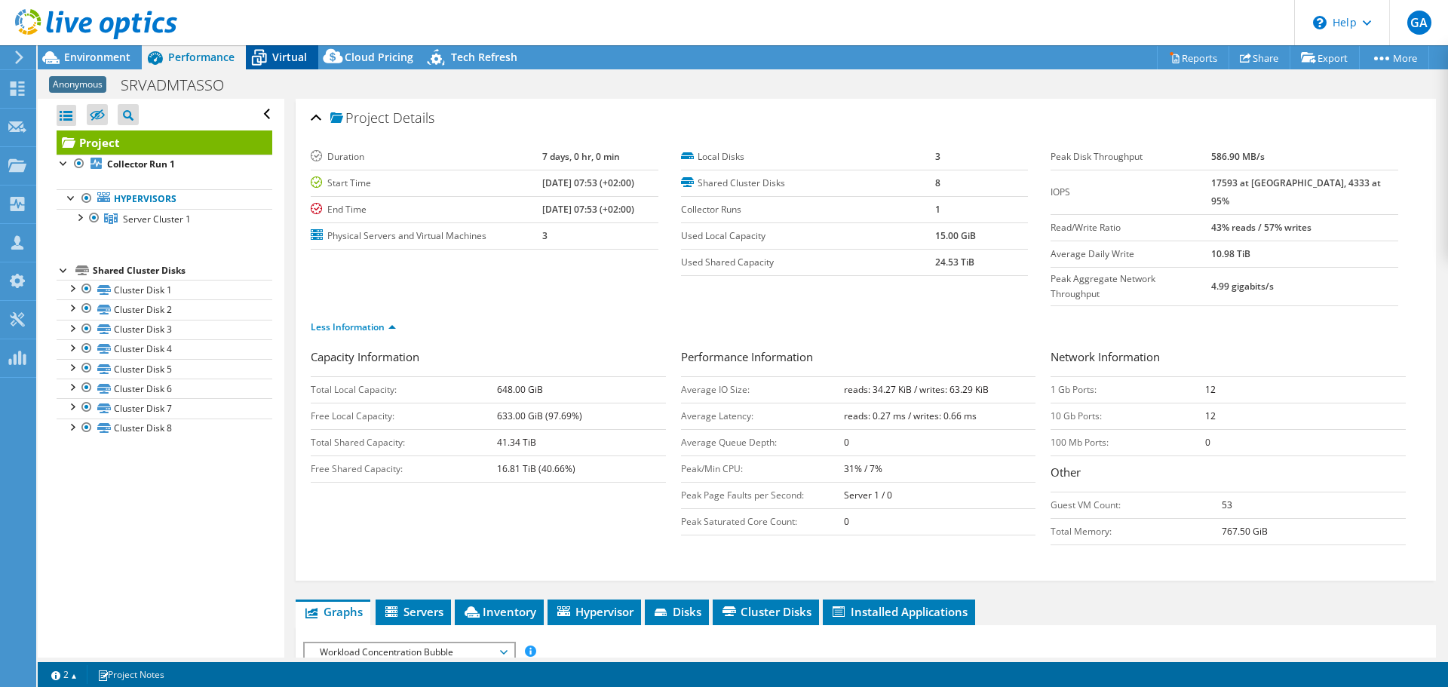
click at [281, 58] on span "Virtual" at bounding box center [289, 57] width 35 height 14
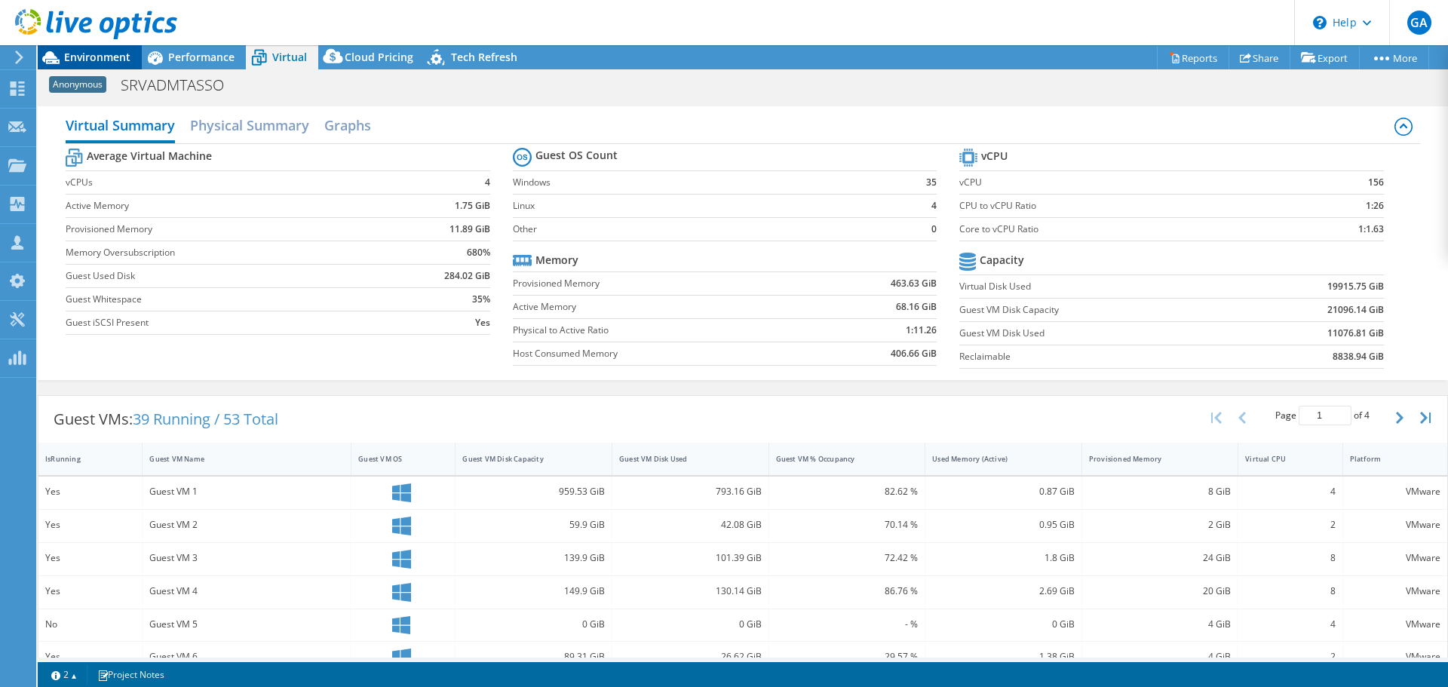
click at [85, 53] on span "Environment" at bounding box center [97, 57] width 66 height 14
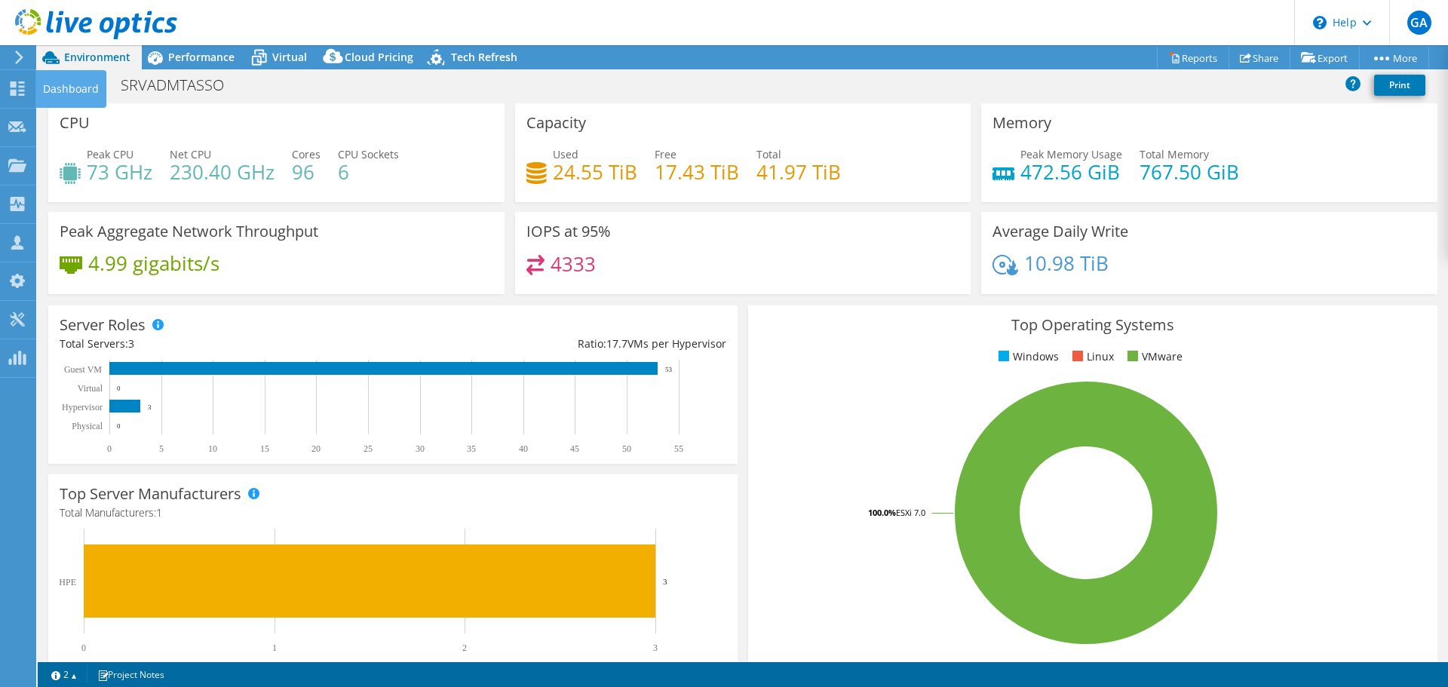
click at [46, 91] on div "Dashboard" at bounding box center [70, 89] width 71 height 38
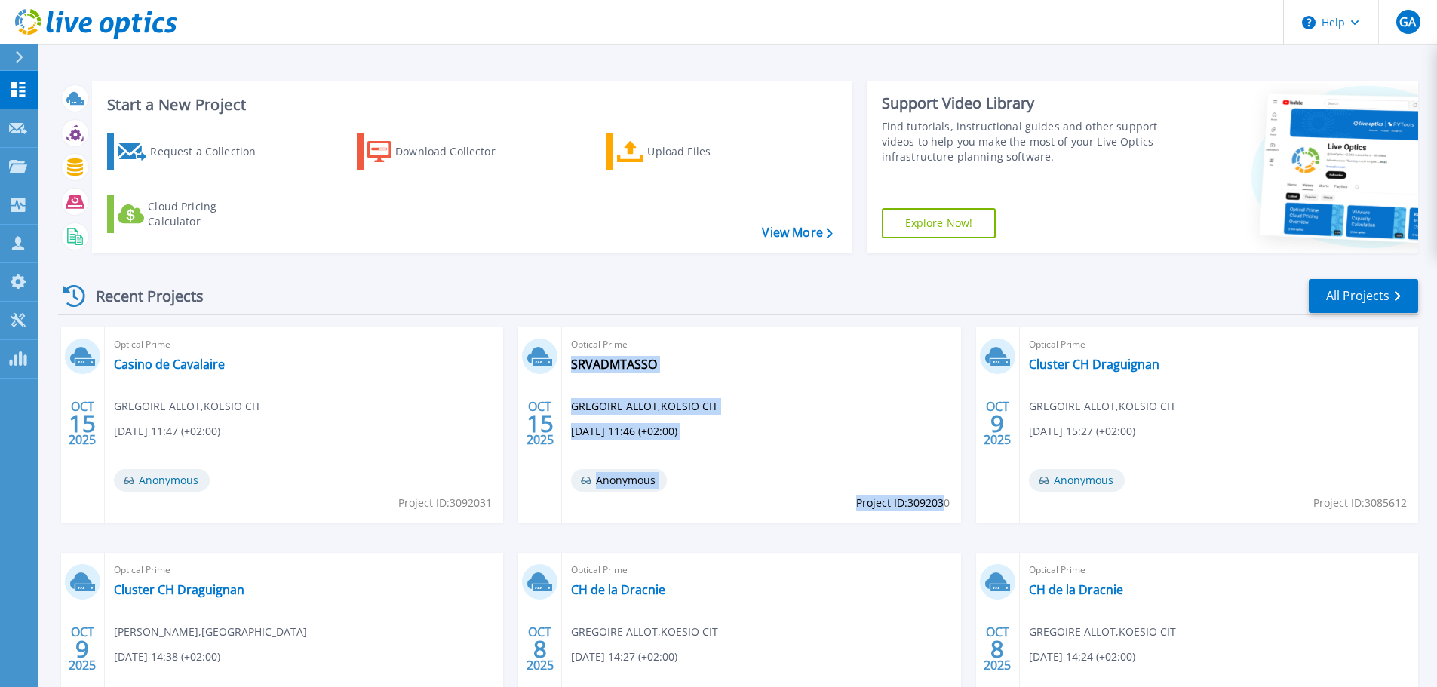
drag, startPoint x: 849, startPoint y: 502, endPoint x: 944, endPoint y: 505, distance: 95.1
click at [944, 505] on div "Optical Prime SRVADMTASSO GREGOIRE ALLOT , KOESIO CIT [DATE] 11:46 (+02:00) Ano…" at bounding box center [761, 424] width 398 height 195
click at [901, 499] on span "Project ID: 3092030" at bounding box center [903, 503] width 94 height 17
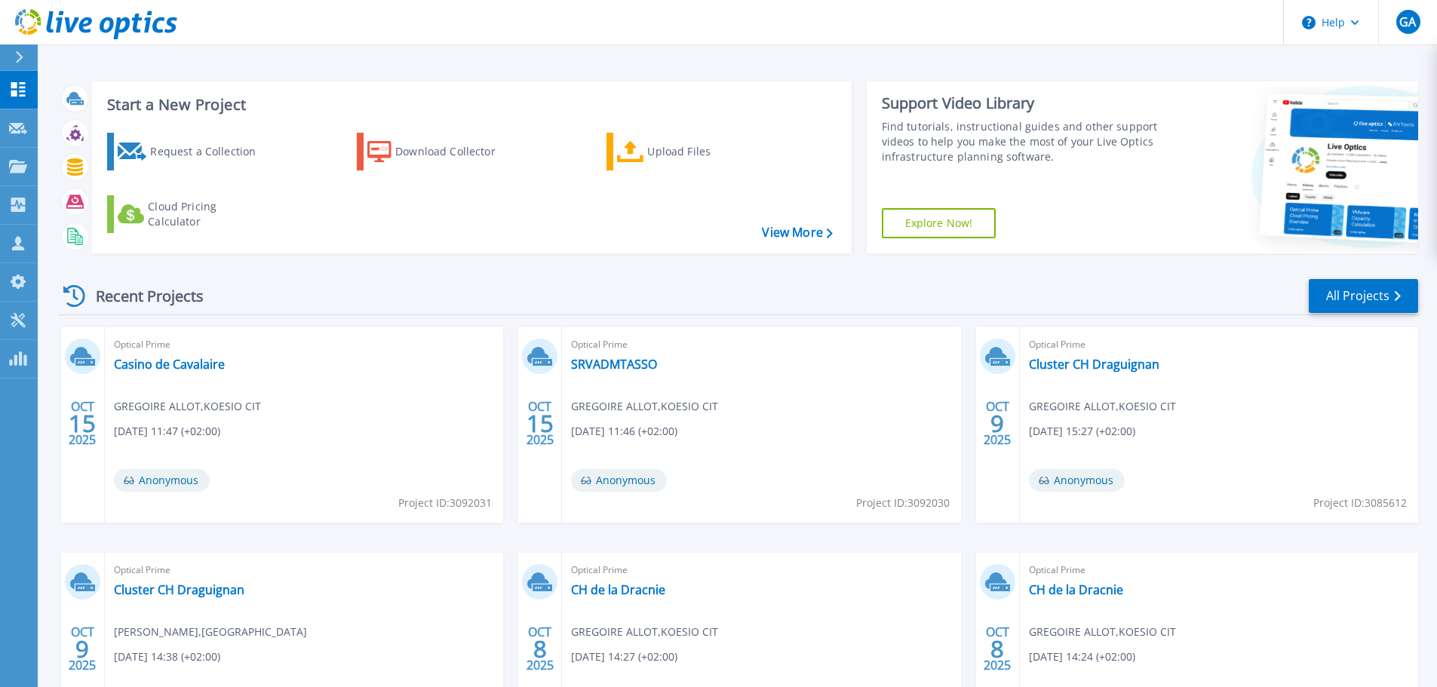
click at [901, 499] on span "Project ID: 3092030" at bounding box center [903, 503] width 94 height 17
click at [902, 500] on span "Project ID: 3092030" at bounding box center [903, 503] width 94 height 17
